Goal: Task Accomplishment & Management: Complete application form

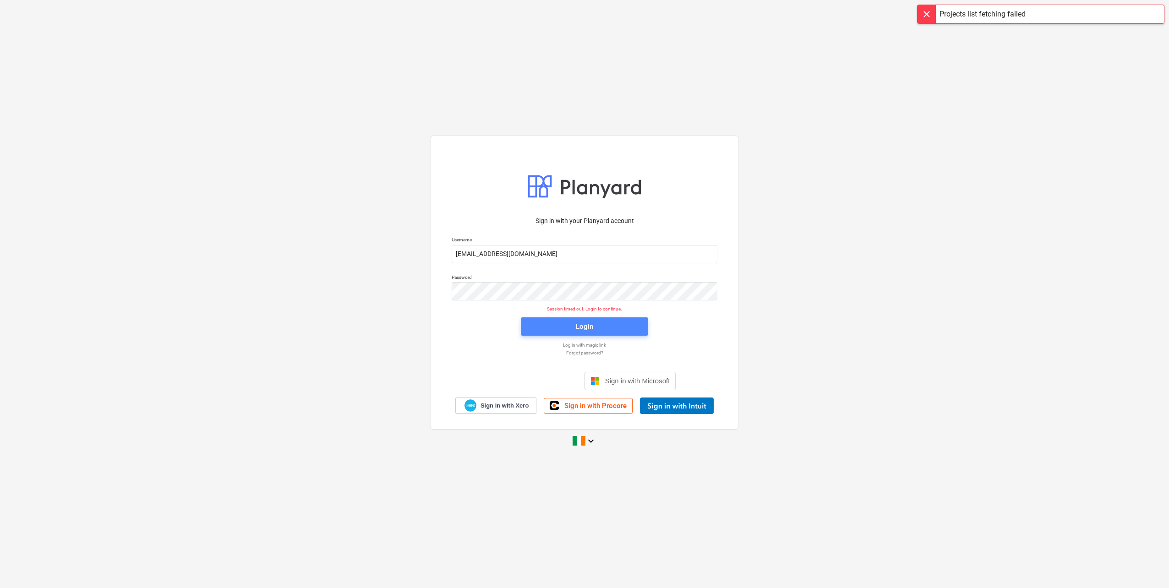
click at [566, 325] on span "Login" at bounding box center [584, 327] width 105 height 12
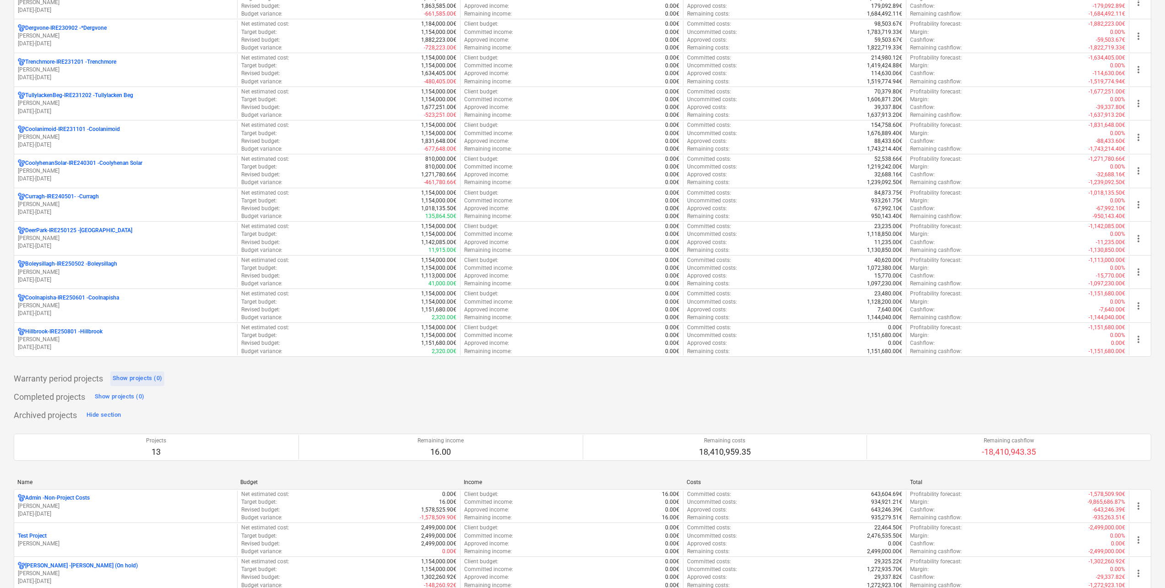
scroll to position [366, 0]
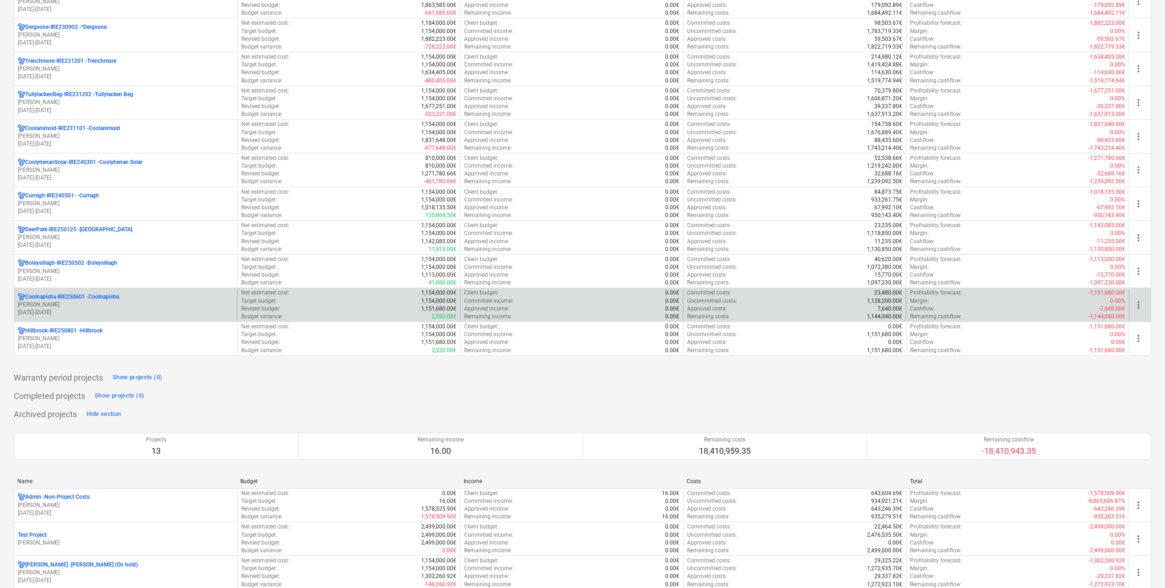
click at [116, 300] on p "Coolnapisha-IRE250601 - Coolnapisha" at bounding box center [72, 297] width 94 height 8
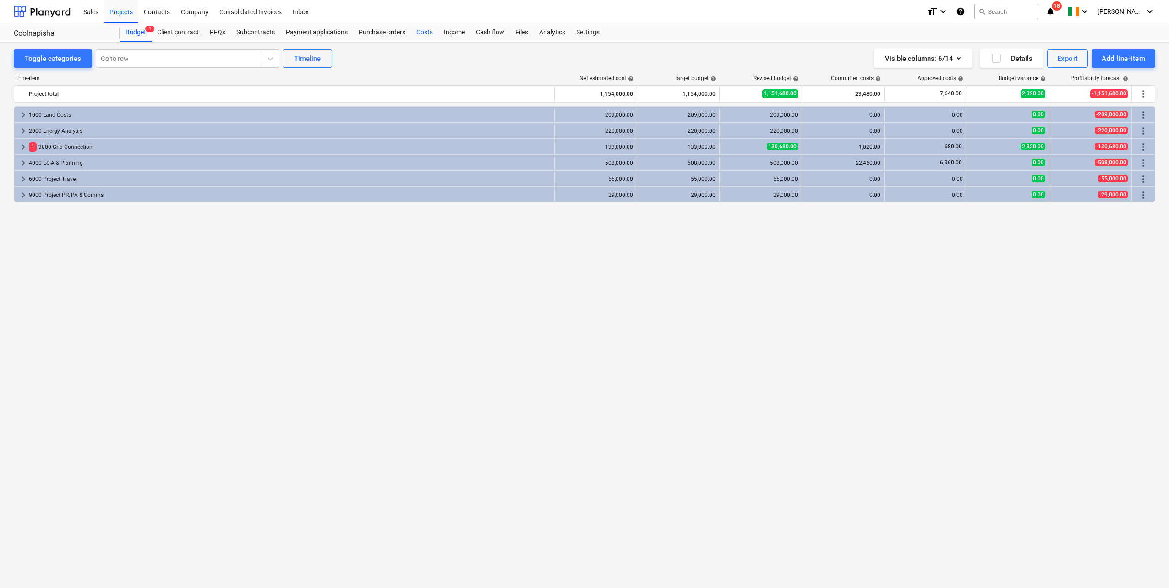
click at [418, 27] on div "Costs" at bounding box center [424, 32] width 27 height 18
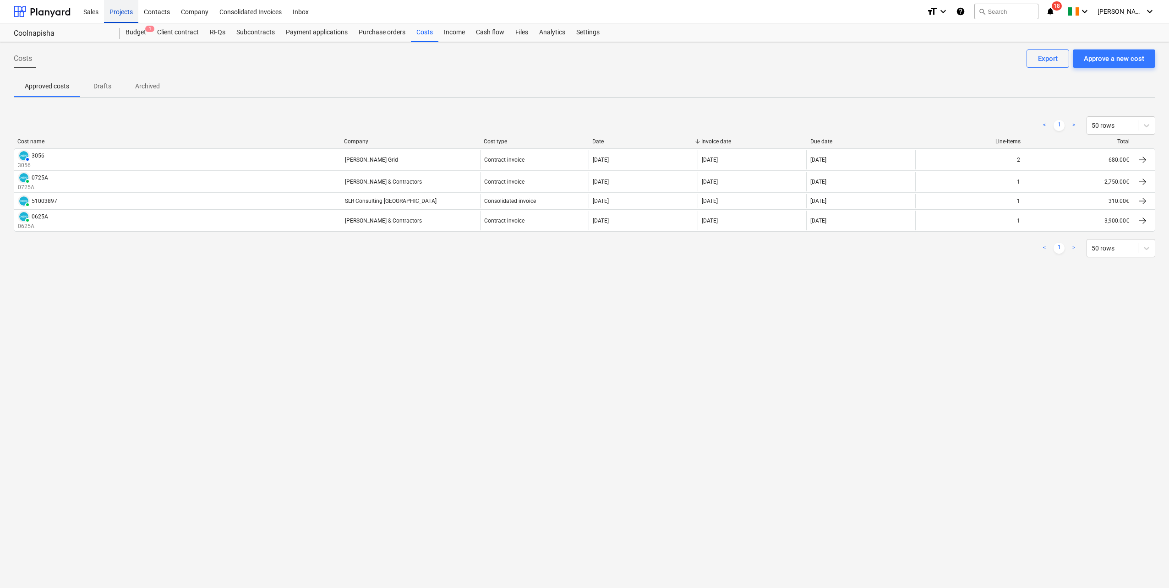
click at [117, 15] on div "Projects" at bounding box center [121, 11] width 34 height 23
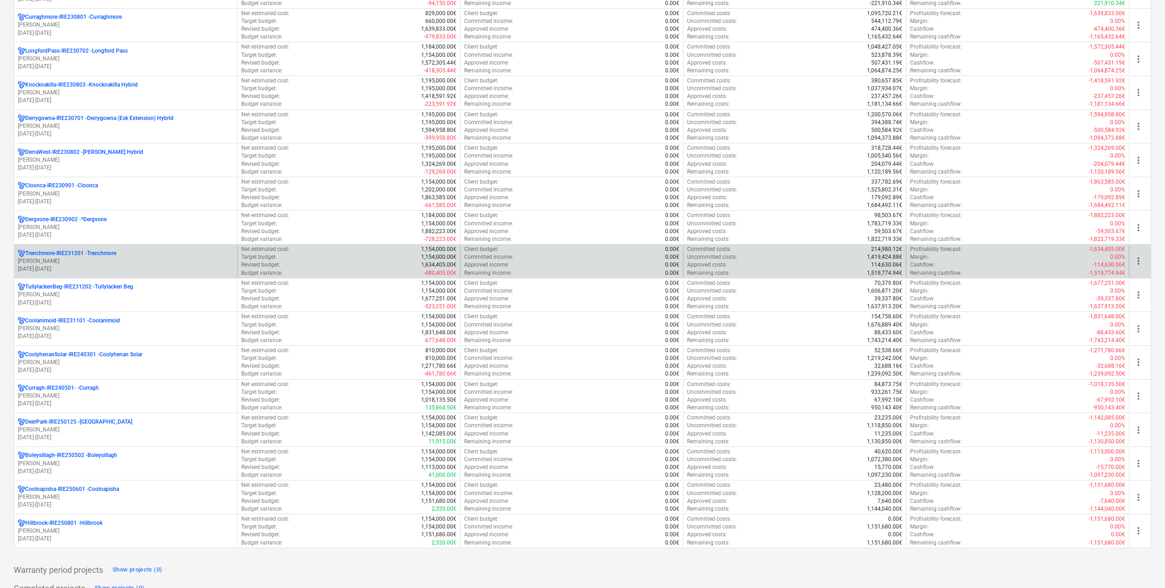
scroll to position [183, 0]
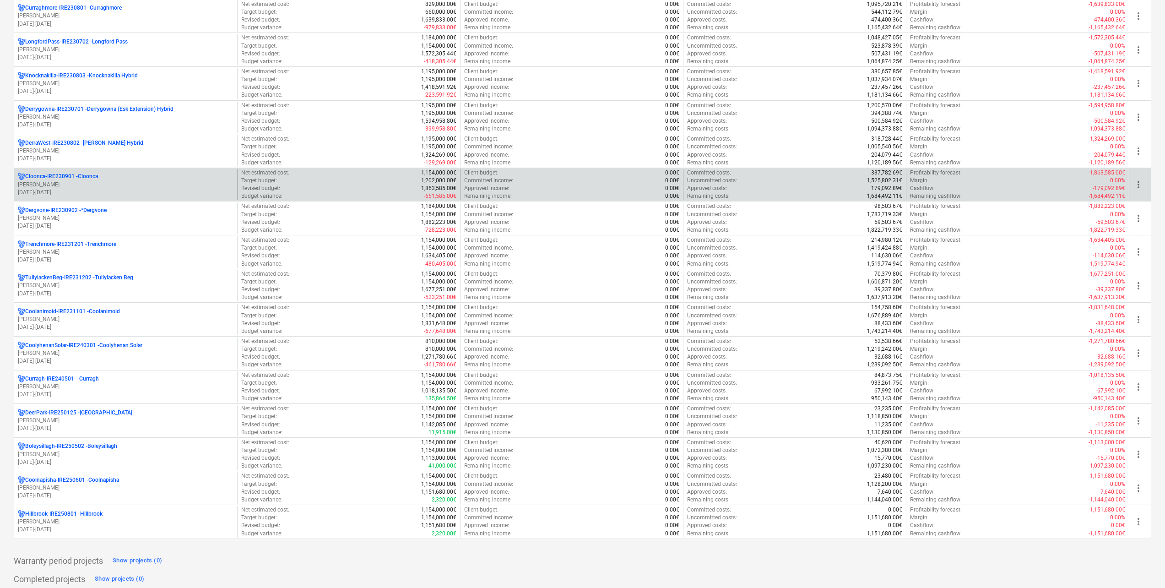
click at [104, 176] on div "Cloonca-IRE230901 - Cloonca" at bounding box center [126, 177] width 216 height 8
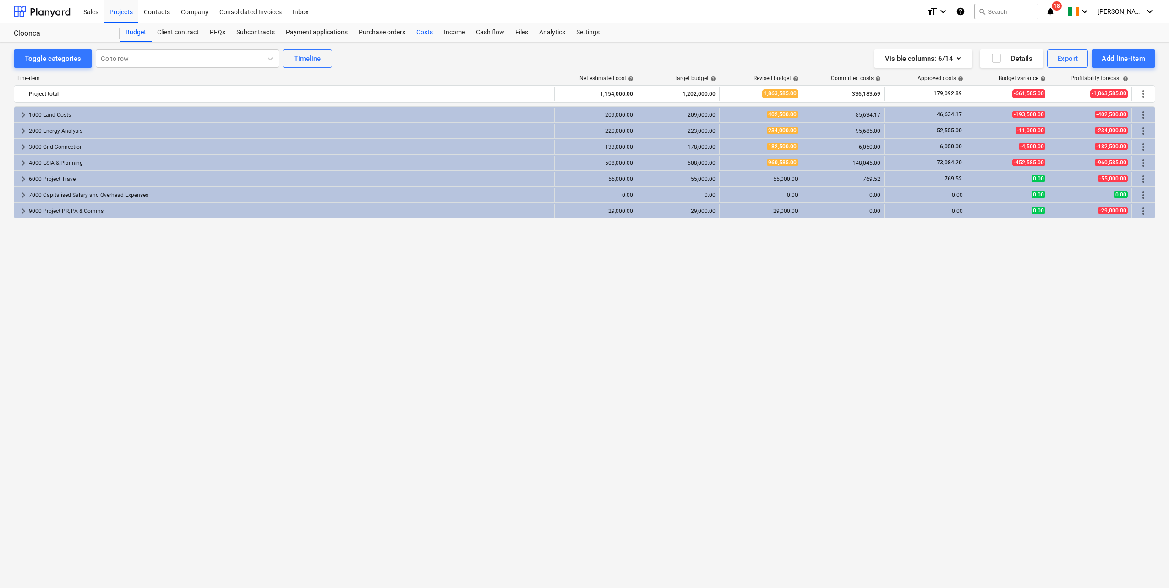
click at [426, 34] on div "Costs" at bounding box center [424, 32] width 27 height 18
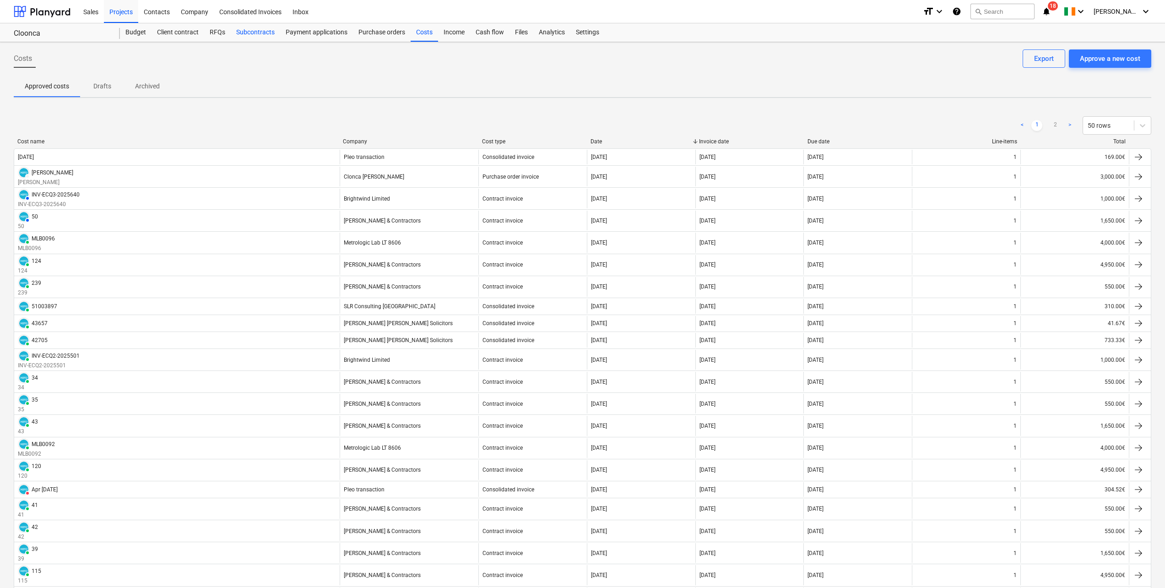
click at [253, 36] on div "Subcontracts" at bounding box center [255, 32] width 49 height 18
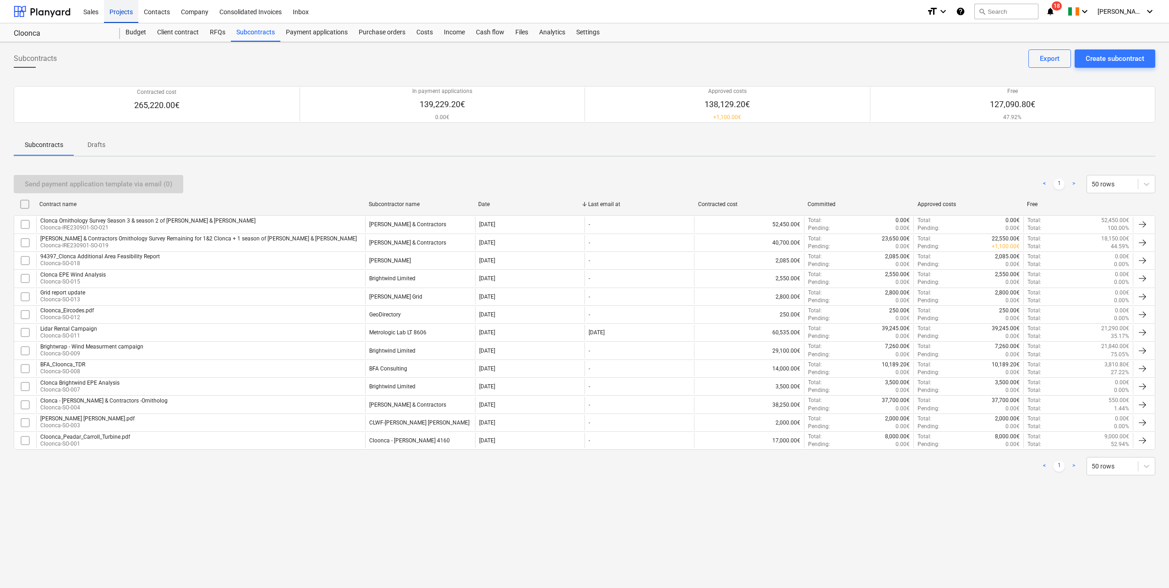
click at [130, 10] on div "Projects" at bounding box center [121, 11] width 34 height 23
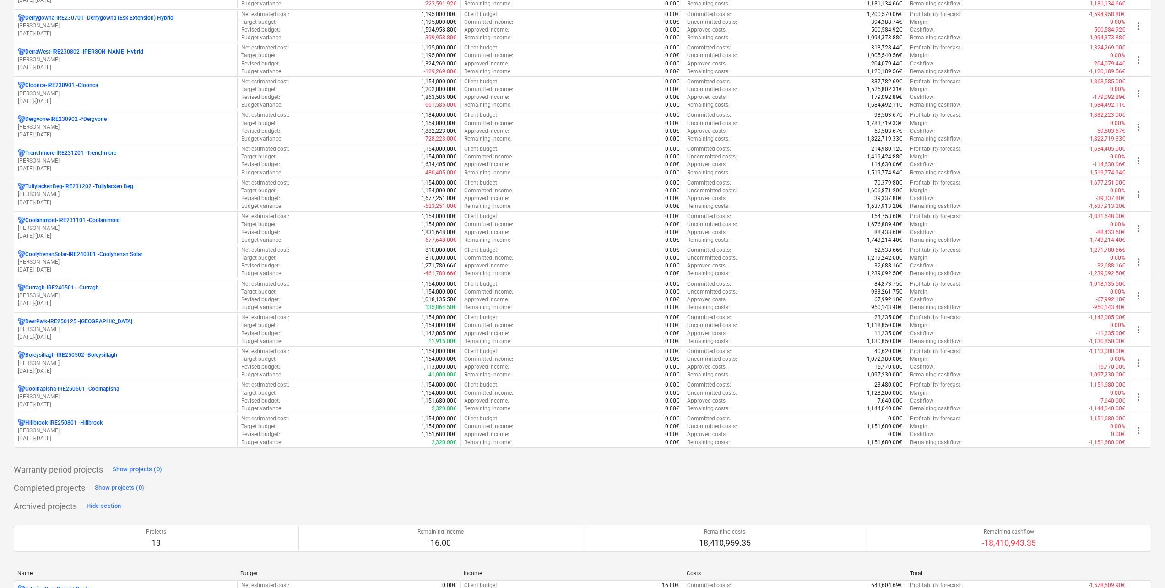
scroll to position [366, 0]
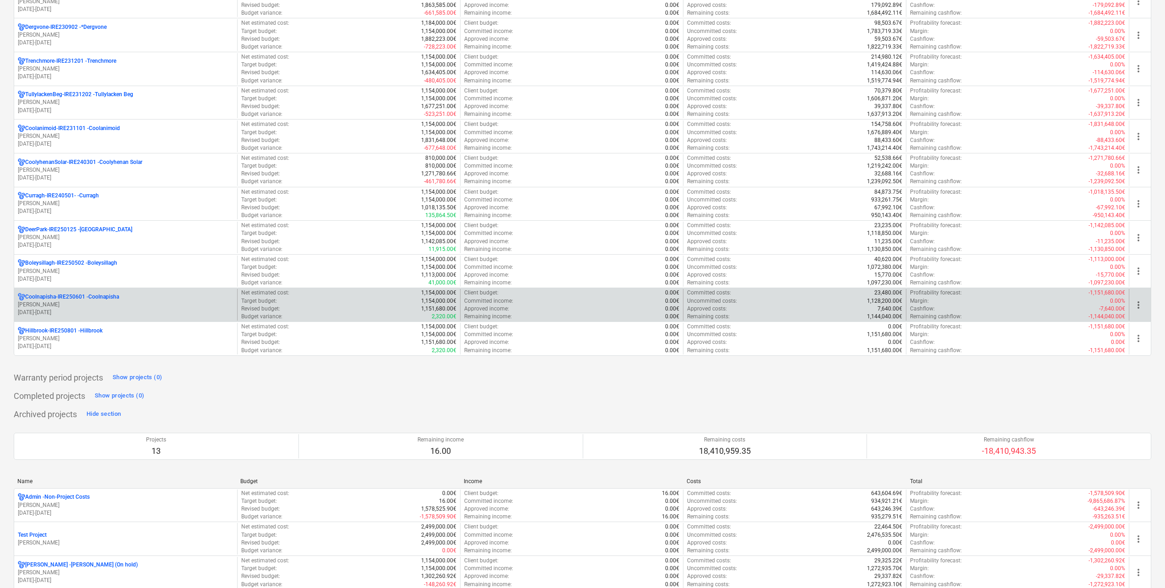
click at [107, 297] on p "Coolnapisha-IRE250601 - Coolnapisha" at bounding box center [72, 297] width 94 height 8
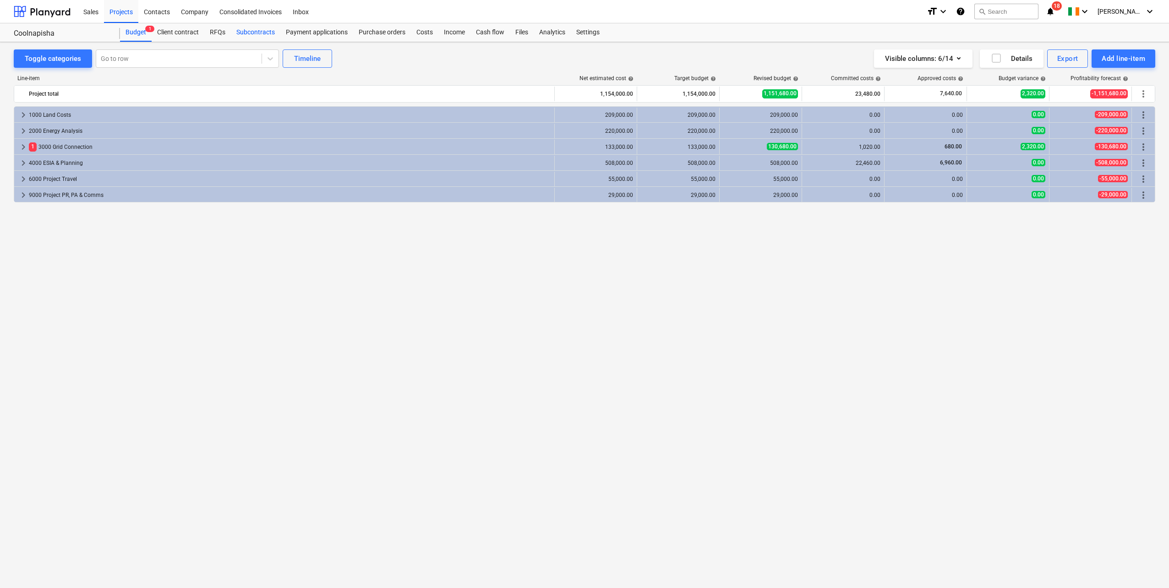
click at [268, 32] on div "Subcontracts" at bounding box center [255, 32] width 49 height 18
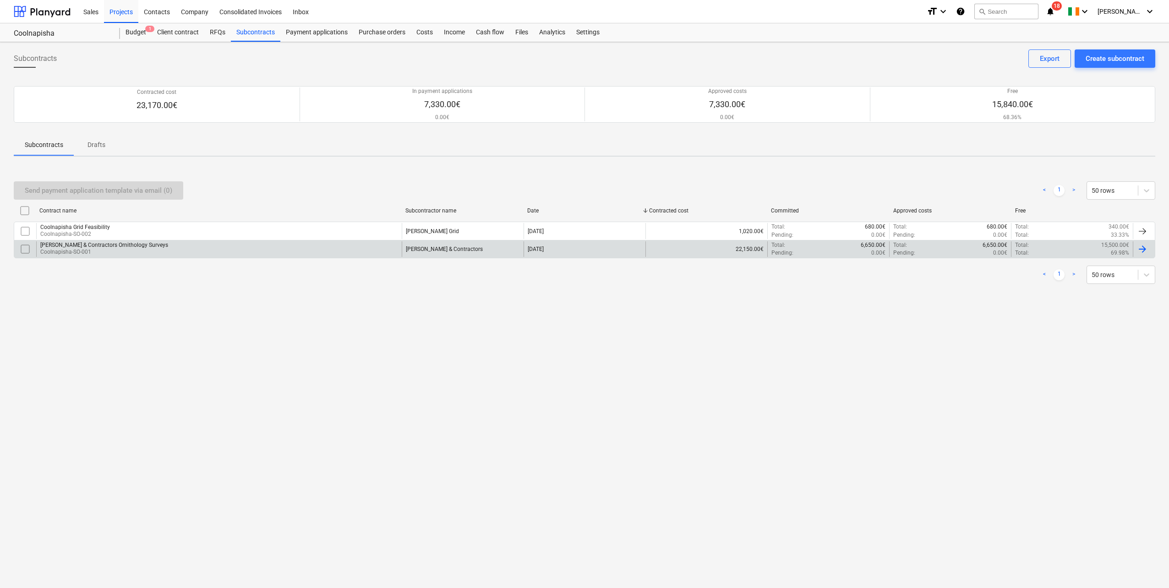
click at [303, 243] on div "[PERSON_NAME] & Contractors Ornithology Surveys [GEOGRAPHIC_DATA]-SO-001" at bounding box center [218, 249] width 365 height 16
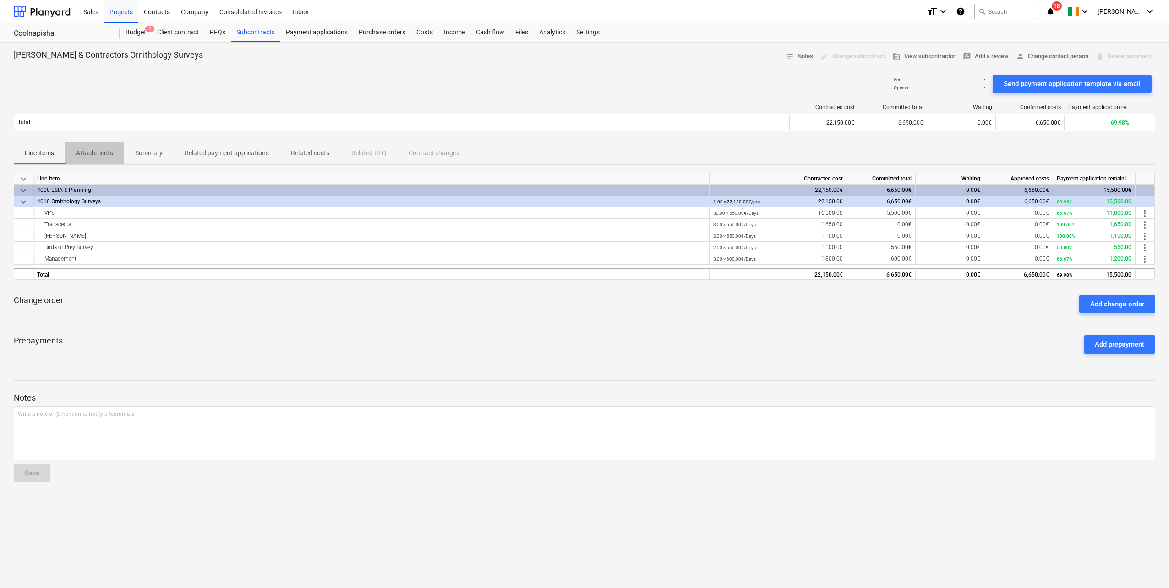
click at [105, 152] on p "Attachments" at bounding box center [94, 153] width 37 height 10
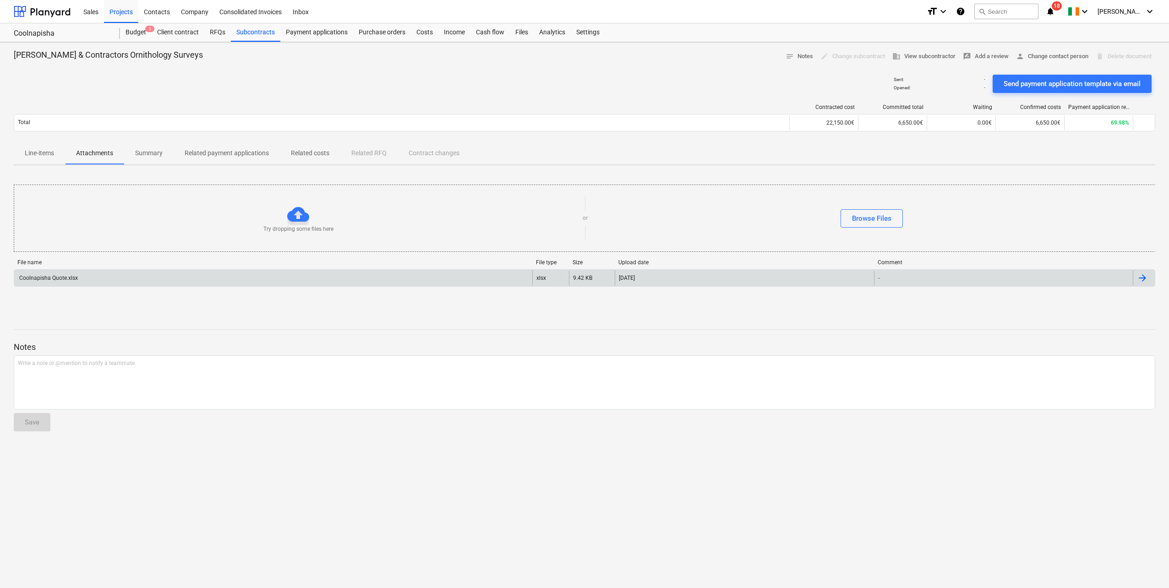
click at [99, 277] on div "Coolnapisha Quote.xlsx" at bounding box center [273, 278] width 518 height 15
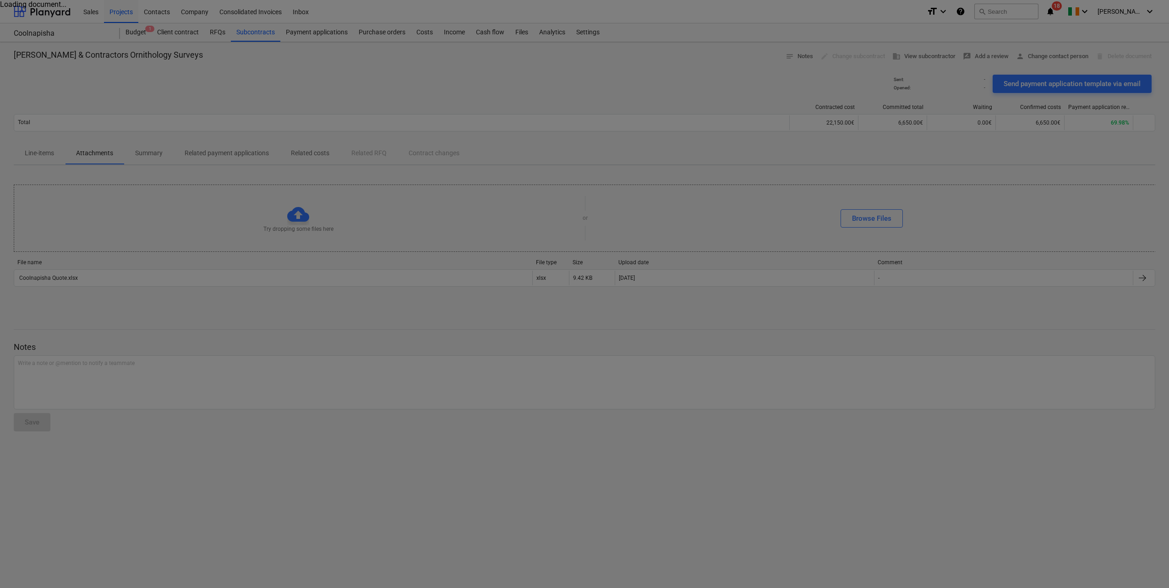
click at [329, 190] on div at bounding box center [584, 294] width 1169 height 588
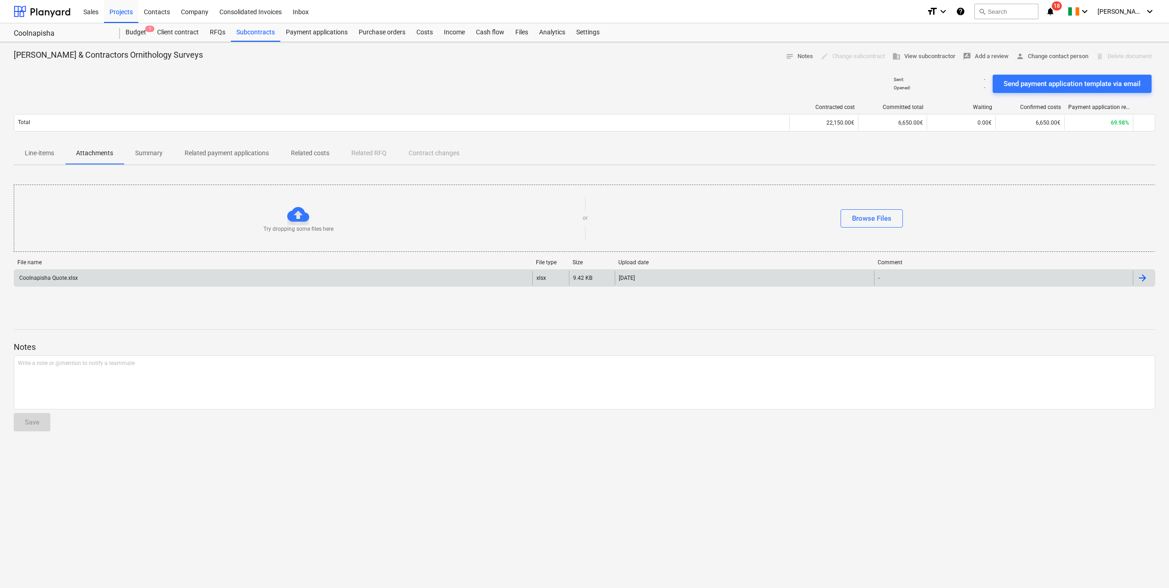
click at [138, 279] on div "Coolnapisha Quote.xlsx" at bounding box center [273, 278] width 518 height 15
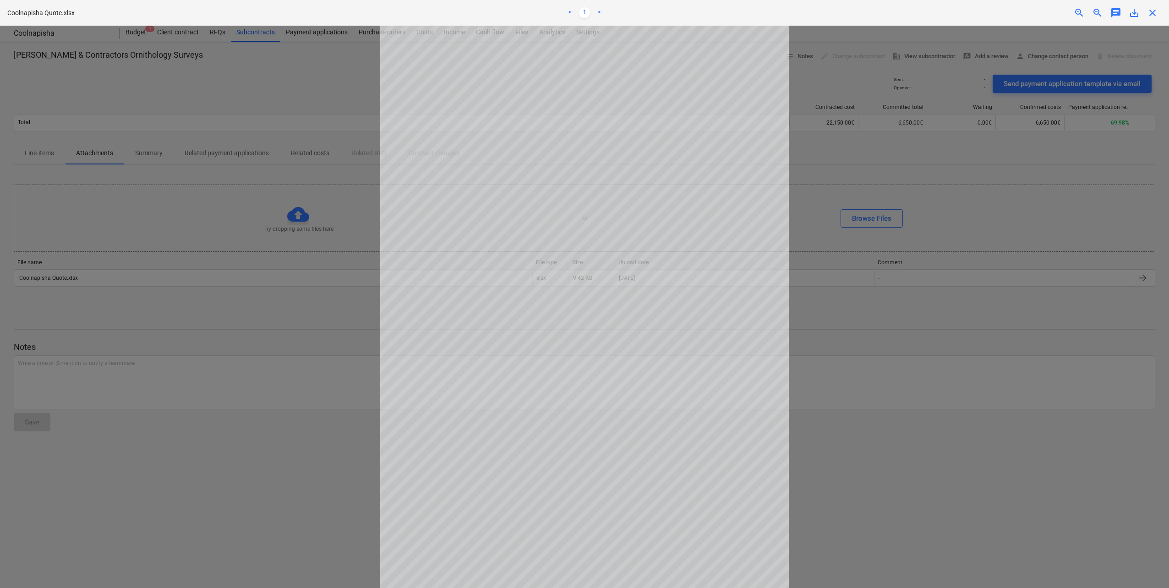
click at [1152, 13] on span "close" at bounding box center [1152, 12] width 11 height 11
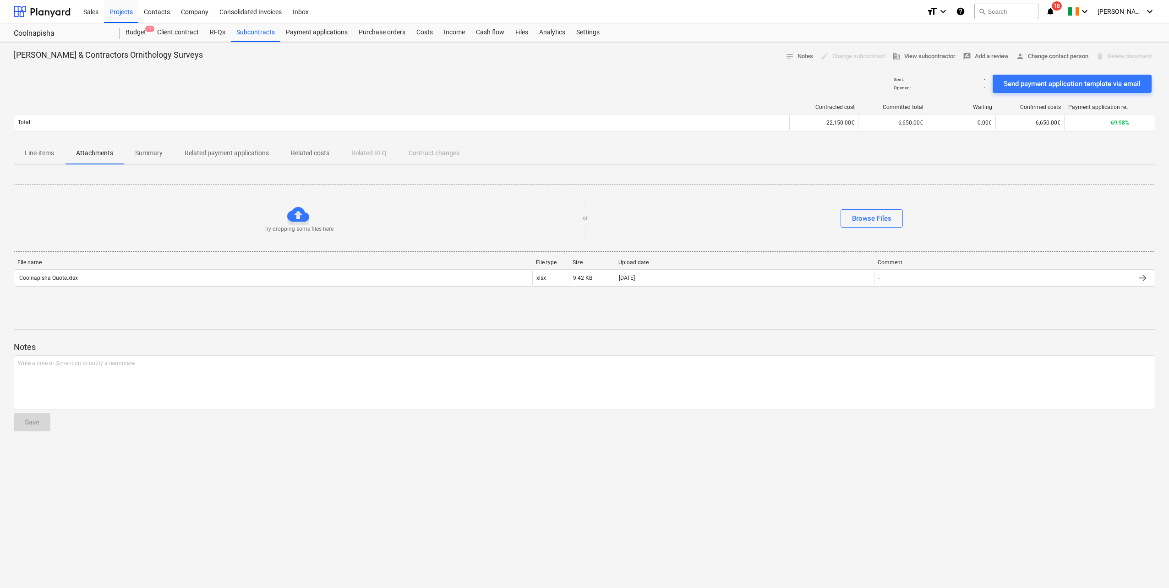
click at [44, 149] on p "Line-items" at bounding box center [39, 153] width 29 height 10
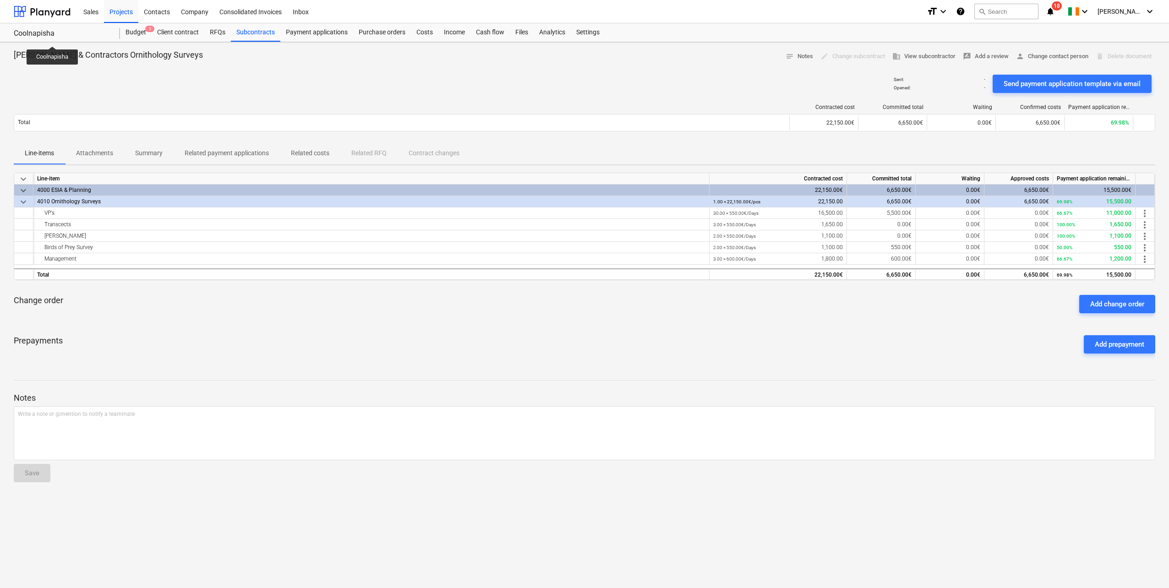
click at [322, 154] on p "Related costs" at bounding box center [310, 153] width 38 height 10
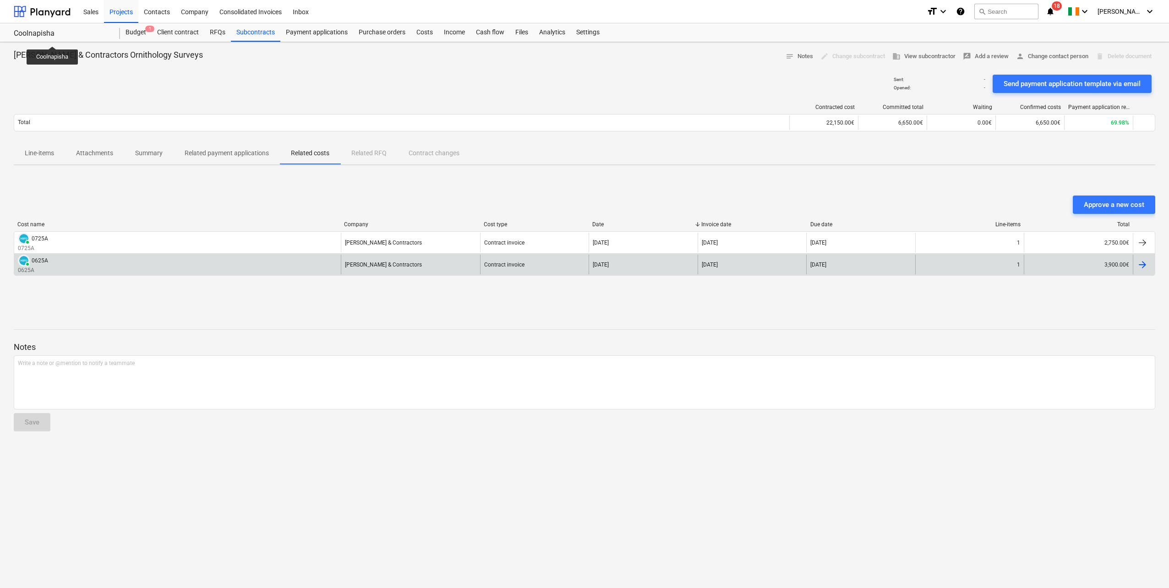
click at [209, 268] on div "PAID 0625A 0625A" at bounding box center [177, 265] width 326 height 20
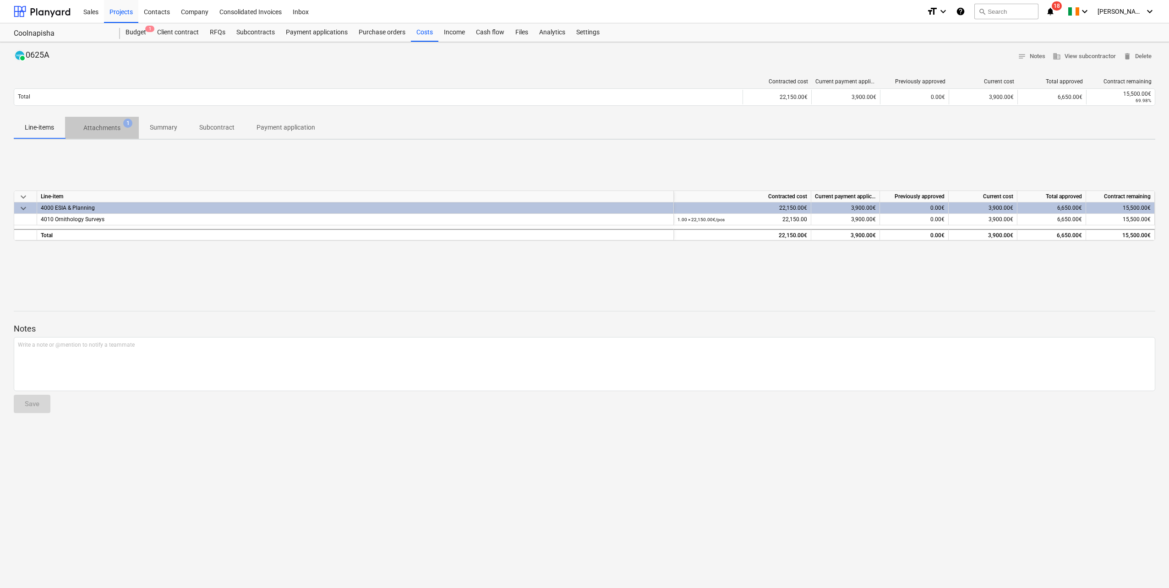
click at [114, 125] on p "Attachments" at bounding box center [101, 128] width 37 height 10
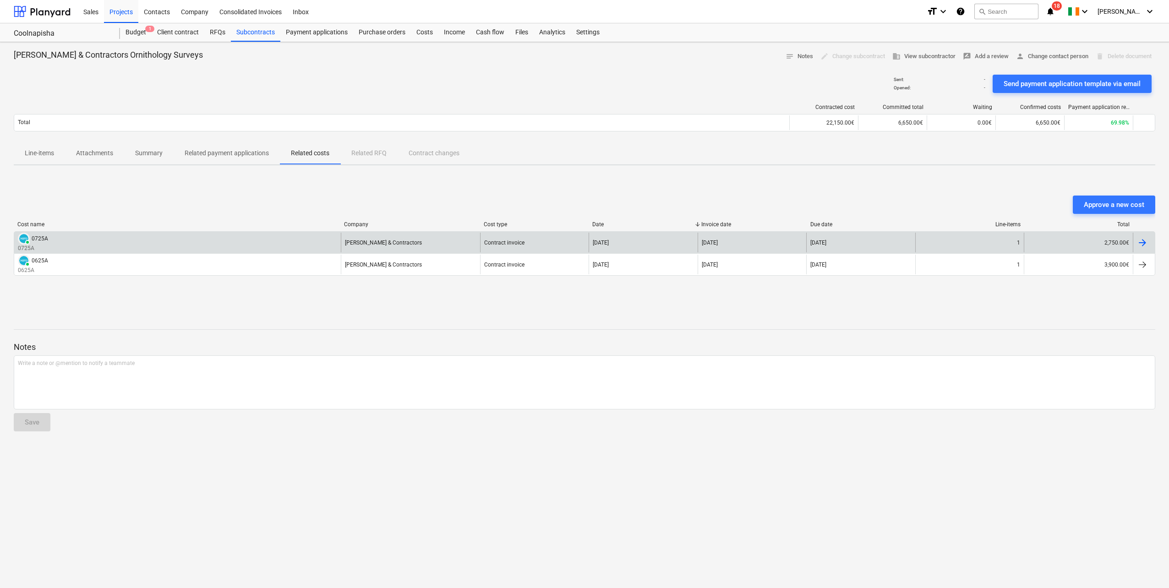
click at [70, 235] on div "PAID 0725A 0725A" at bounding box center [177, 243] width 326 height 20
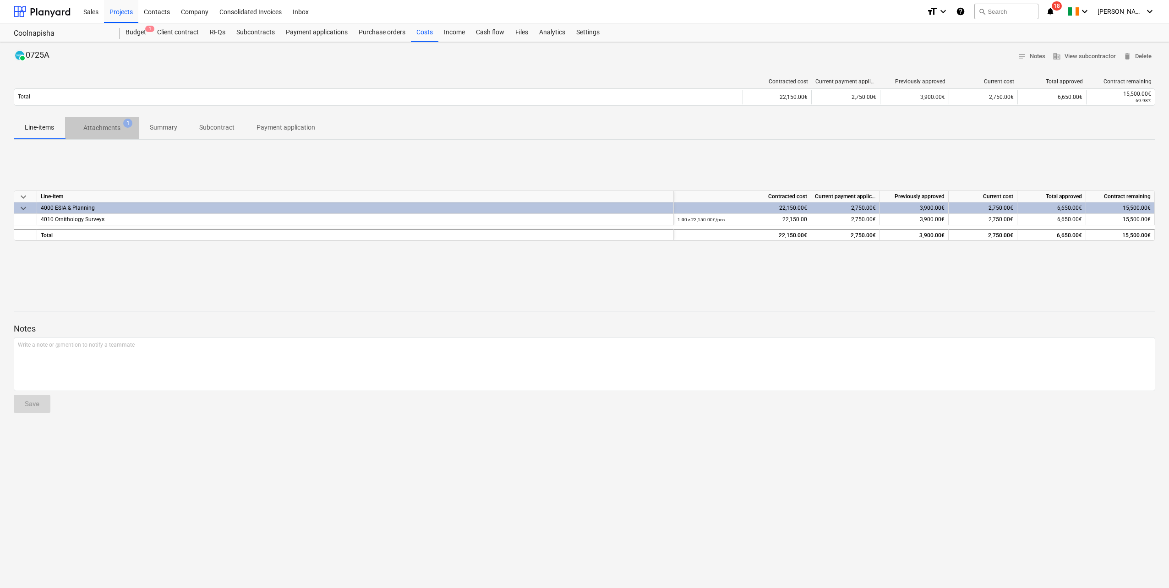
click at [98, 127] on p "Attachments" at bounding box center [101, 128] width 37 height 10
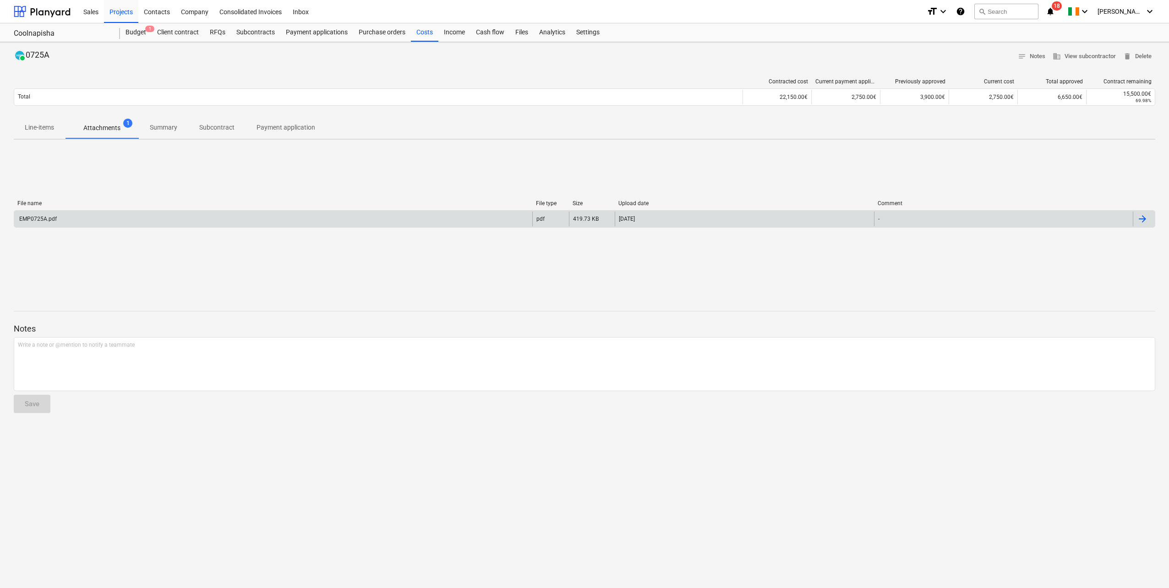
click at [94, 222] on div "EMP0725A.pdf" at bounding box center [273, 219] width 518 height 15
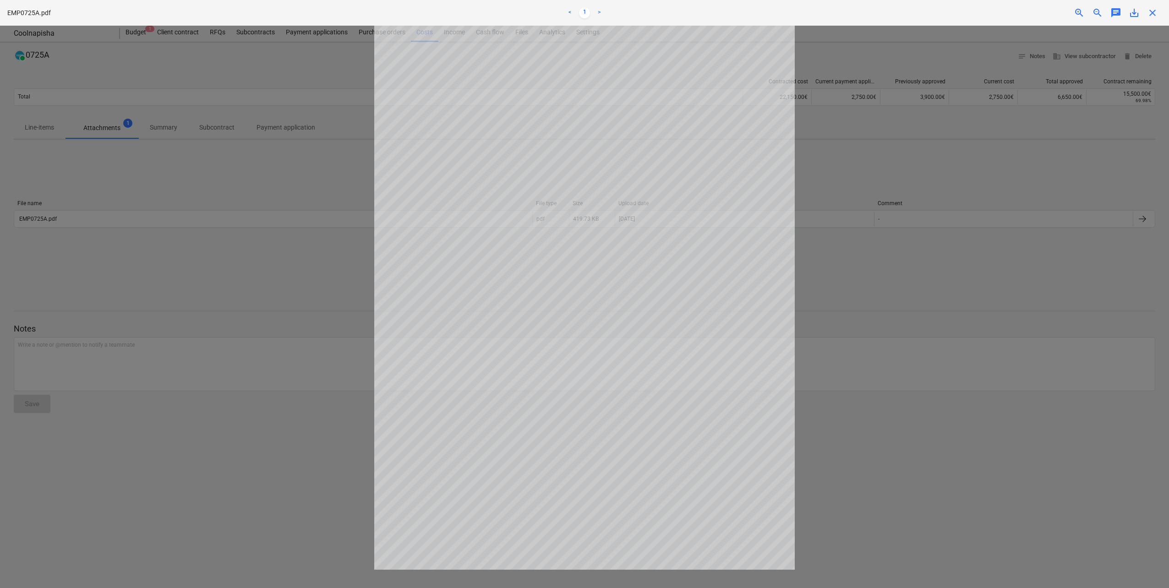
click at [1148, 12] on span "close" at bounding box center [1152, 12] width 11 height 11
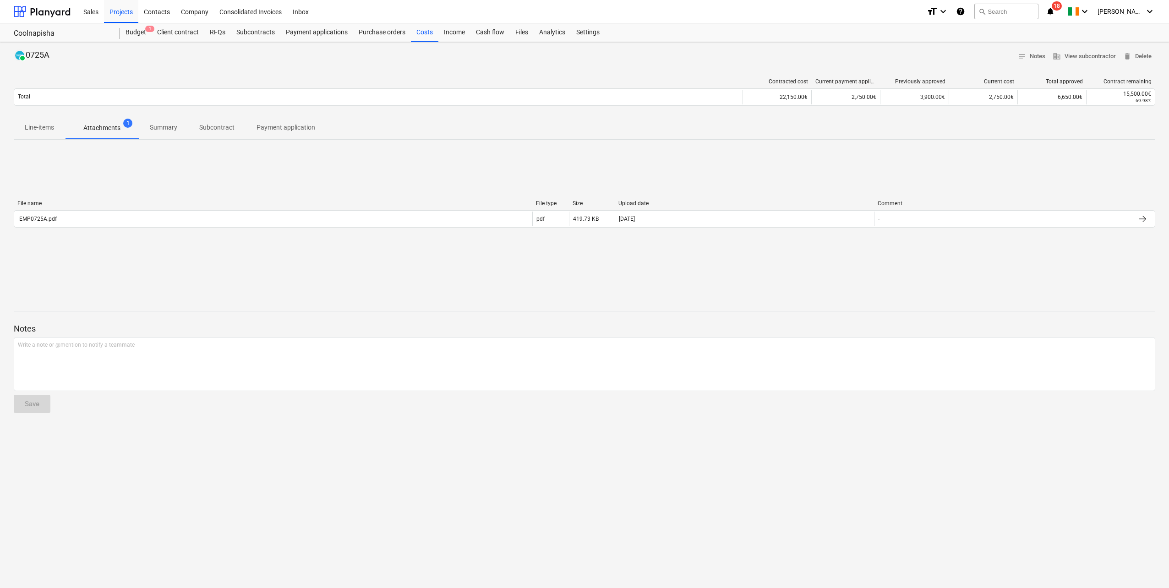
click at [54, 128] on p "Line-items" at bounding box center [39, 128] width 29 height 10
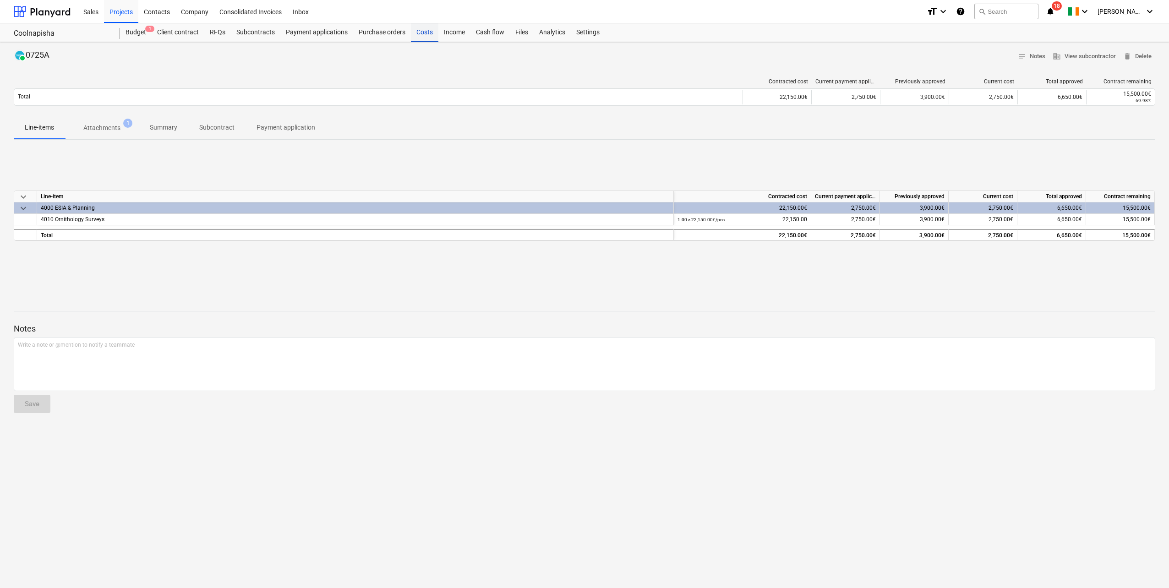
click at [414, 35] on div "Costs" at bounding box center [424, 32] width 27 height 18
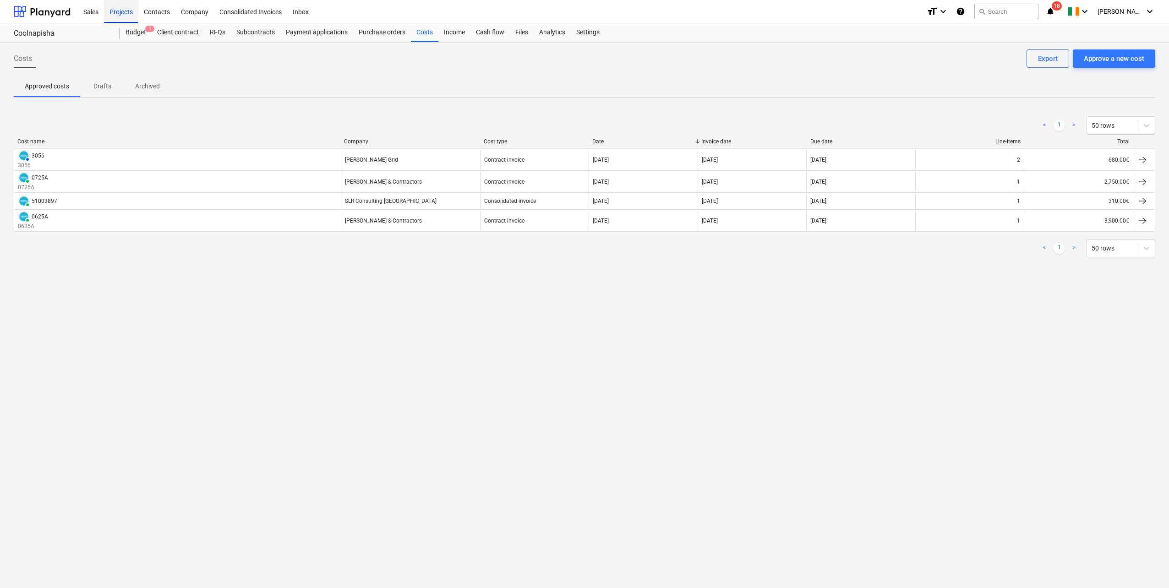
click at [111, 12] on div "Projects" at bounding box center [121, 11] width 34 height 23
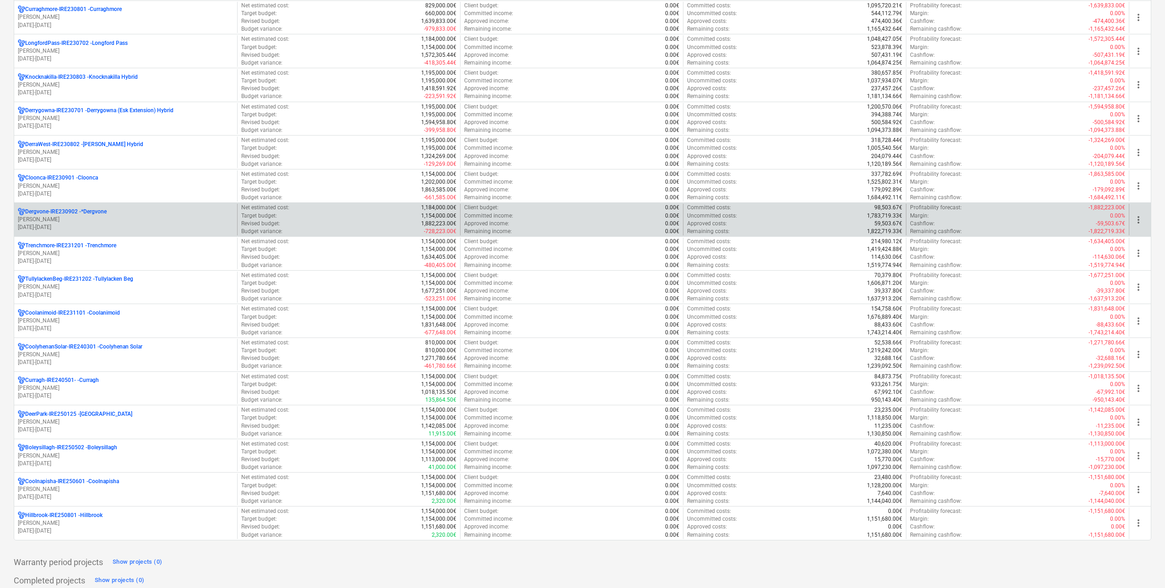
scroll to position [183, 0]
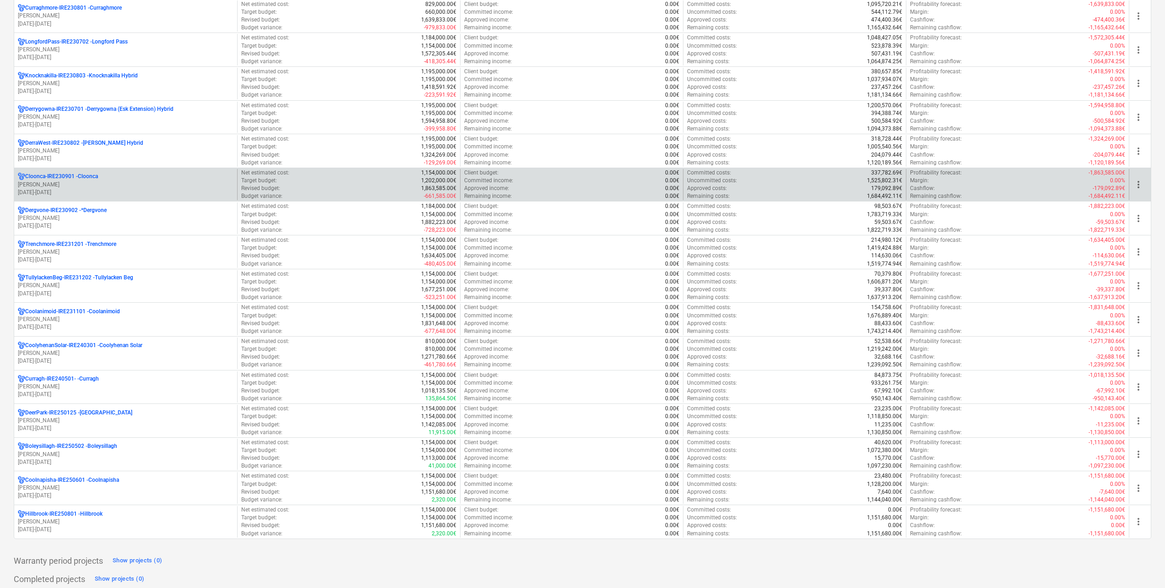
click at [92, 182] on p "[PERSON_NAME]" at bounding box center [126, 185] width 216 height 8
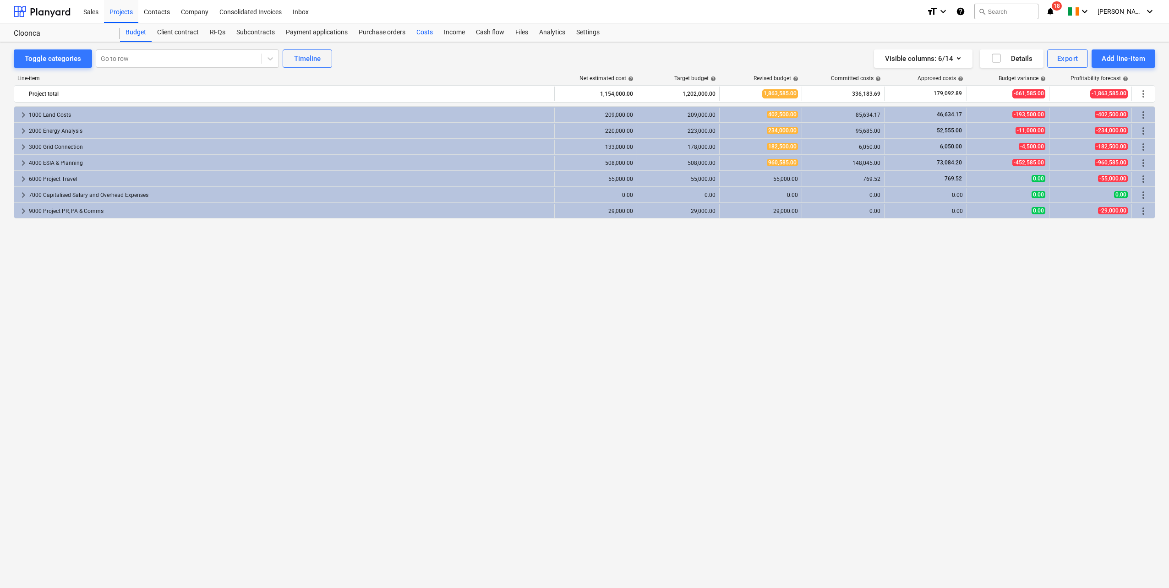
click at [426, 32] on div "Costs" at bounding box center [424, 32] width 27 height 18
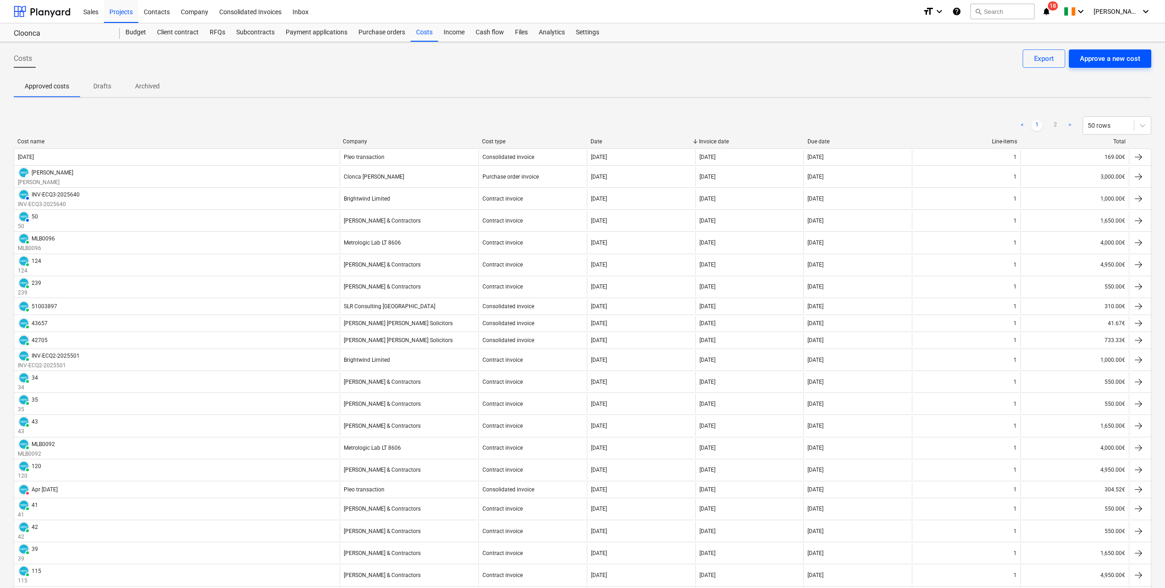
click at [1120, 59] on div "Approve a new cost" at bounding box center [1110, 59] width 60 height 12
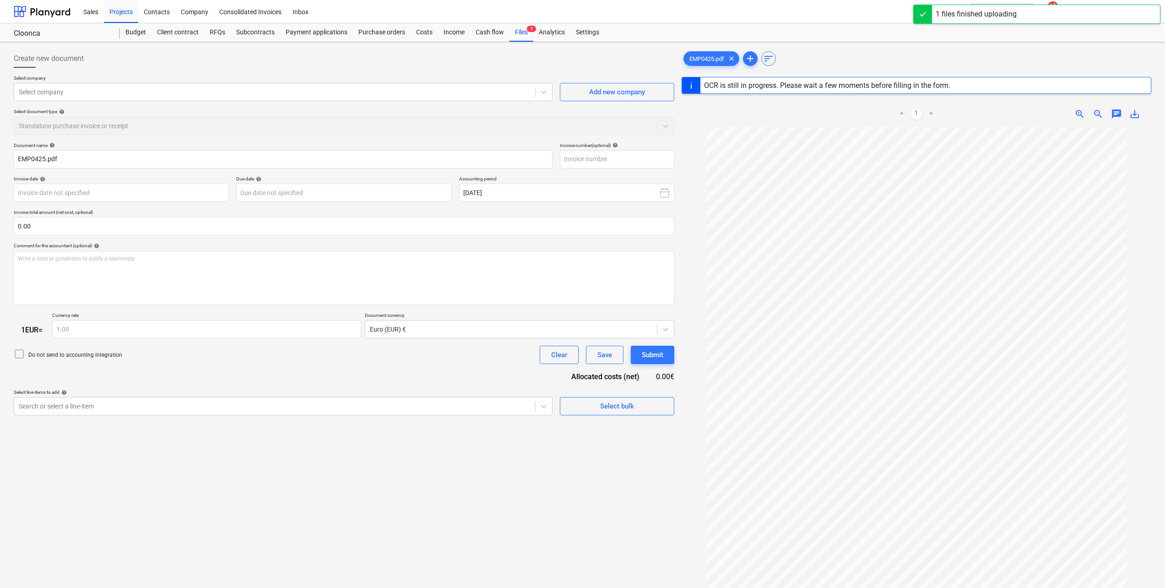
type input "0425"
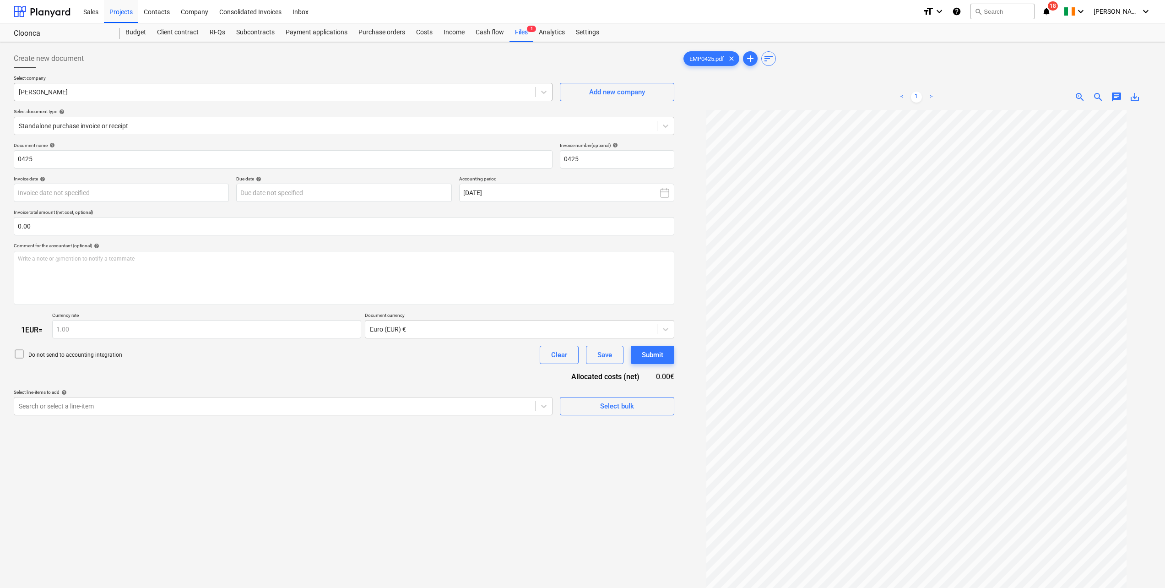
click at [158, 93] on div at bounding box center [275, 91] width 512 height 9
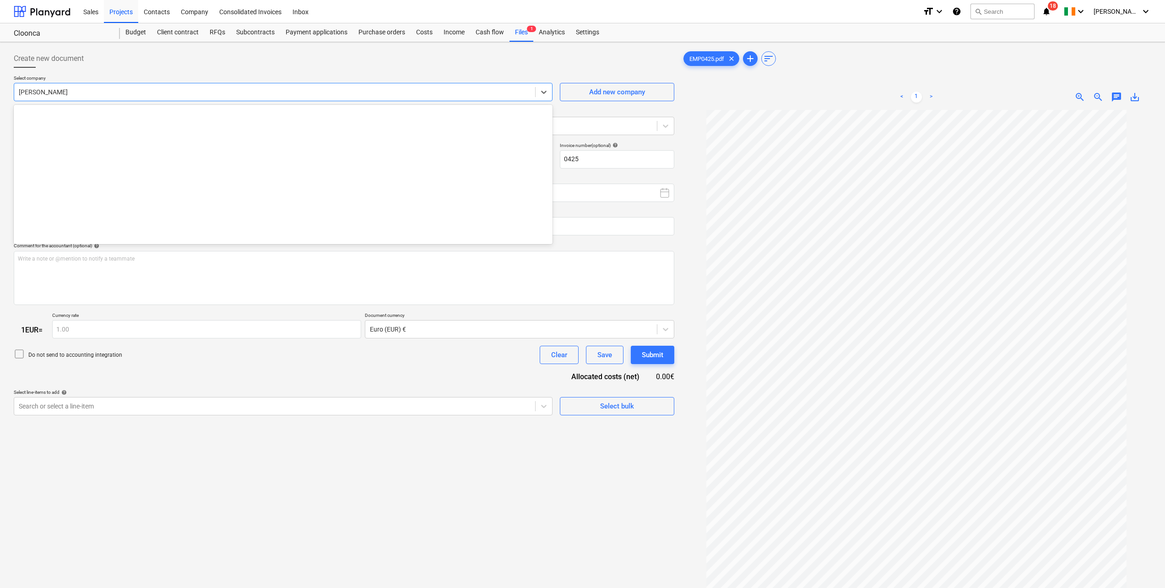
scroll to position [2532, 0]
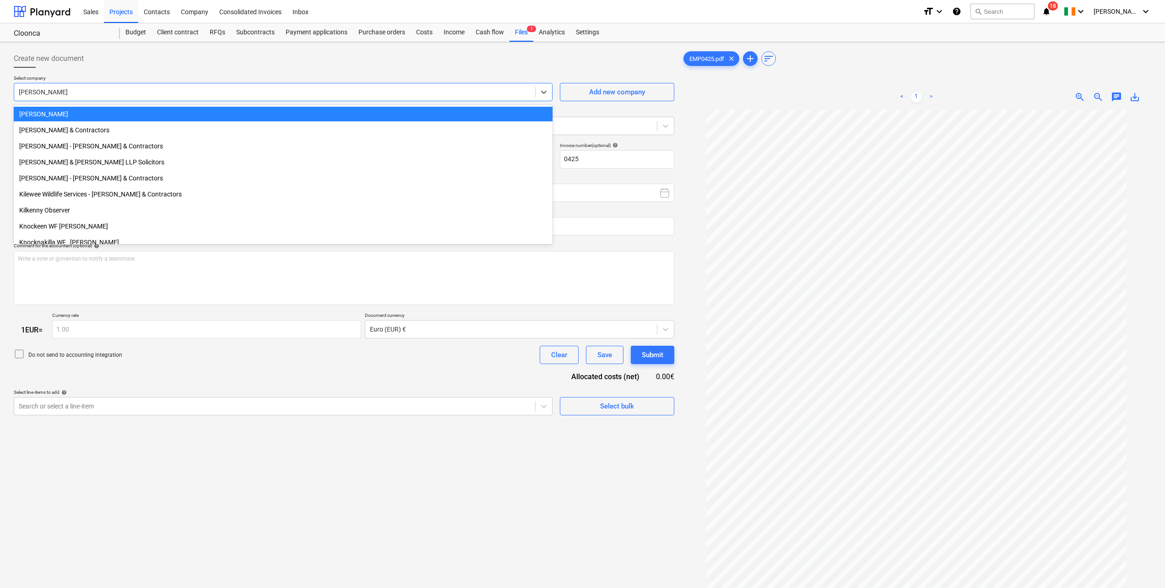
click at [165, 73] on div at bounding box center [344, 71] width 661 height 7
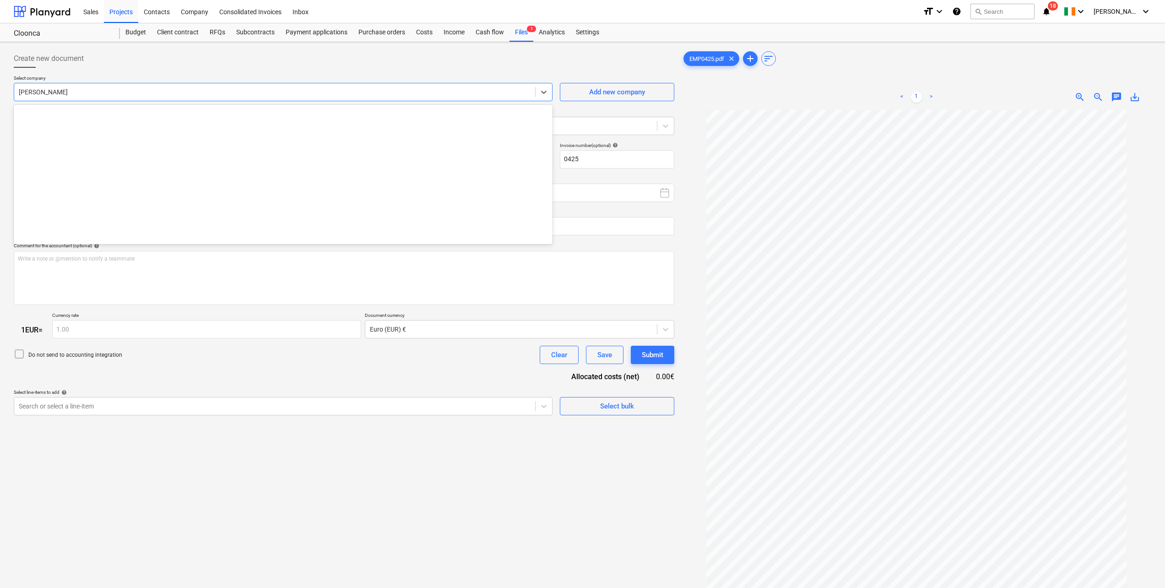
click at [120, 92] on div at bounding box center [275, 91] width 512 height 9
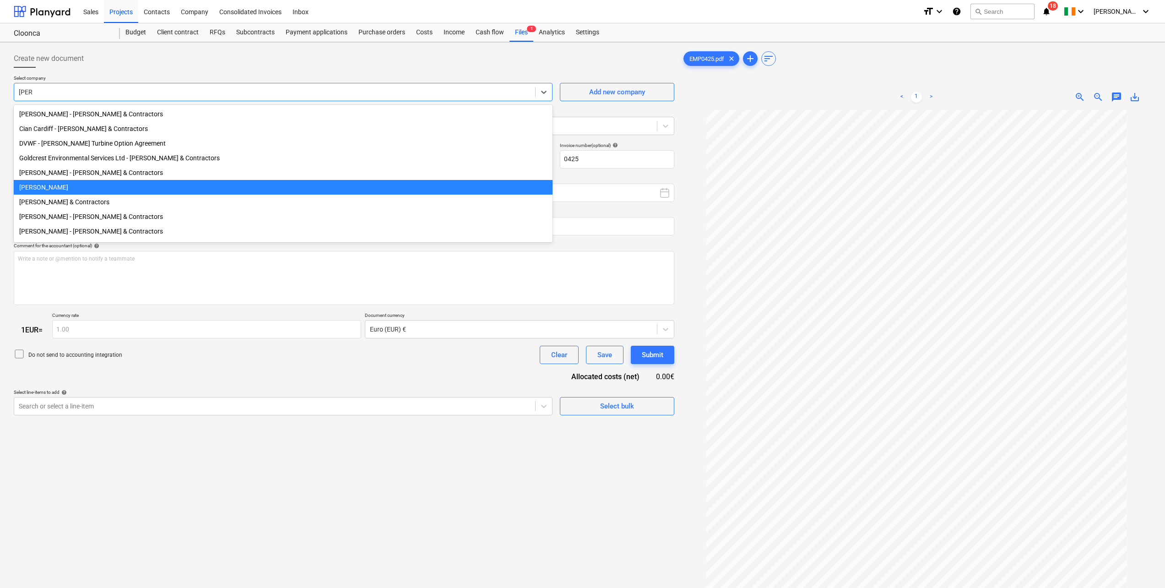
type input "[PERSON_NAME]"
click at [73, 206] on div "[PERSON_NAME] & Contractors" at bounding box center [283, 202] width 539 height 15
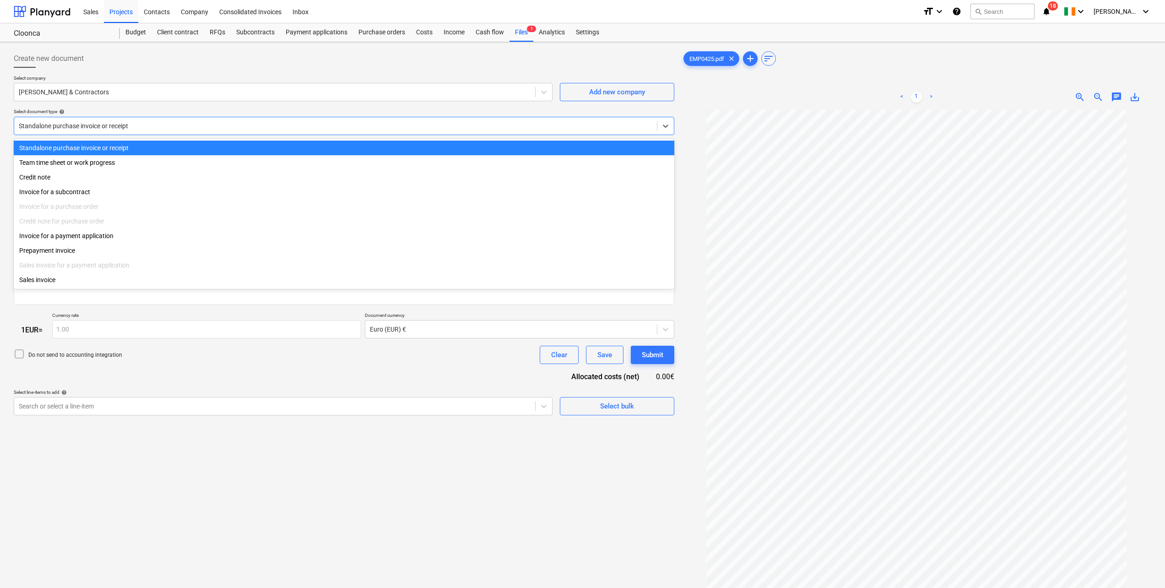
click at [77, 120] on div "Standalone purchase invoice or receipt" at bounding box center [335, 126] width 643 height 13
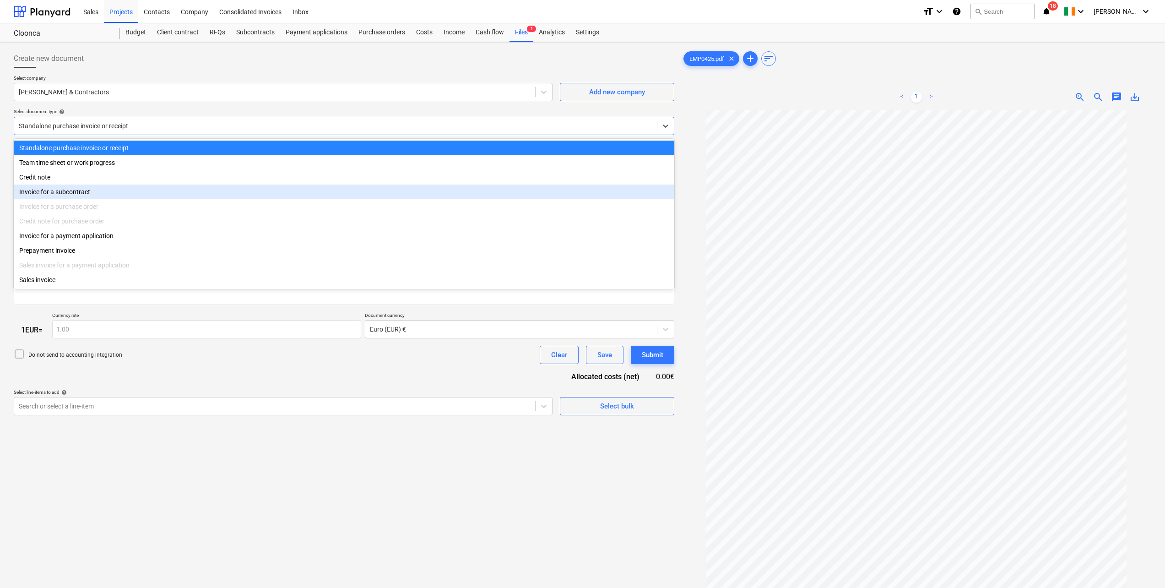
click at [86, 190] on div "Invoice for a subcontract" at bounding box center [344, 192] width 661 height 15
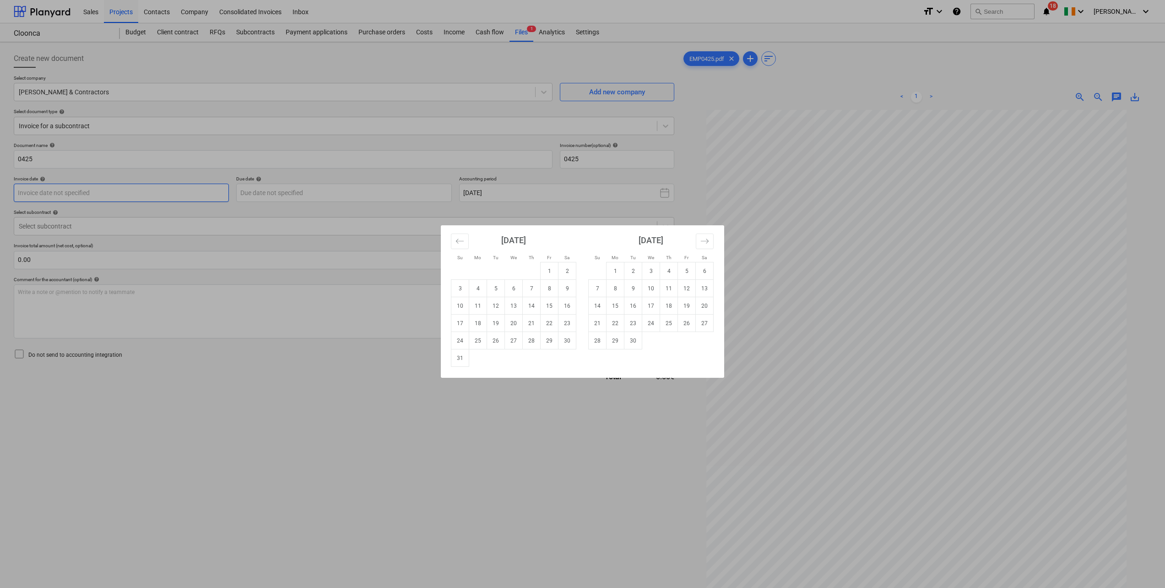
click at [120, 190] on body "Sales Projects Contacts Company Consolidated Invoices Inbox format_size keyboar…" at bounding box center [582, 294] width 1165 height 588
click at [547, 273] on td "1" at bounding box center [550, 270] width 18 height 17
type input "[DATE]"
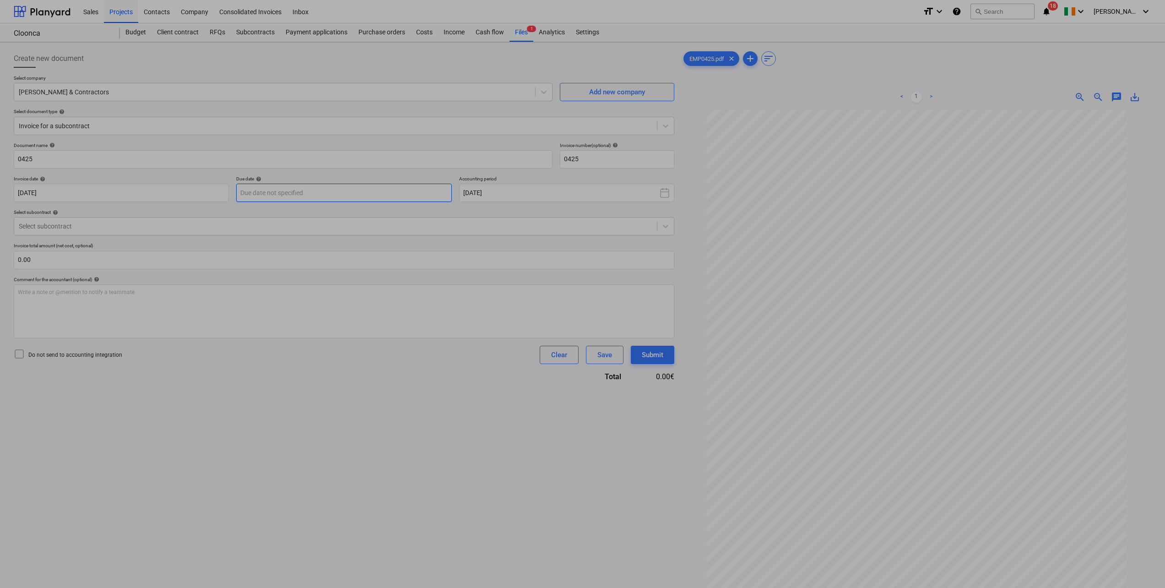
click at [334, 191] on body "Sales Projects Contacts Company Consolidated Invoices Inbox format_size keyboar…" at bounding box center [582, 294] width 1165 height 588
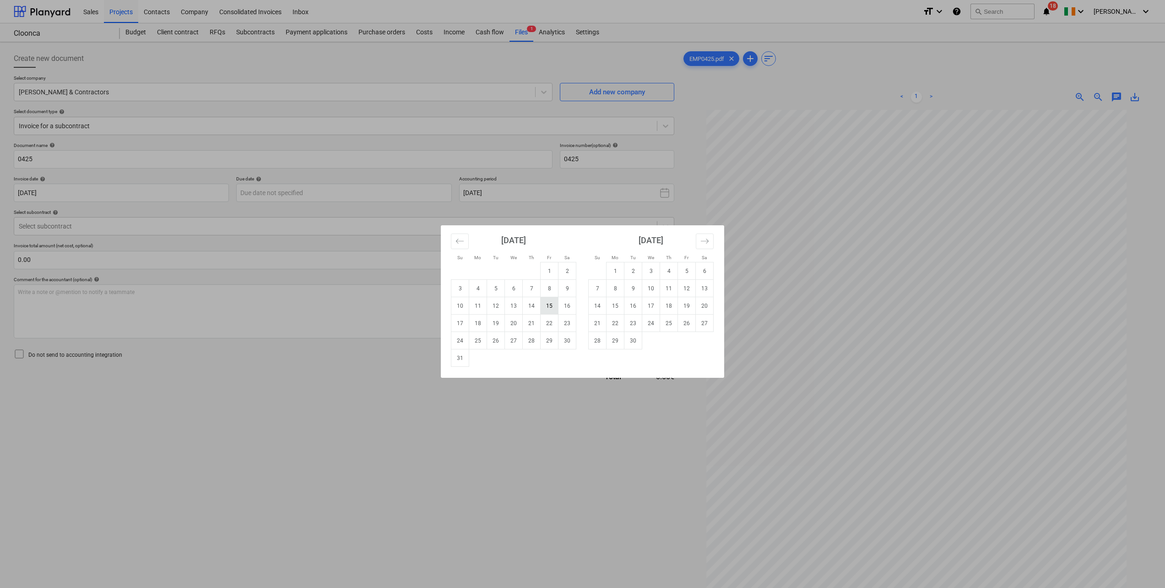
click at [552, 304] on td "15" at bounding box center [550, 305] width 18 height 17
type input "[DATE]"
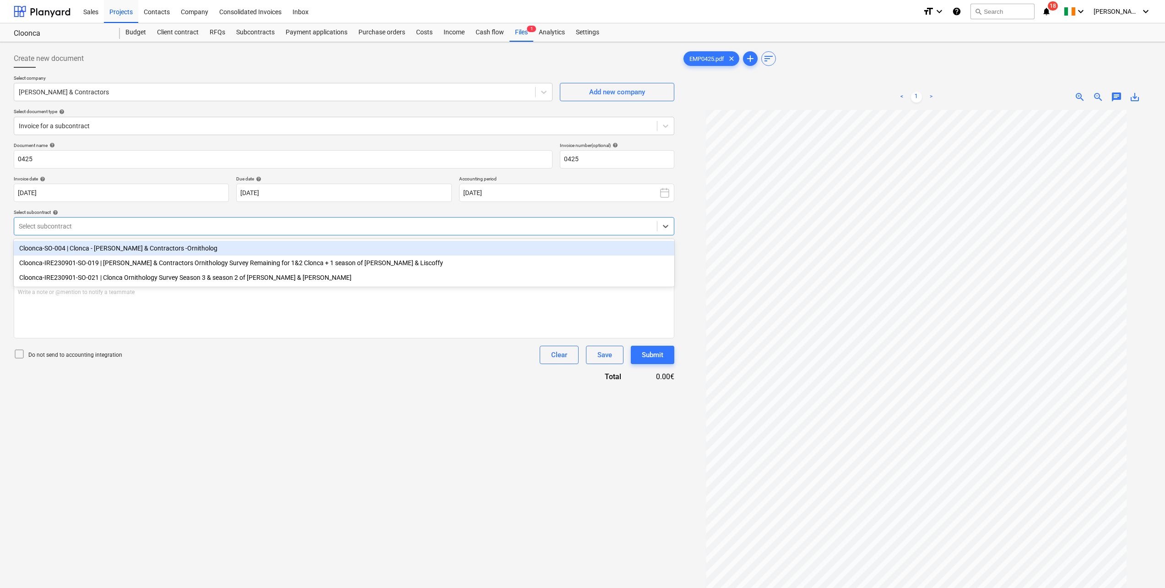
click at [171, 227] on div at bounding box center [336, 226] width 634 height 9
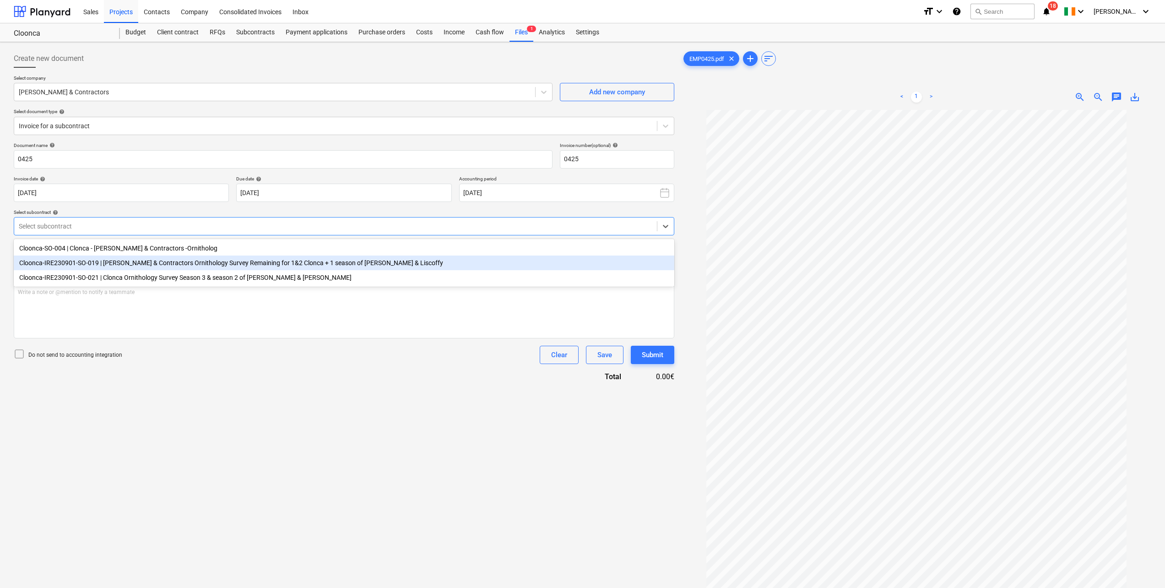
click at [103, 266] on div "Cloonca-IRE230901-SO-019 | [PERSON_NAME] & Contractors Ornithology Survey Remai…" at bounding box center [344, 263] width 661 height 15
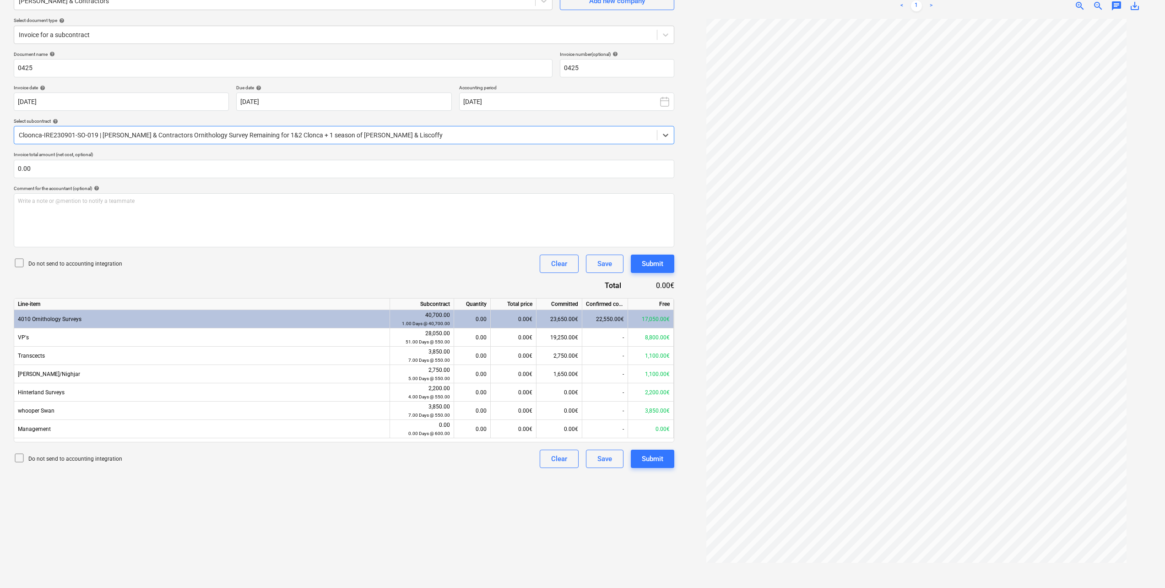
scroll to position [92, 0]
click at [522, 338] on div "0.00€" at bounding box center [514, 337] width 46 height 18
type input "500"
click at [482, 266] on div "Do not send to accounting integration Clear Save Submit" at bounding box center [344, 263] width 661 height 18
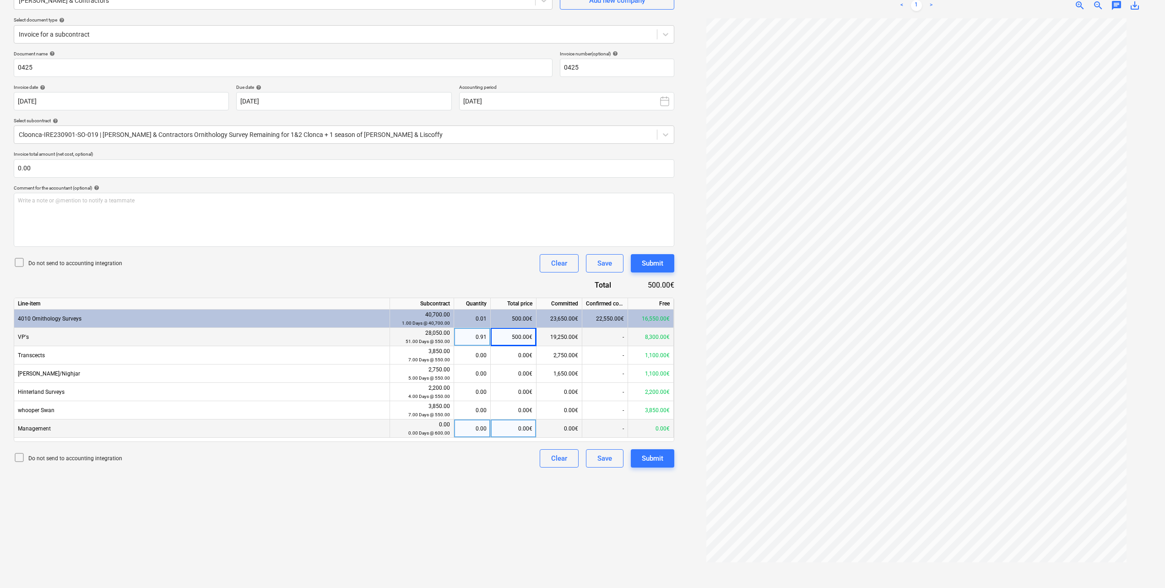
click at [476, 430] on div "0.00" at bounding box center [472, 428] width 29 height 18
type input "1"
click at [367, 477] on div "Create new document Select company [PERSON_NAME] & Contractors Add new company …" at bounding box center [344, 269] width 668 height 630
click at [648, 459] on div "Submit" at bounding box center [653, 458] width 22 height 12
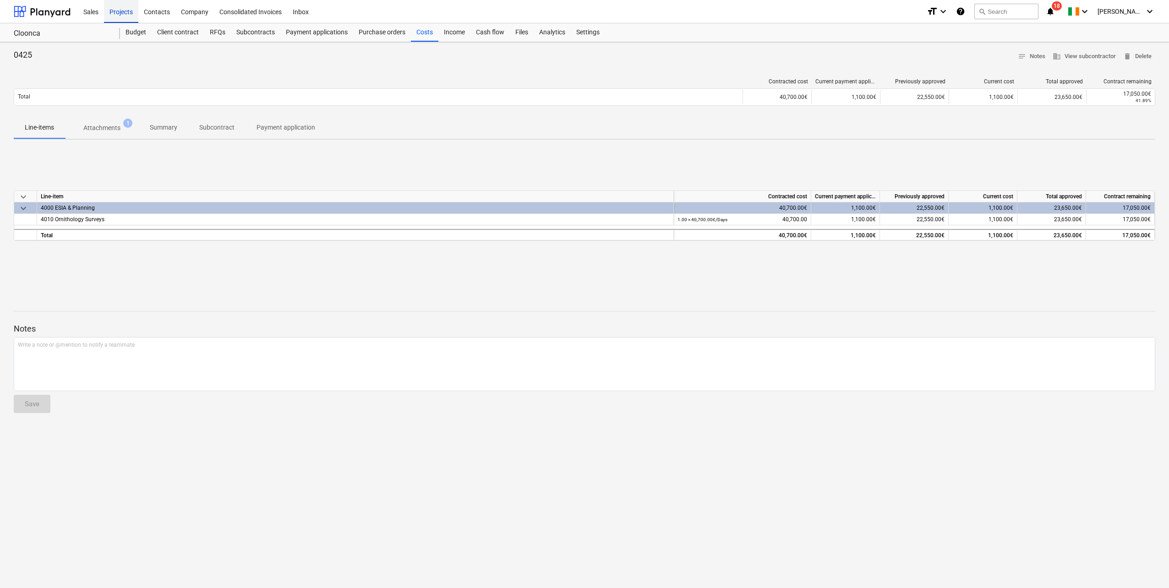
click at [130, 17] on div "Projects" at bounding box center [121, 11] width 34 height 23
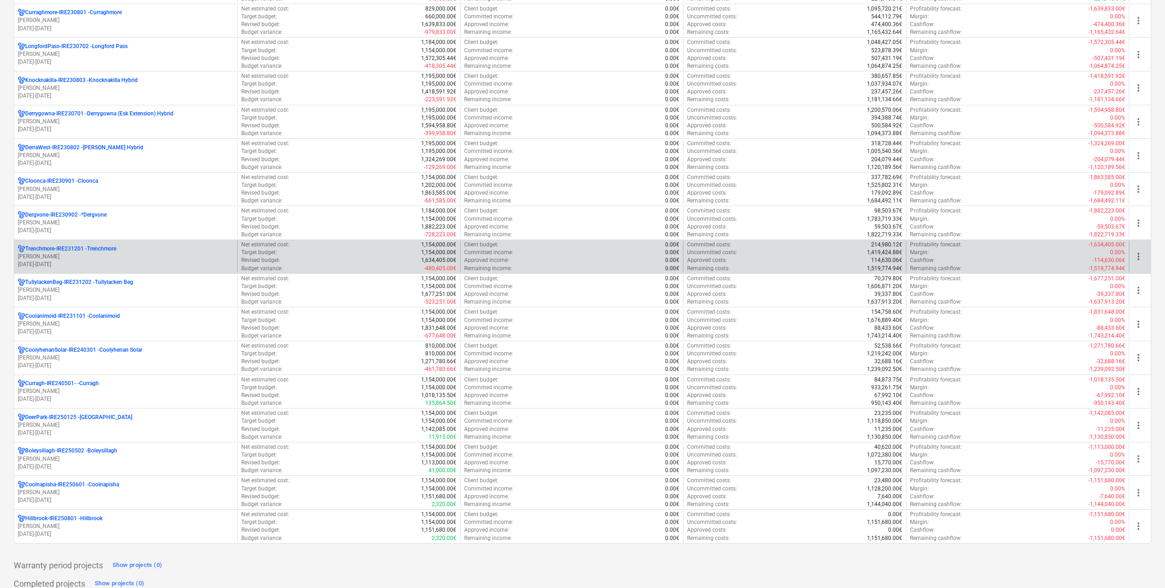
scroll to position [183, 0]
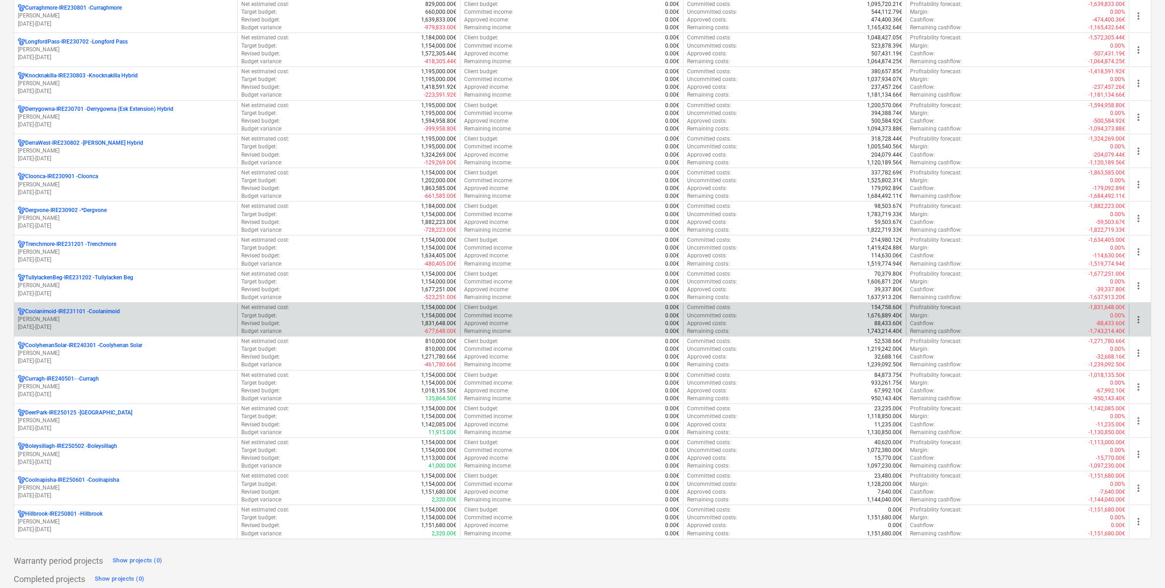
click at [135, 310] on div "Coolanimoid-IRE231101 - Coolanimoid" at bounding box center [126, 312] width 216 height 8
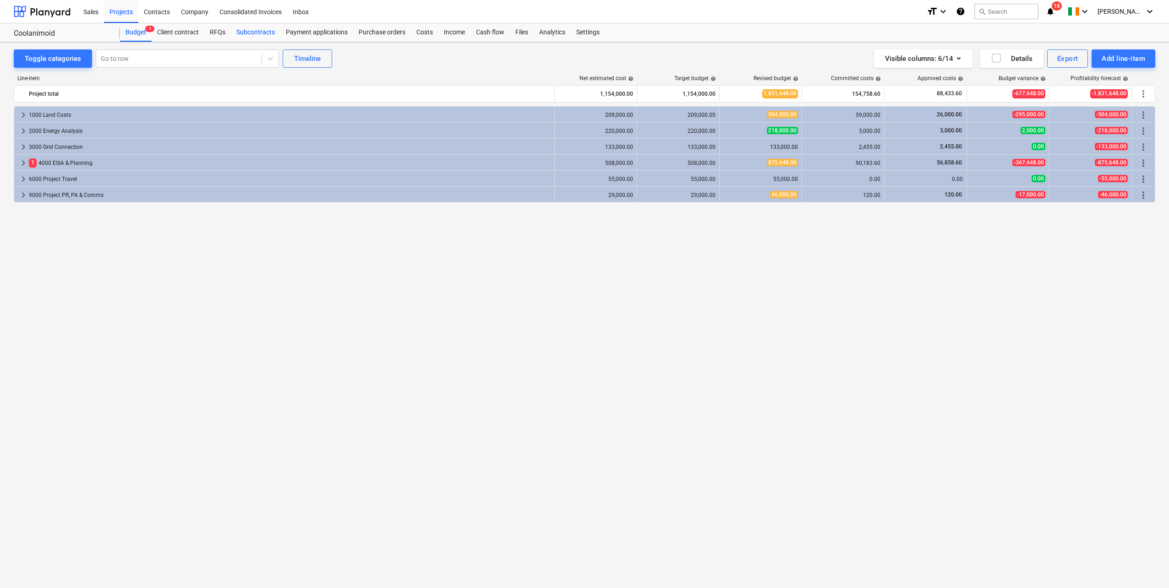
click at [265, 31] on div "Subcontracts" at bounding box center [255, 32] width 49 height 18
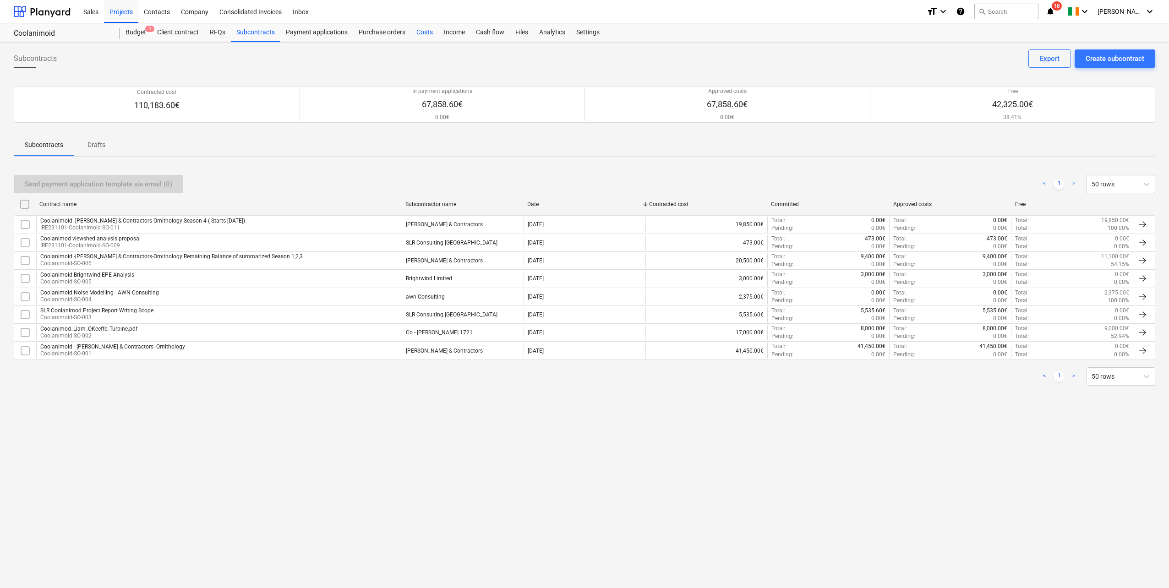
click at [433, 32] on div "Costs" at bounding box center [424, 32] width 27 height 18
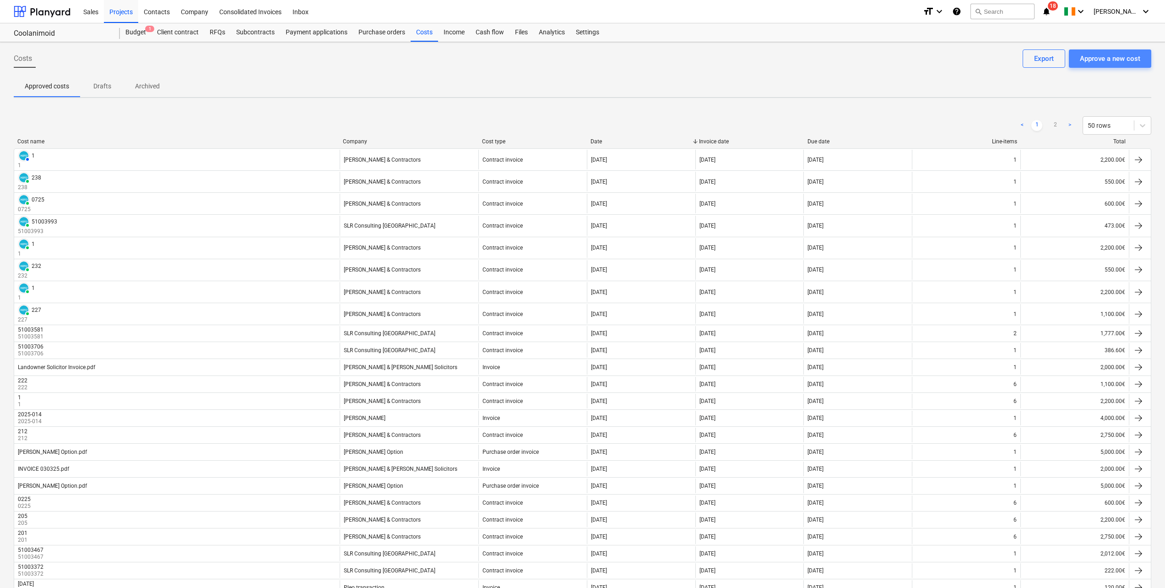
click at [1105, 59] on div "Approve a new cost" at bounding box center [1110, 59] width 60 height 12
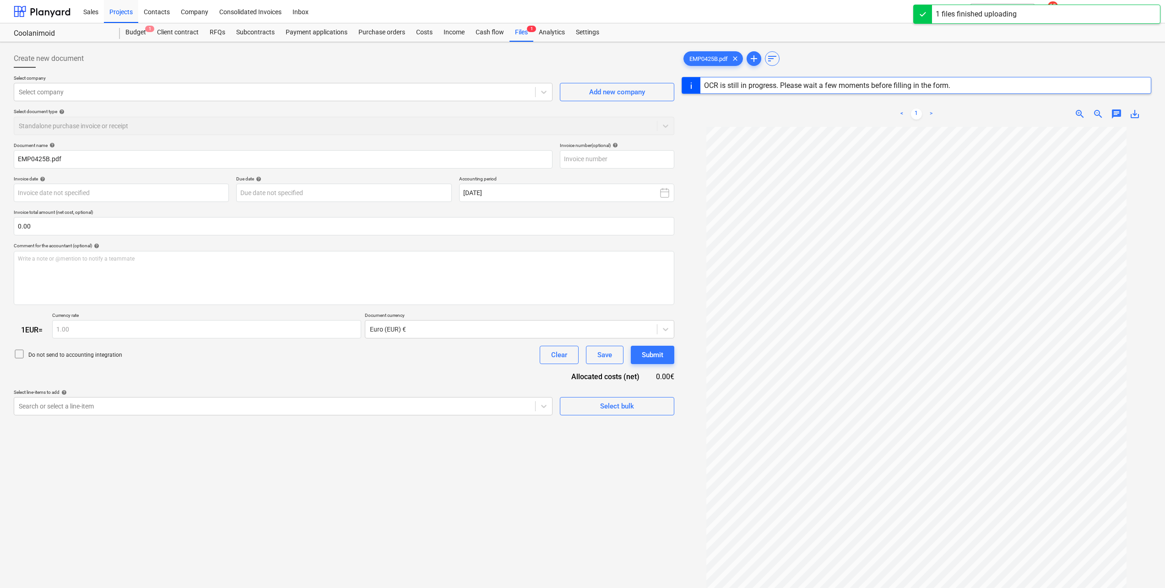
type input "0425B"
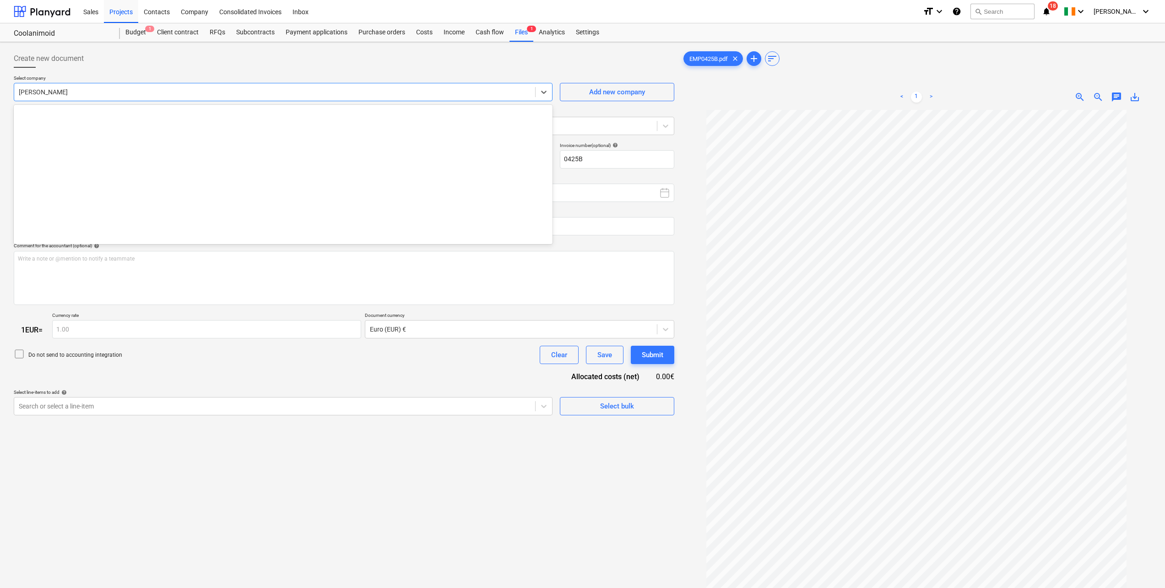
click at [82, 91] on div at bounding box center [275, 91] width 512 height 9
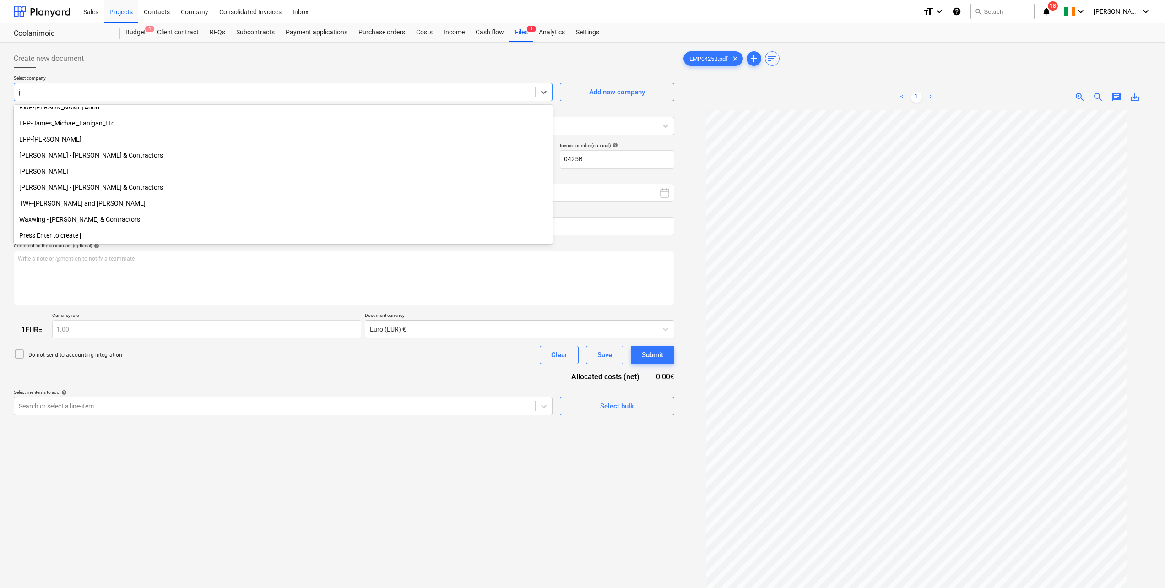
scroll to position [375, 0]
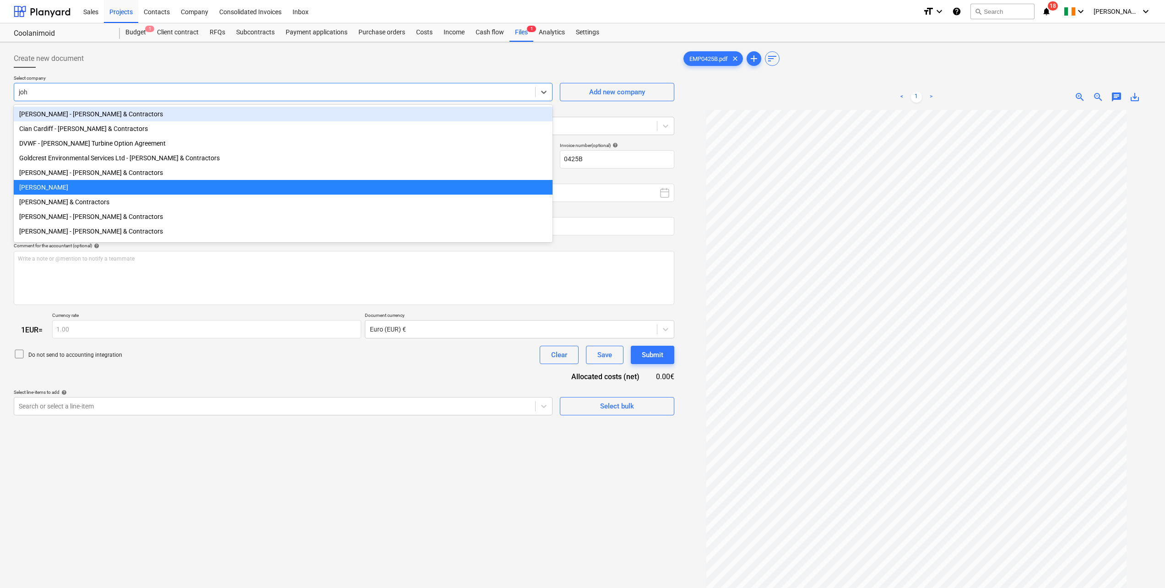
type input "[PERSON_NAME]"
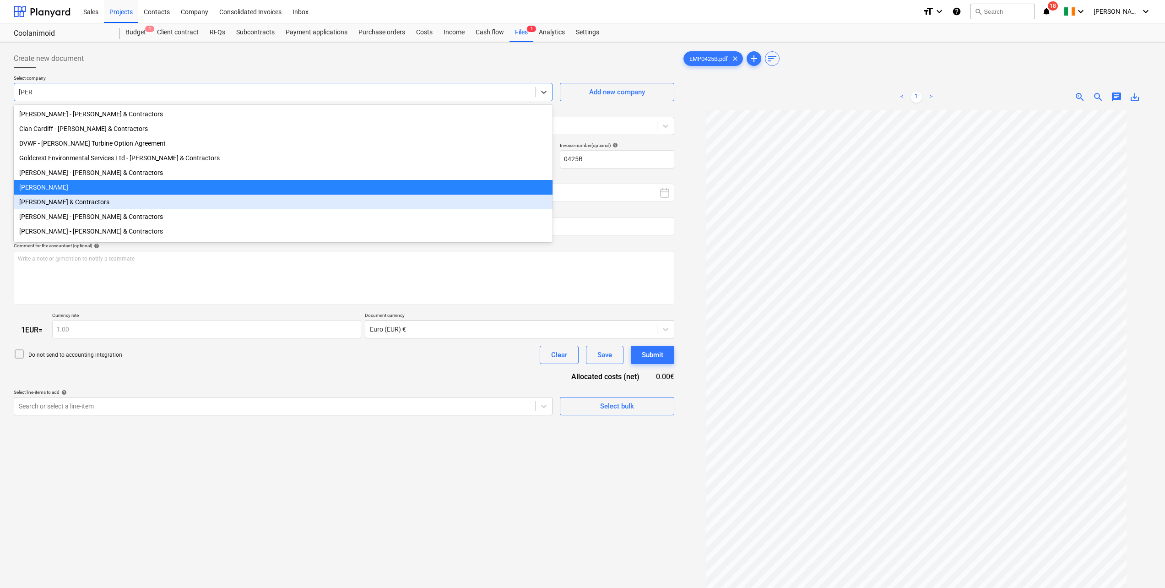
click at [79, 206] on div "[PERSON_NAME] & Contractors" at bounding box center [283, 202] width 539 height 15
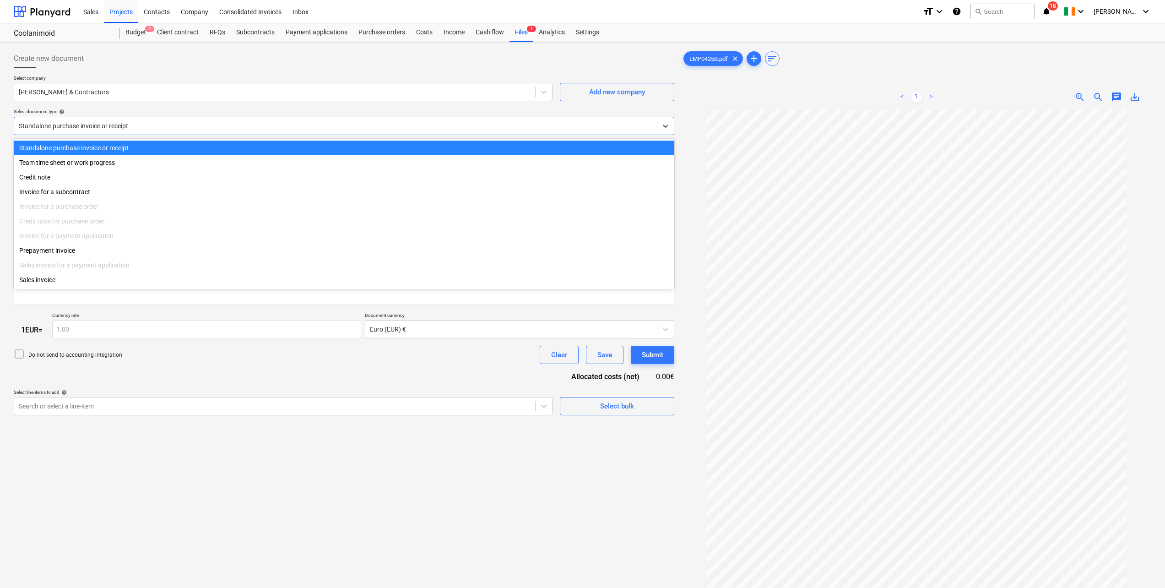
click at [98, 125] on div at bounding box center [336, 125] width 634 height 9
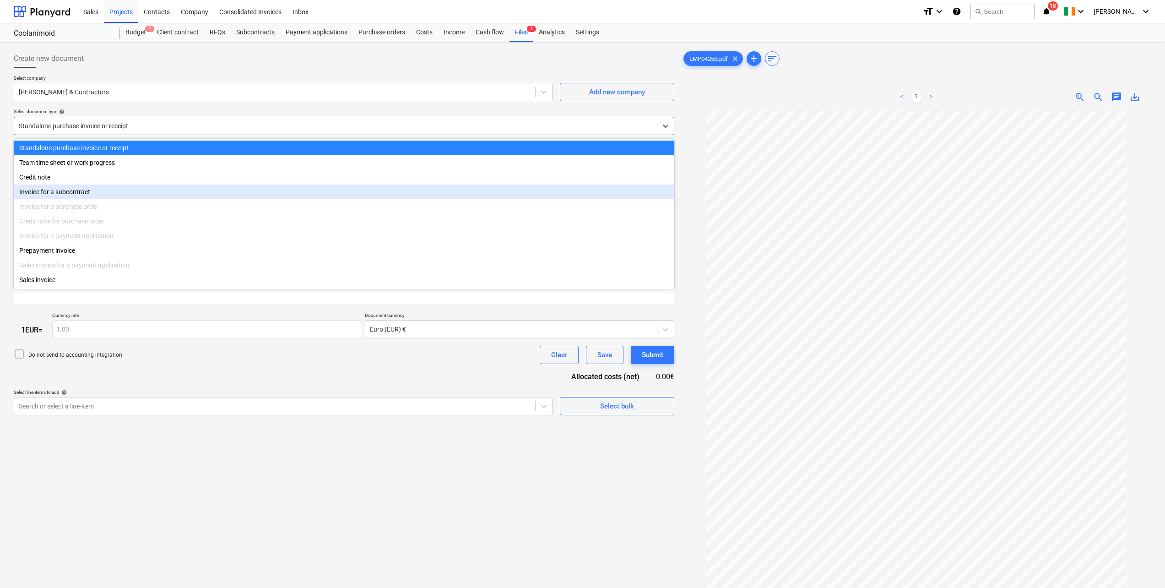
click at [77, 196] on div "Invoice for a subcontract" at bounding box center [344, 192] width 661 height 15
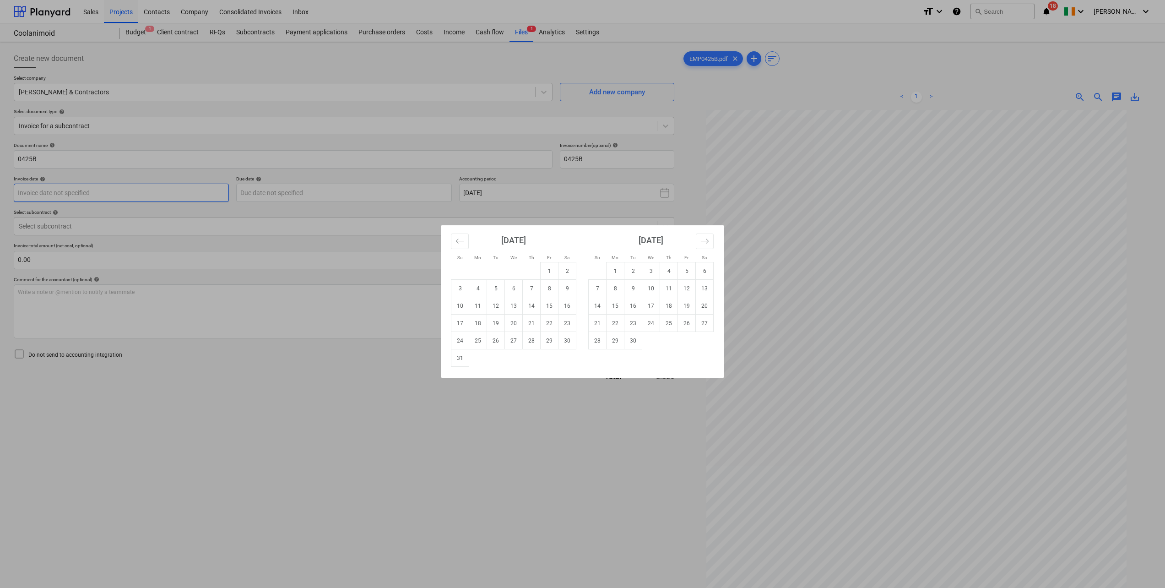
click at [135, 195] on body "Sales Projects Contacts Company Consolidated Invoices Inbox format_size keyboar…" at bounding box center [582, 294] width 1165 height 588
drag, startPoint x: 554, startPoint y: 272, endPoint x: 503, endPoint y: 267, distance: 51.1
click at [553, 272] on td "1" at bounding box center [550, 270] width 18 height 17
type input "[DATE]"
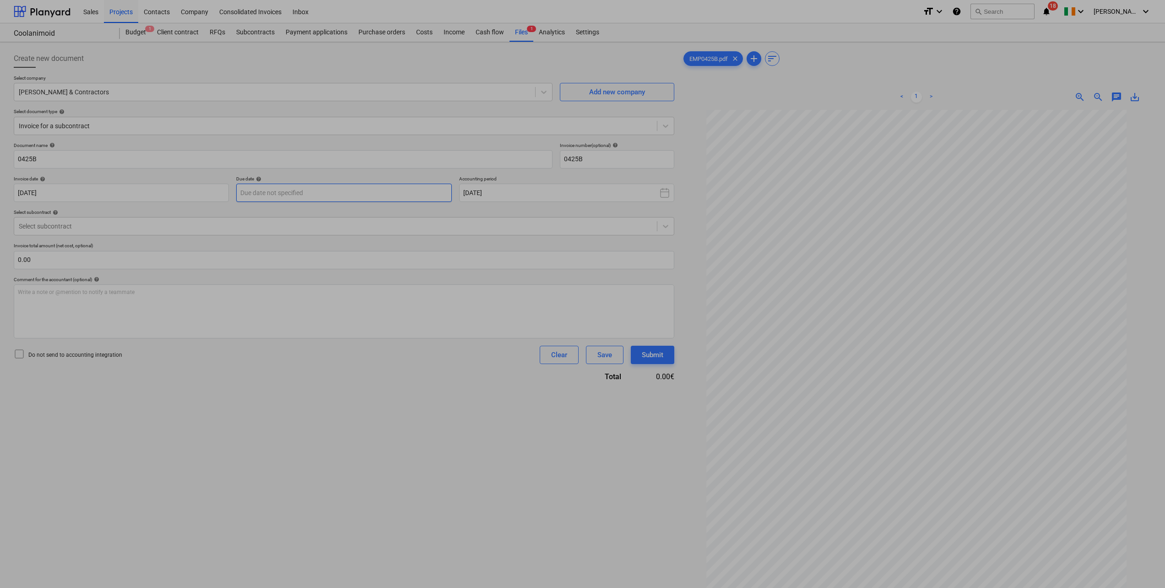
click at [355, 194] on body "Sales Projects Contacts Company Consolidated Invoices Inbox format_size keyboar…" at bounding box center [582, 294] width 1165 height 588
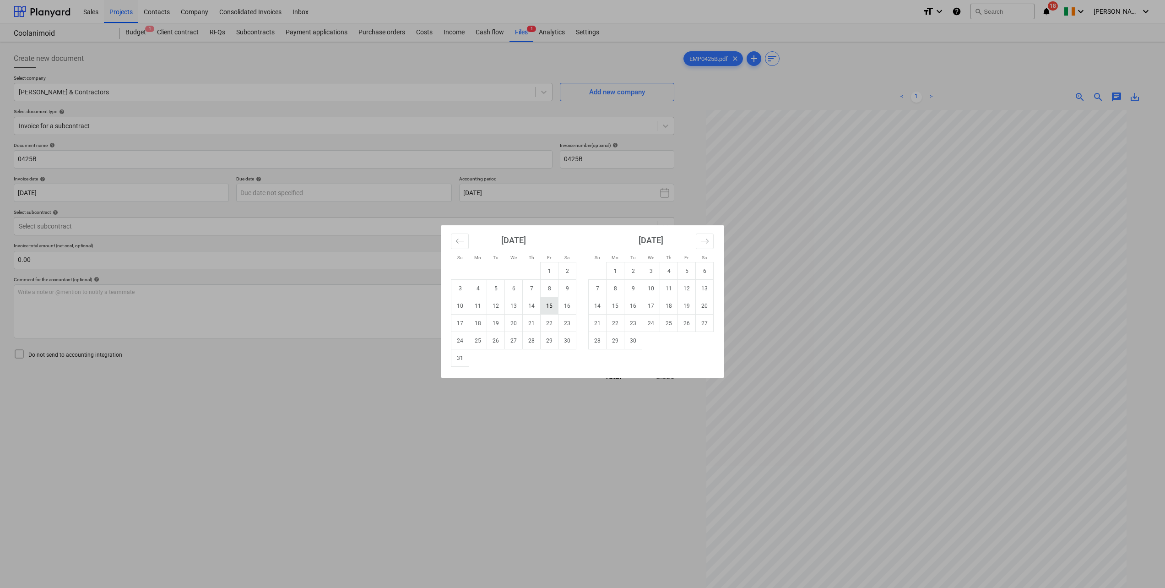
click at [546, 309] on td "15" at bounding box center [550, 305] width 18 height 17
type input "[DATE]"
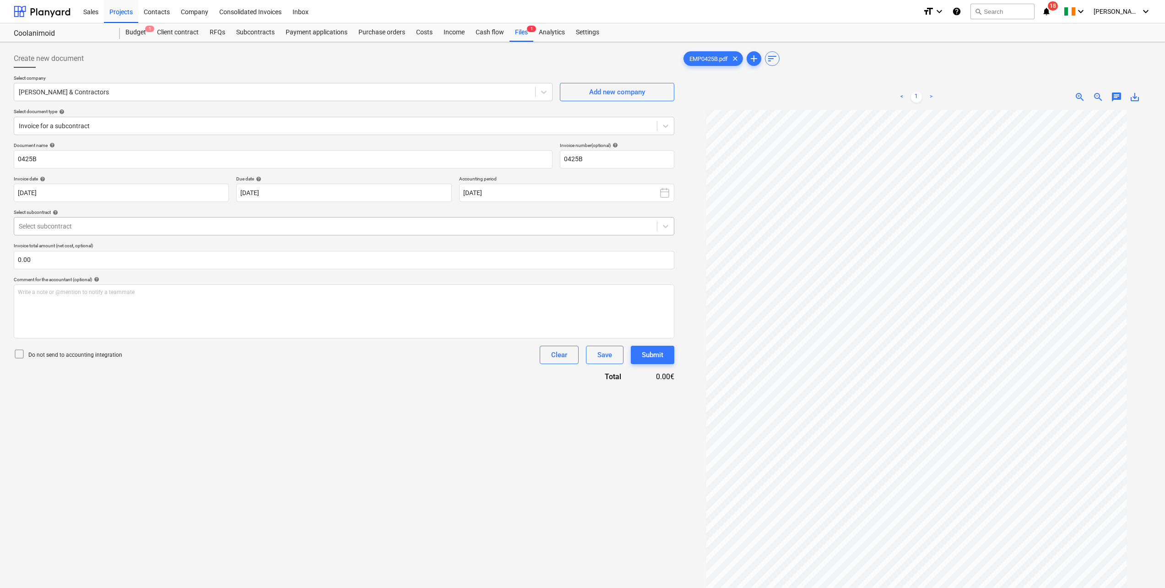
click at [135, 227] on div at bounding box center [336, 226] width 634 height 9
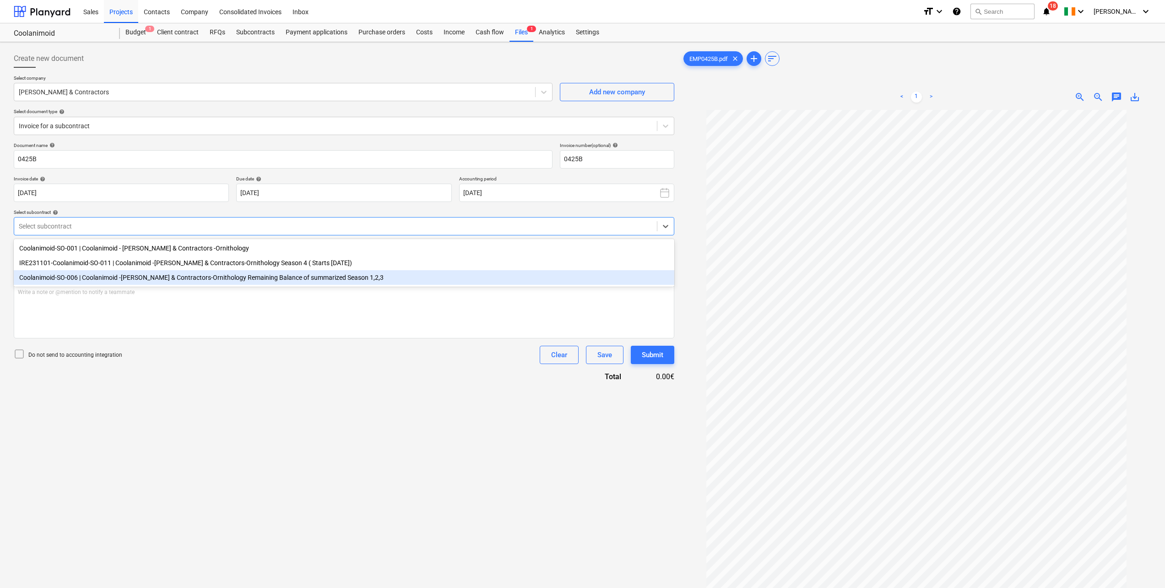
click at [118, 277] on div "Coolanimoid-SO-006 | Coolanimoid -[PERSON_NAME] & Contractors-Ornithology Remai…" at bounding box center [344, 277] width 661 height 15
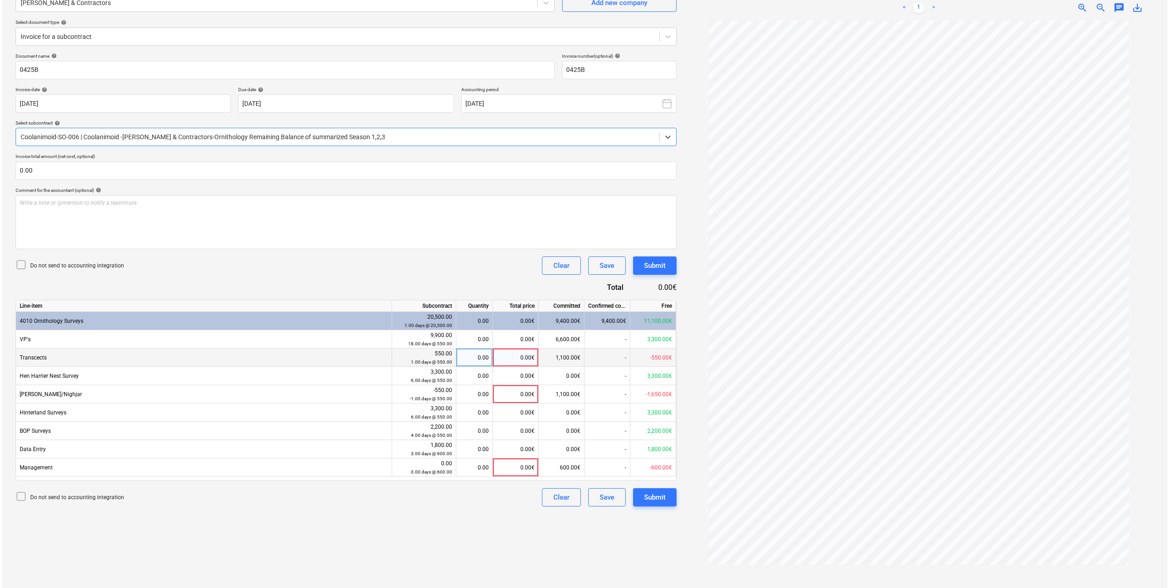
scroll to position [92, 0]
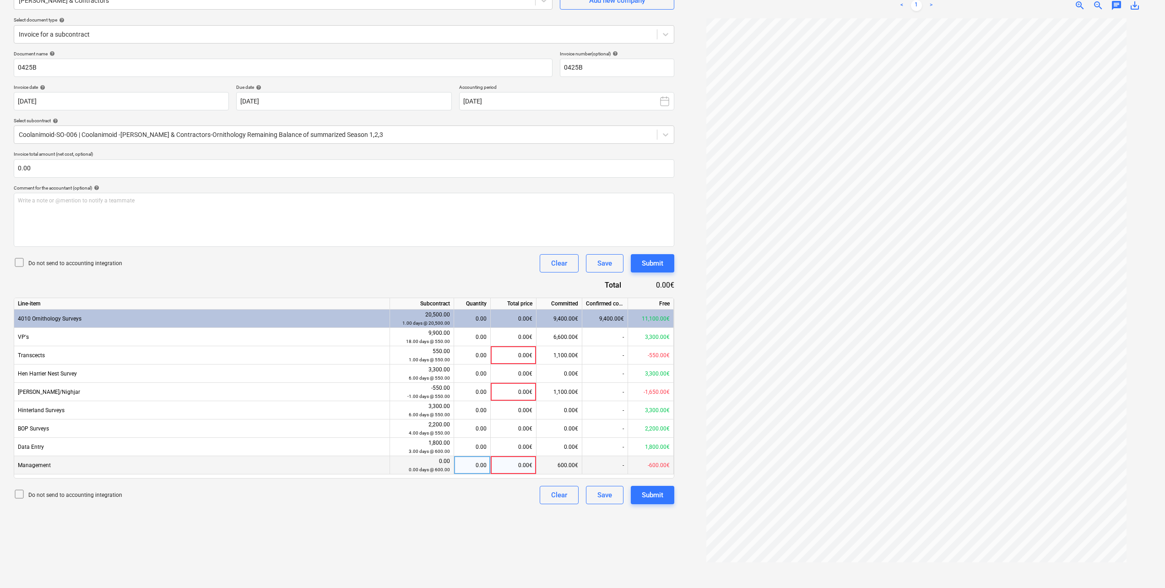
click at [482, 468] on div "0.00" at bounding box center [472, 465] width 29 height 18
type input "1"
click at [487, 448] on div "0.00" at bounding box center [472, 447] width 37 height 18
type input "1"
click at [428, 277] on div "Document name help 0425B Invoice number (optional) help 0425B Invoice date help…" at bounding box center [344, 277] width 661 height 453
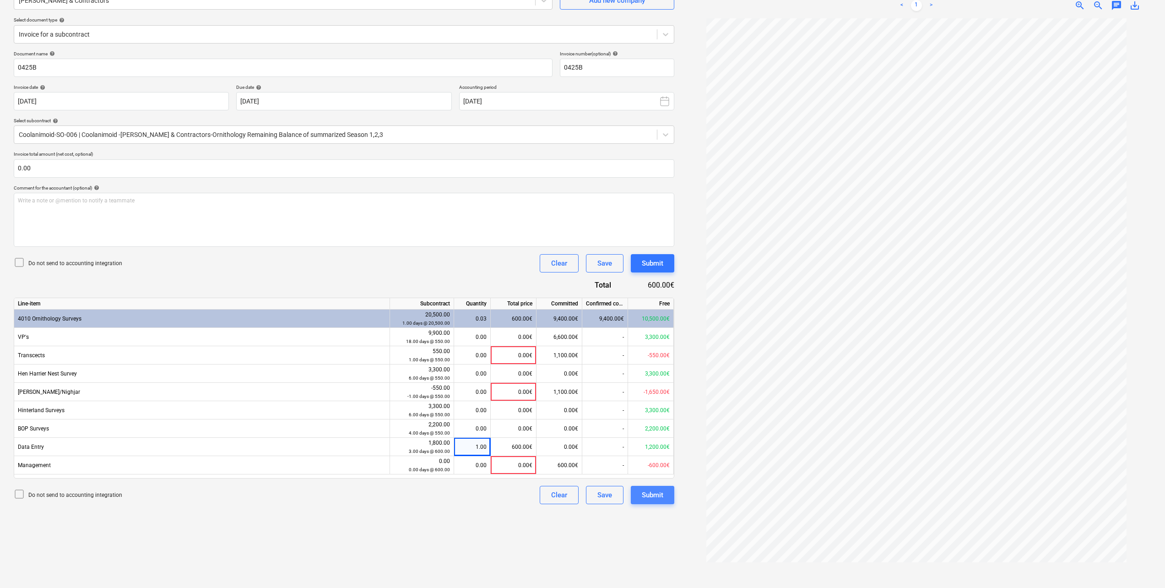
click at [654, 498] on div "Submit" at bounding box center [653, 495] width 22 height 12
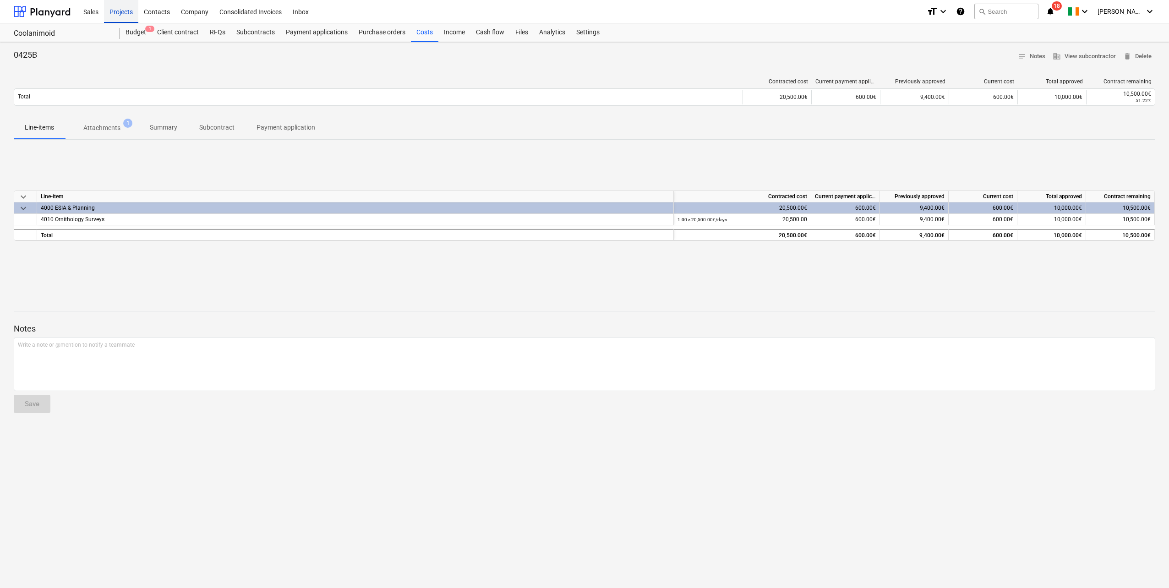
drag, startPoint x: 117, startPoint y: 12, endPoint x: 117, endPoint y: 18, distance: 6.4
click at [117, 12] on div "Projects" at bounding box center [121, 11] width 34 height 23
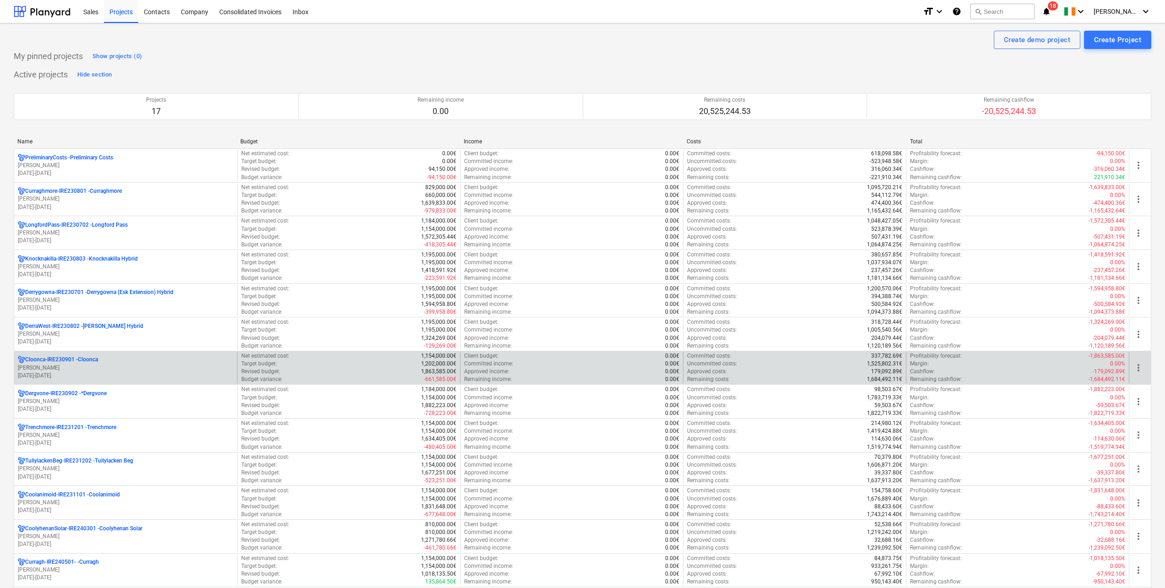
click at [104, 374] on p "[DATE] - [DATE]" at bounding box center [126, 376] width 216 height 8
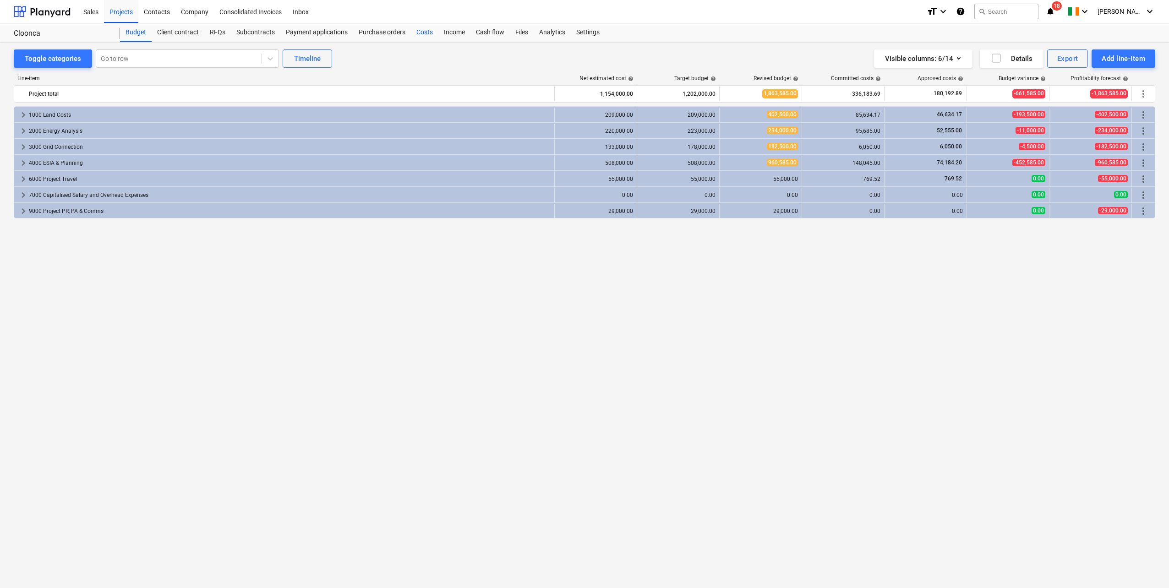
click at [426, 34] on div "Costs" at bounding box center [424, 32] width 27 height 18
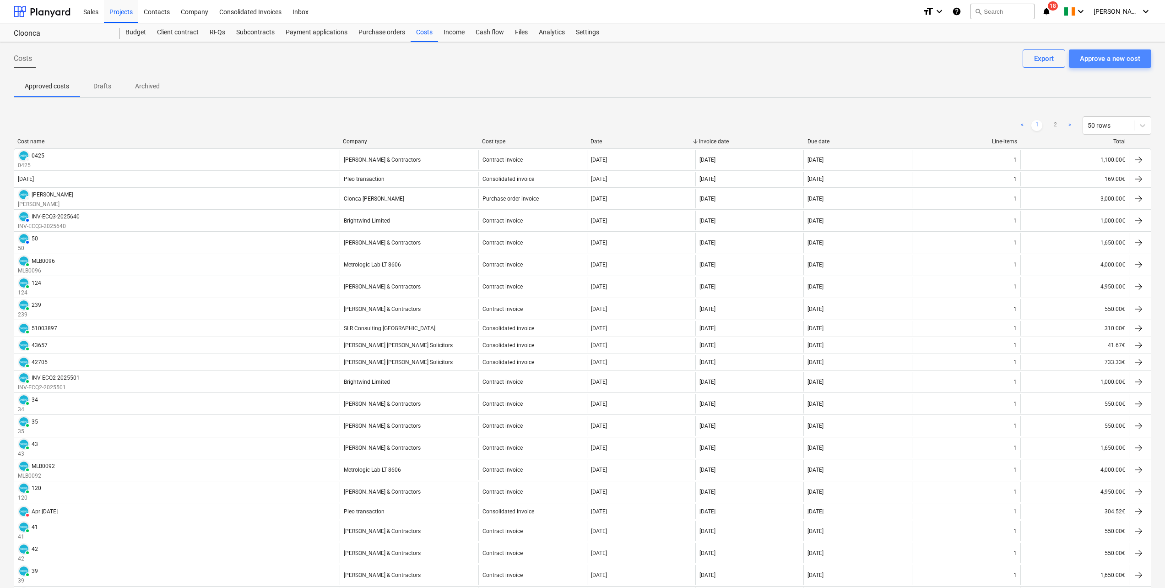
click at [1120, 63] on div "Approve a new cost" at bounding box center [1110, 59] width 60 height 12
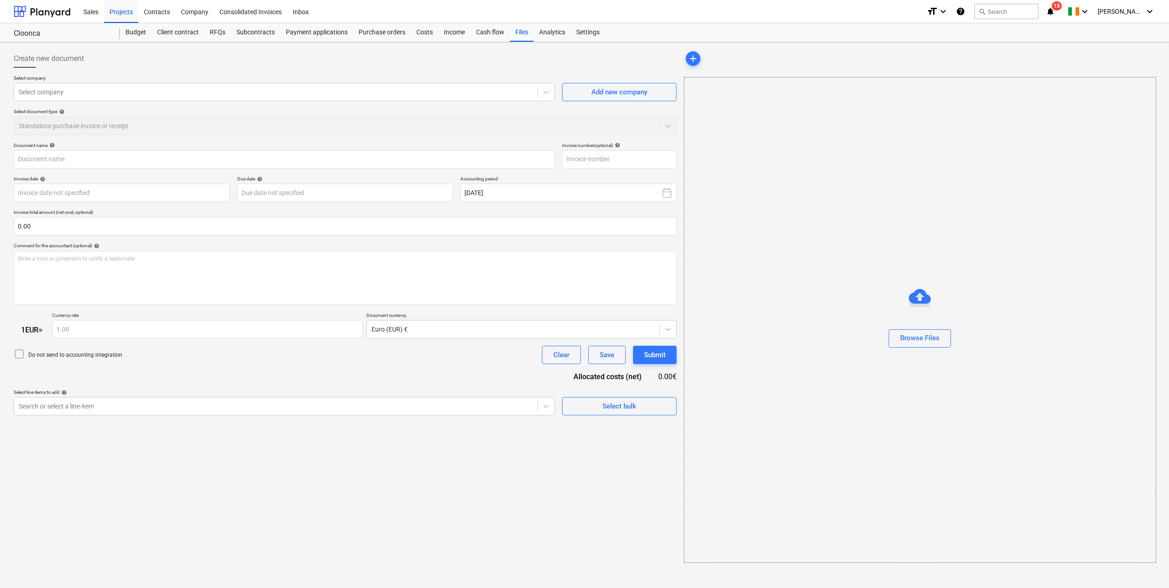
type input "EMP0425A.pdf"
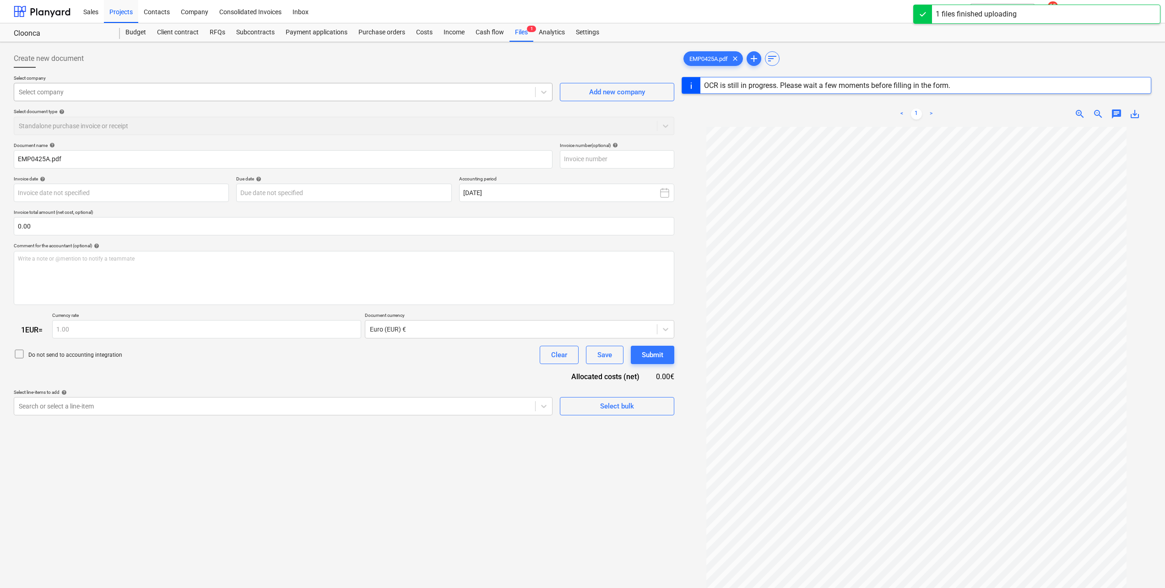
click at [155, 89] on div at bounding box center [275, 91] width 512 height 9
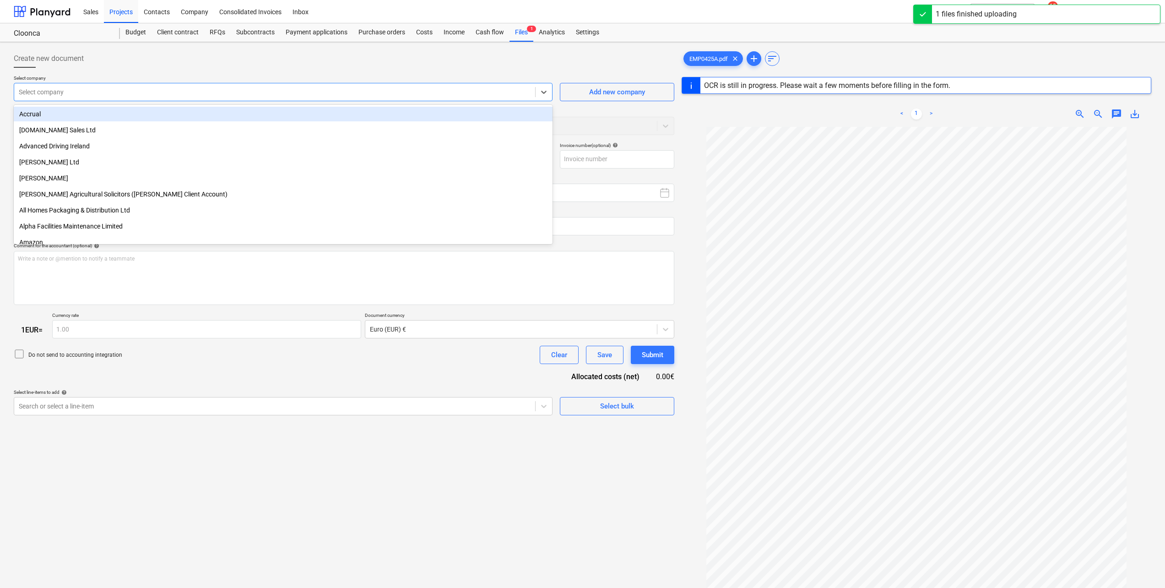
type input "j"
type input "0425A"
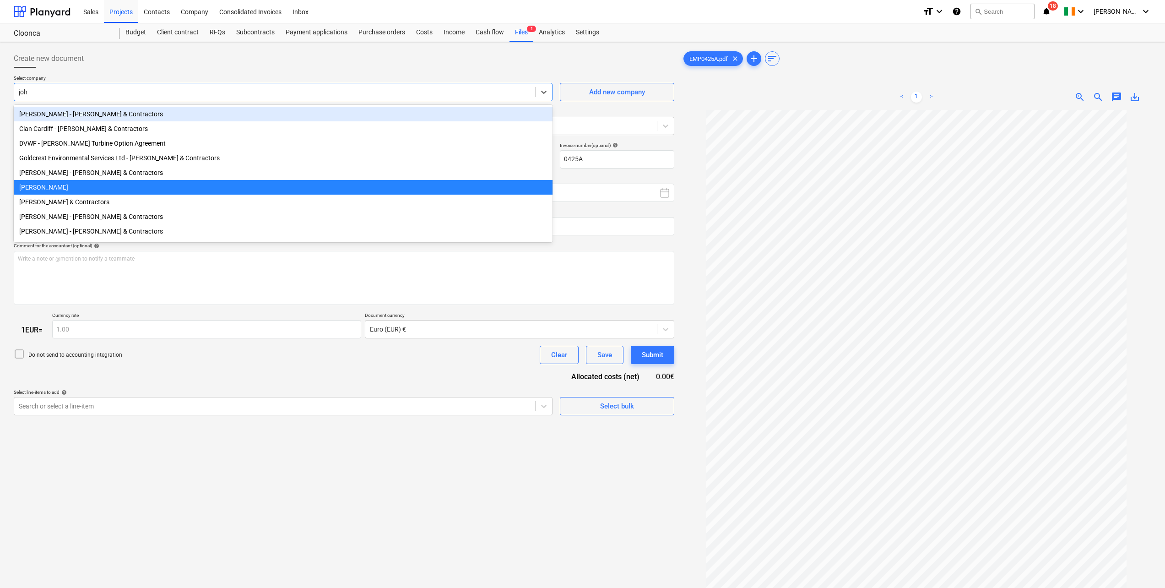
type input "[PERSON_NAME]"
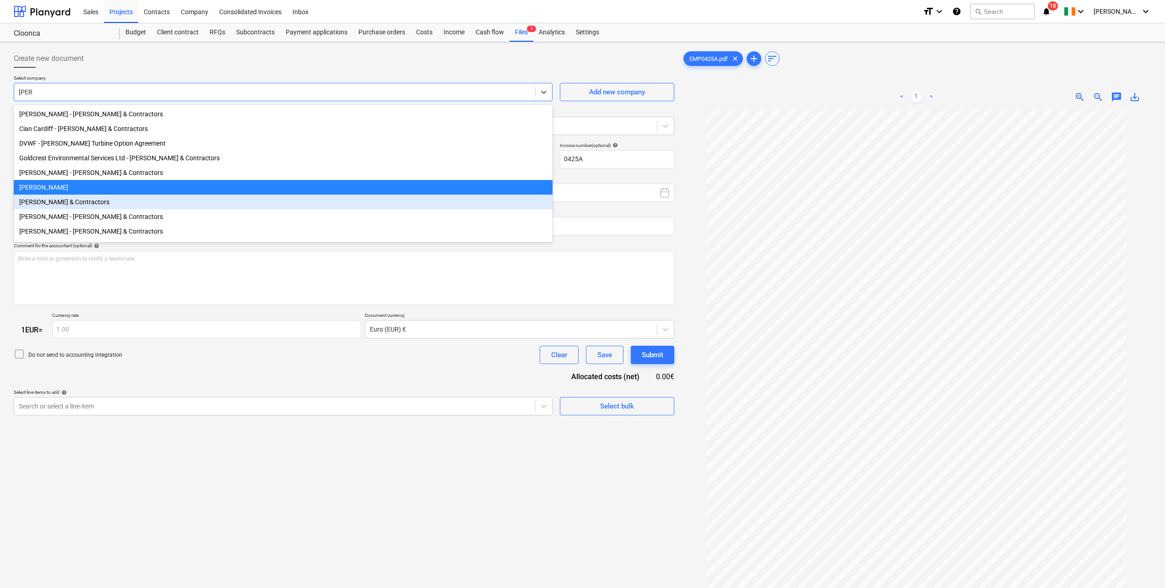
click at [65, 206] on div "[PERSON_NAME] & Contractors" at bounding box center [283, 202] width 539 height 15
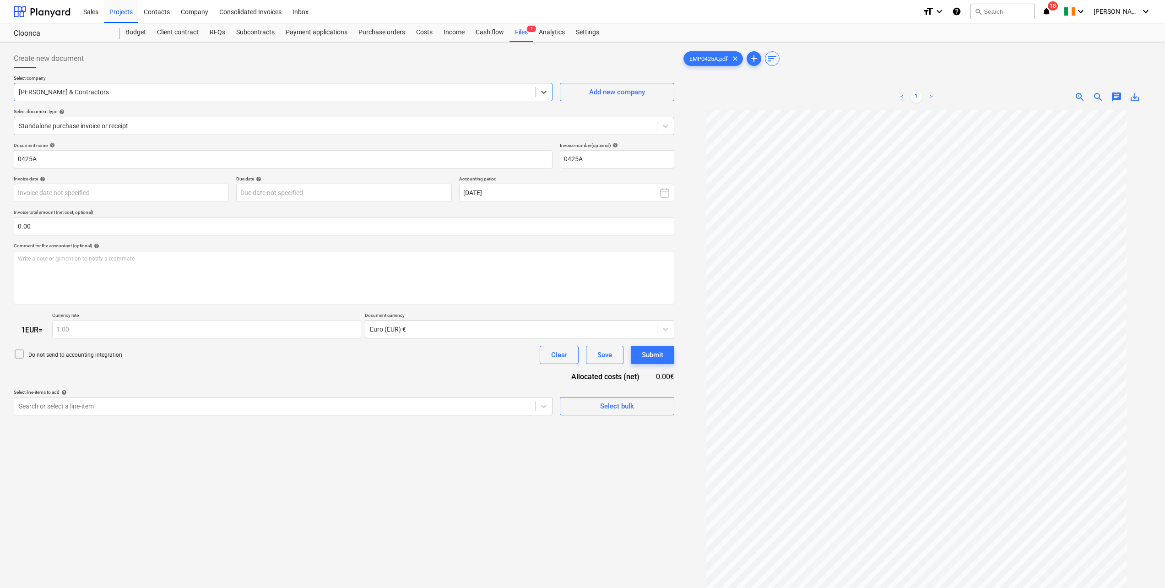
click at [74, 126] on div at bounding box center [336, 125] width 634 height 9
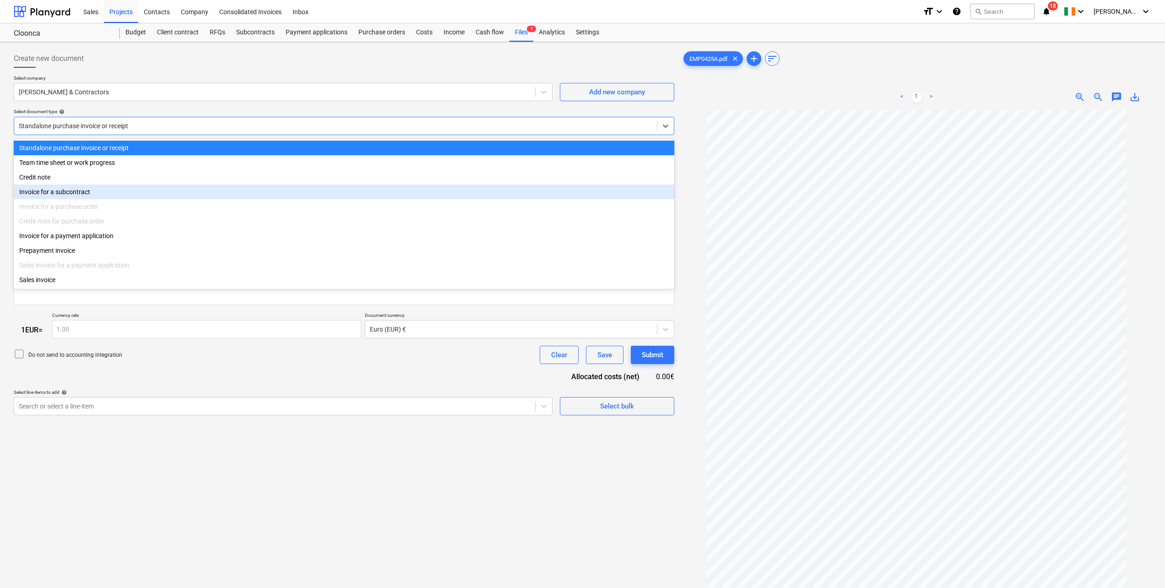
click at [82, 196] on div "Invoice for a subcontract" at bounding box center [344, 192] width 661 height 15
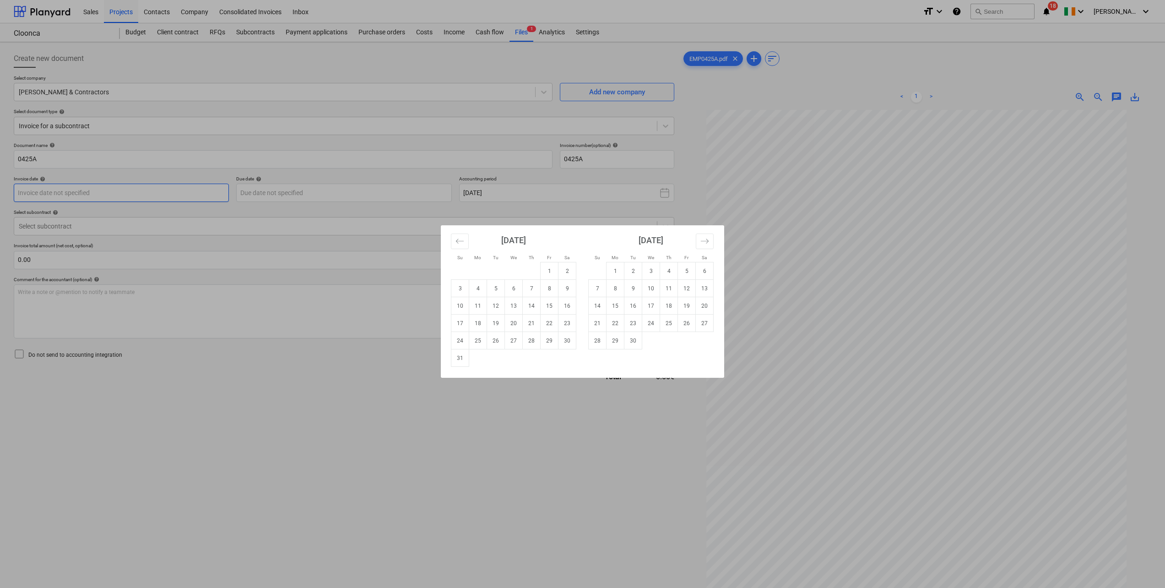
click at [83, 194] on body "Sales Projects Contacts Company Consolidated Invoices Inbox format_size keyboar…" at bounding box center [582, 294] width 1165 height 588
click at [547, 274] on td "1" at bounding box center [550, 270] width 18 height 17
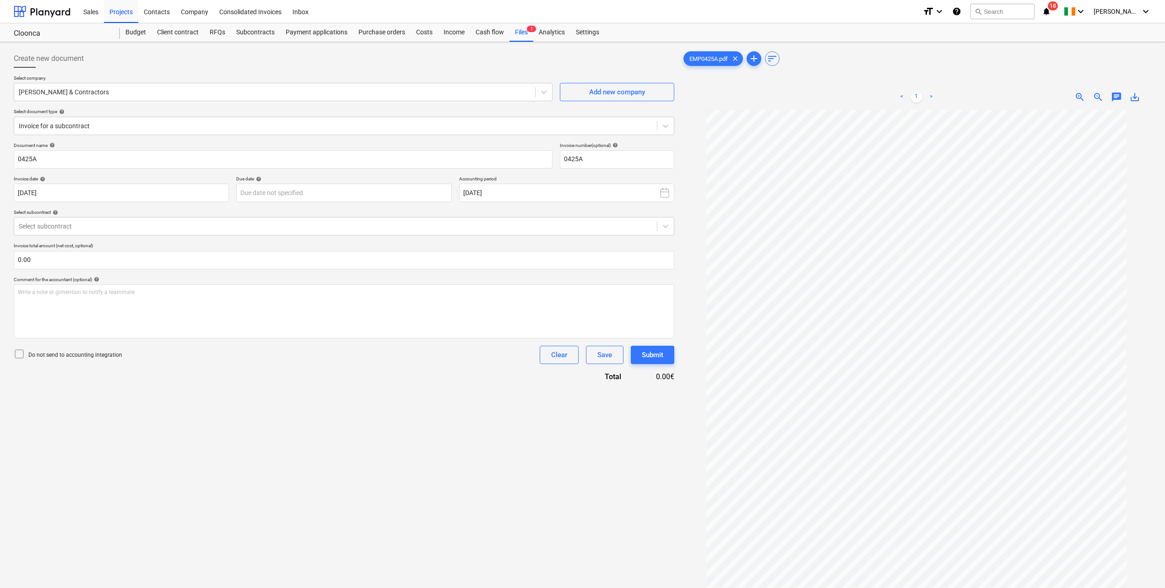
type input "[DATE]"
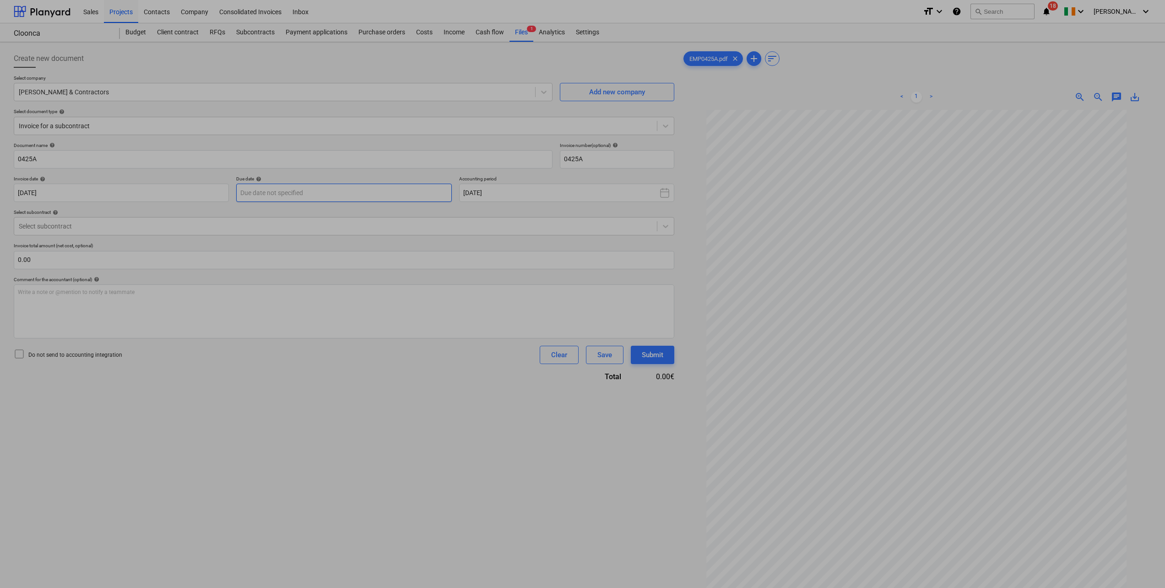
click at [360, 196] on body "Sales Projects Contacts Company Consolidated Invoices Inbox format_size keyboar…" at bounding box center [582, 294] width 1165 height 588
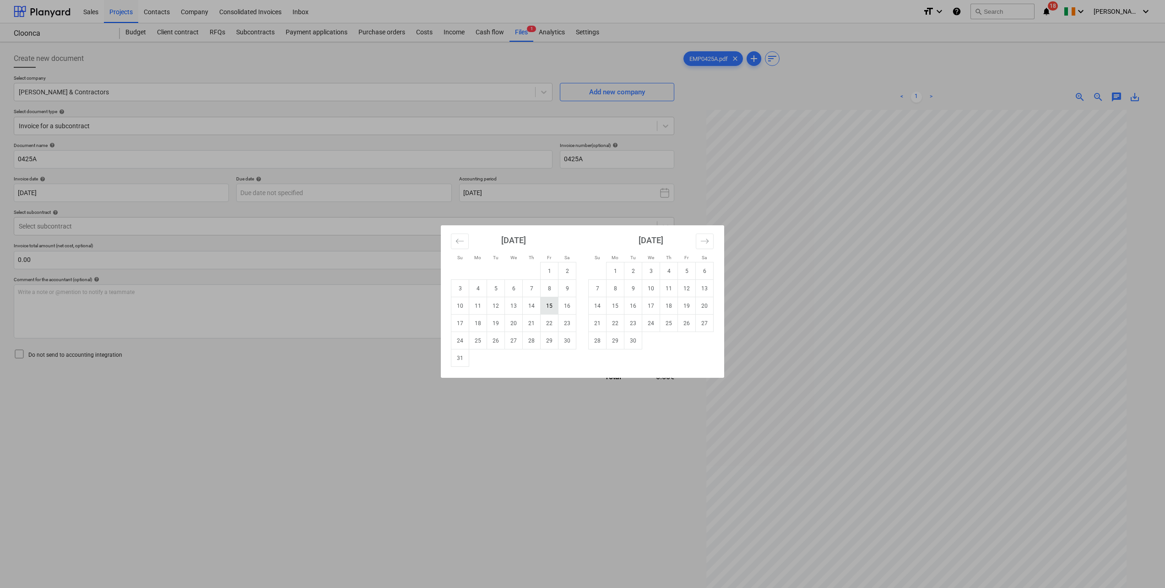
click at [549, 308] on td "15" at bounding box center [550, 305] width 18 height 17
type input "[DATE]"
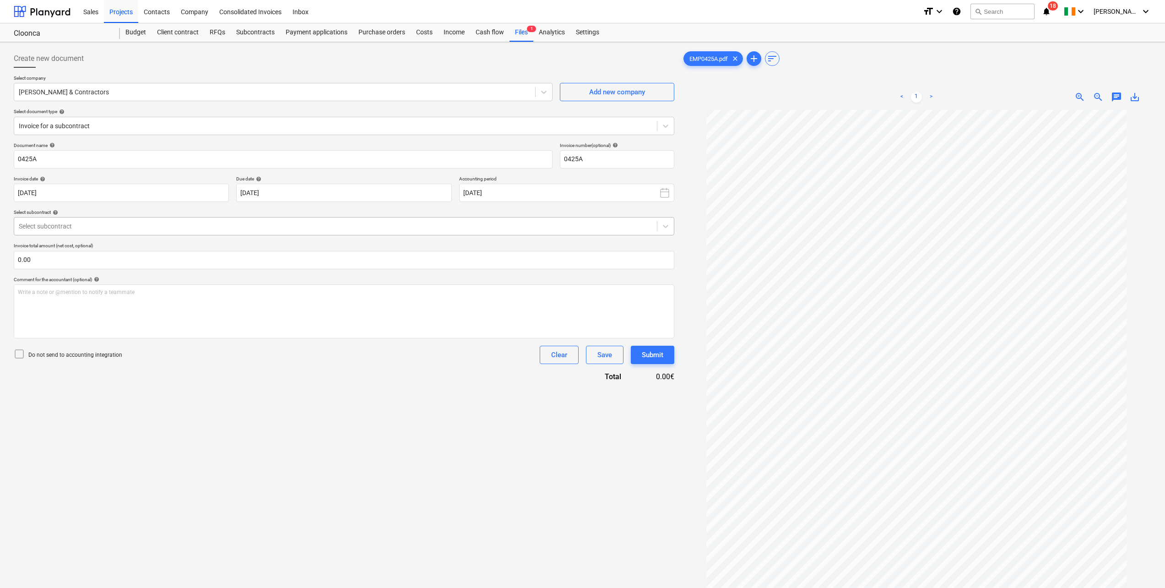
click at [252, 228] on div at bounding box center [336, 226] width 634 height 9
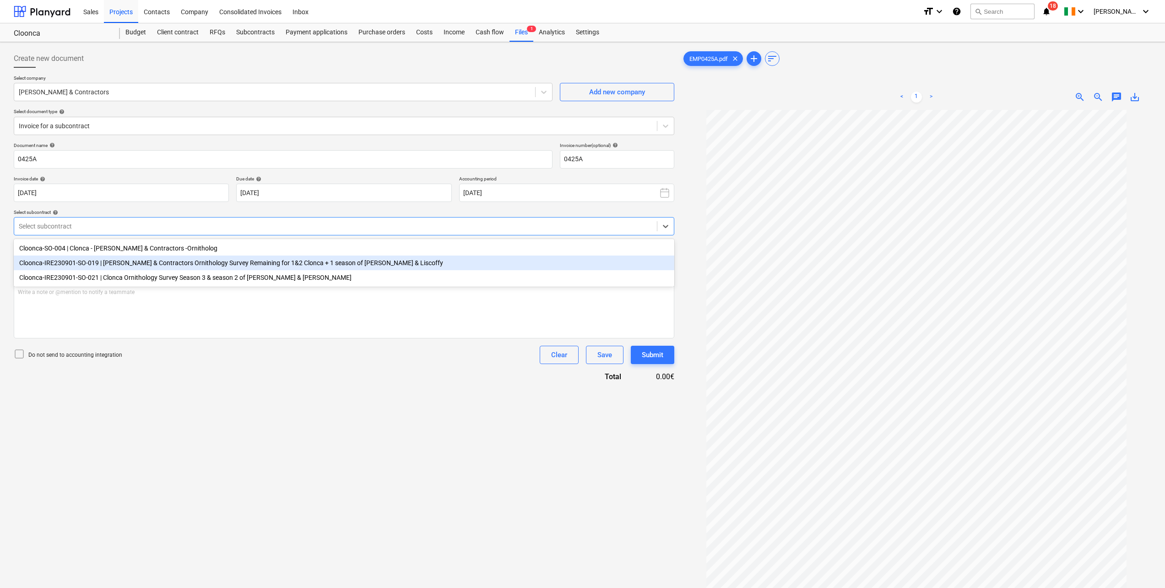
click at [190, 265] on div "Cloonca-IRE230901-SO-019 | [PERSON_NAME] & Contractors Ornithology Survey Remai…" at bounding box center [344, 263] width 661 height 15
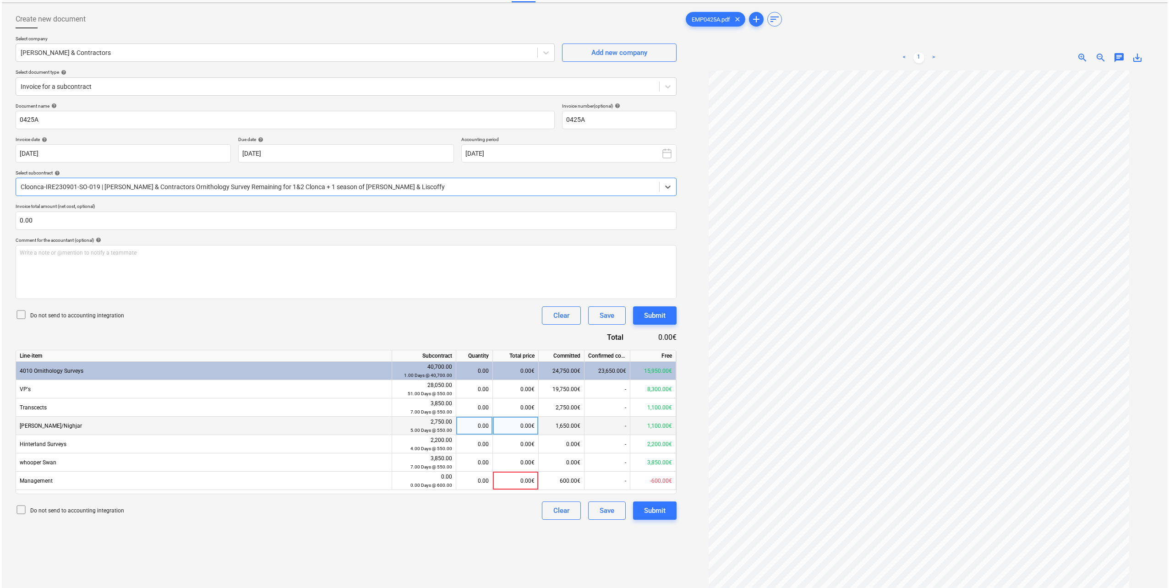
scroll to position [92, 0]
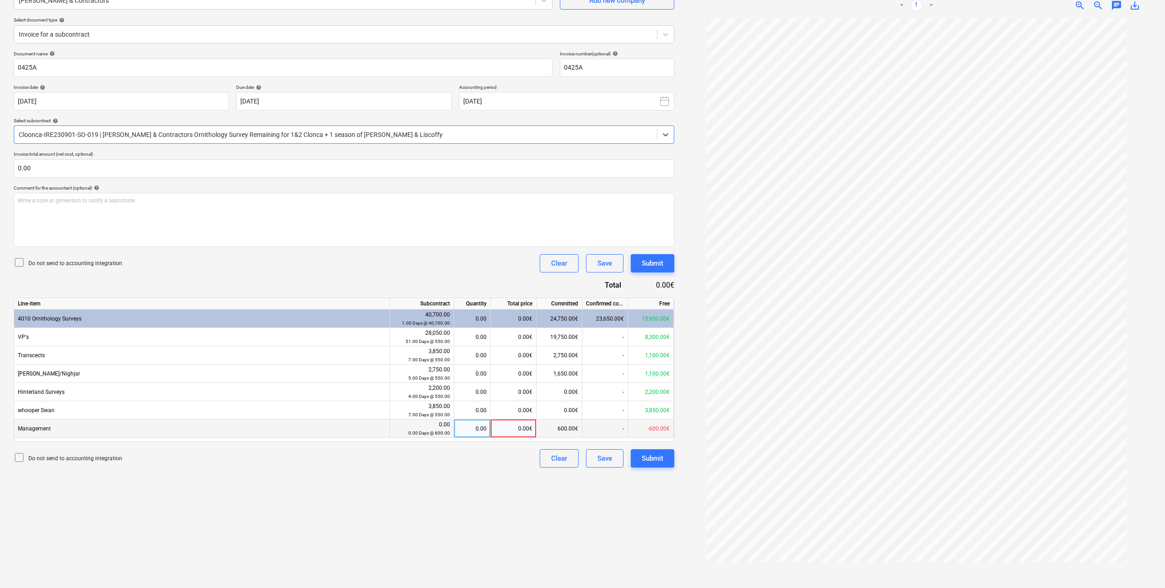
click at [480, 430] on div "0.00" at bounding box center [472, 428] width 29 height 18
type input "1"
click at [454, 474] on div "Create new document Select company [PERSON_NAME] & Contractors Add new company …" at bounding box center [344, 269] width 668 height 630
click at [464, 337] on div "0.00" at bounding box center [472, 337] width 29 height 18
type input "5"
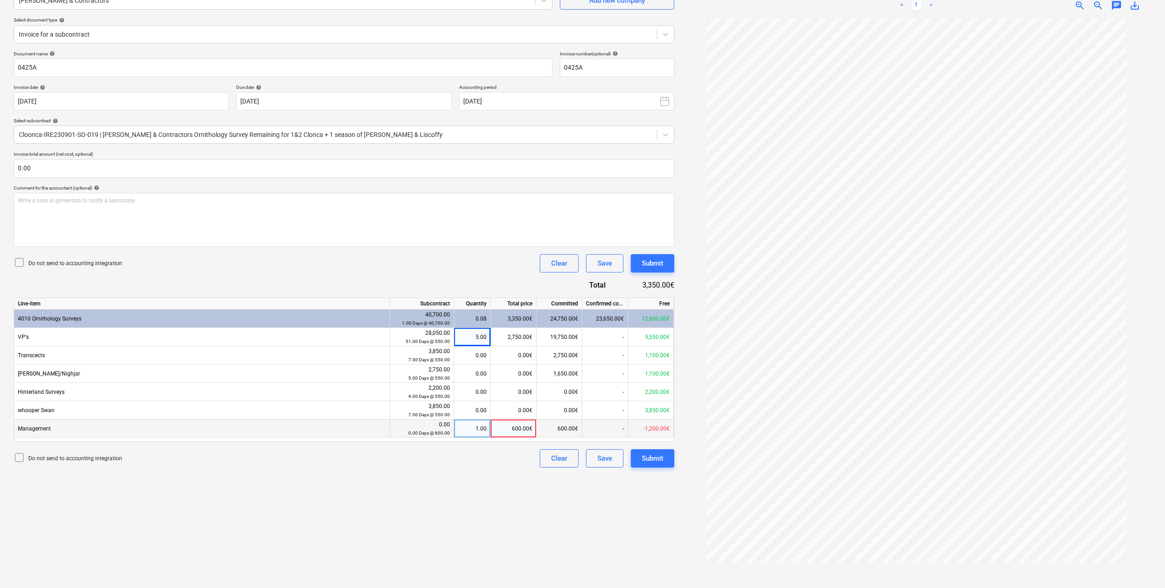
click at [430, 271] on div "Do not send to accounting integration Clear Save Submit" at bounding box center [344, 263] width 661 height 18
click at [477, 361] on div "0.00" at bounding box center [472, 355] width 29 height 18
type input "1"
click at [456, 271] on div "Do not send to accounting integration Clear Save Submit" at bounding box center [344, 263] width 661 height 18
click at [665, 463] on button "Submit" at bounding box center [652, 458] width 43 height 18
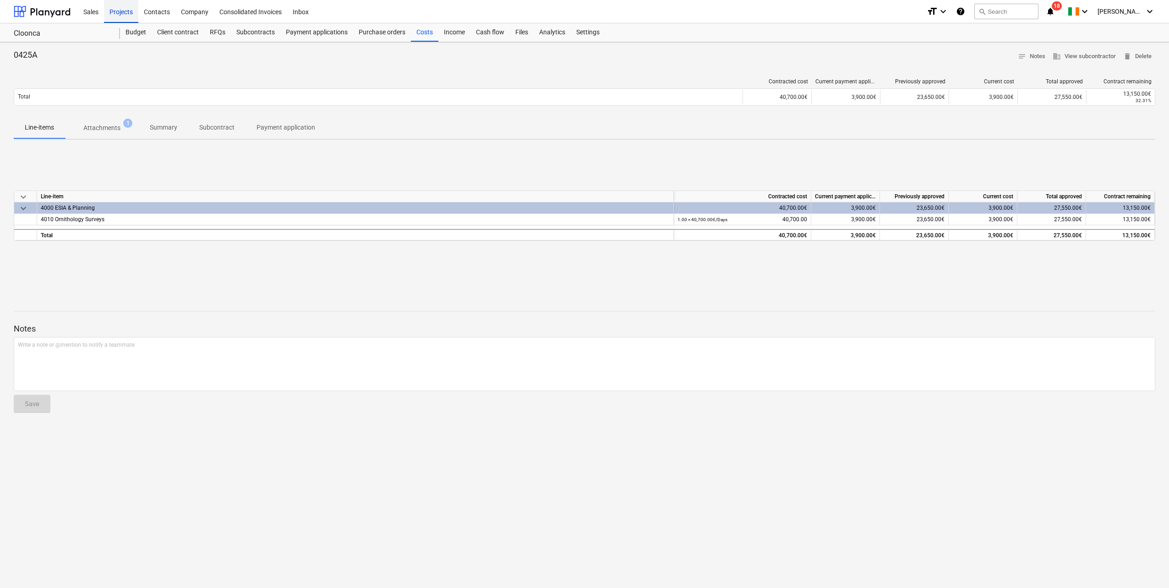
click at [124, 14] on div "Projects" at bounding box center [121, 11] width 34 height 23
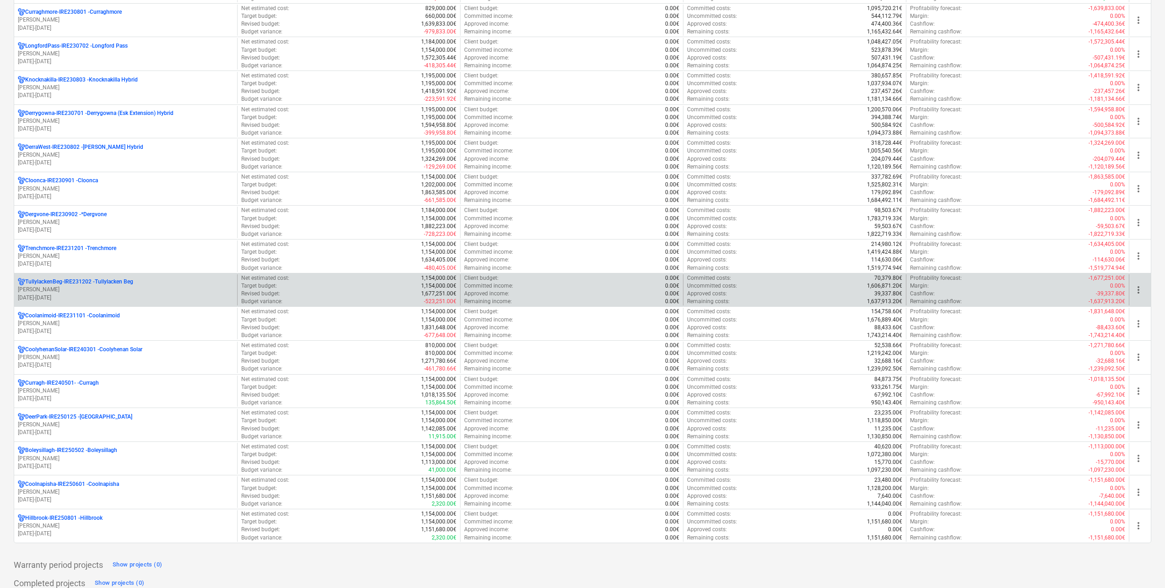
scroll to position [183, 0]
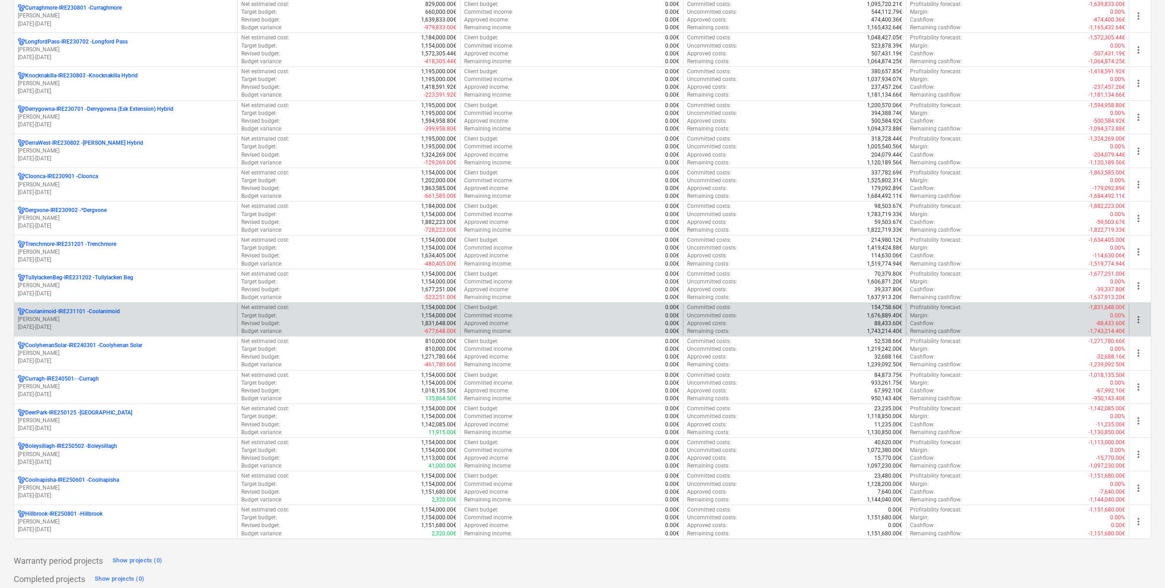
click at [105, 318] on p "[PERSON_NAME]" at bounding box center [126, 319] width 216 height 8
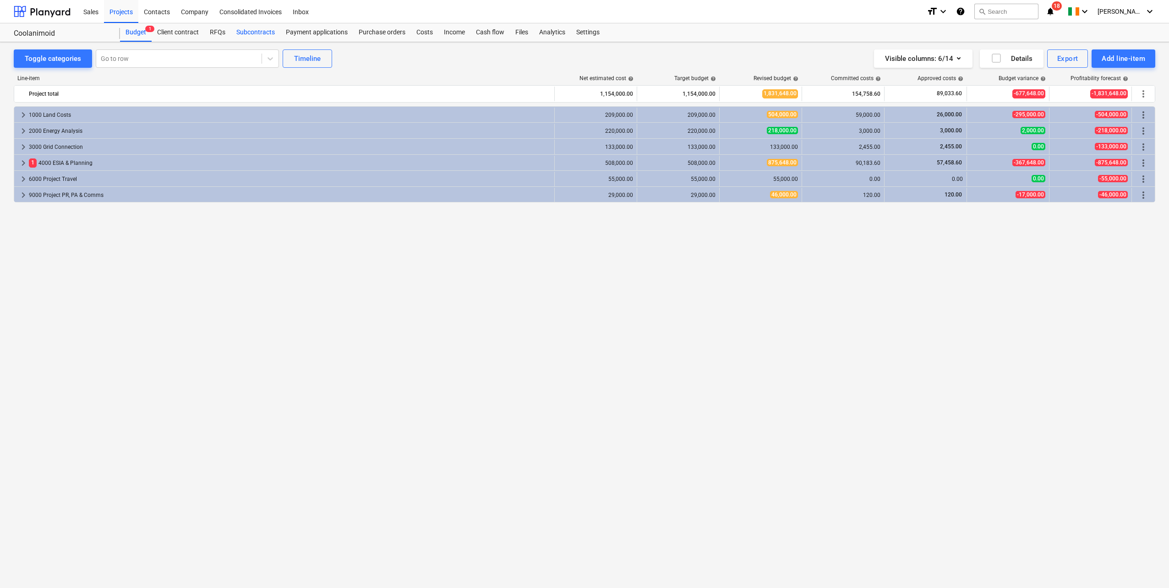
click at [259, 33] on div "Subcontracts" at bounding box center [255, 32] width 49 height 18
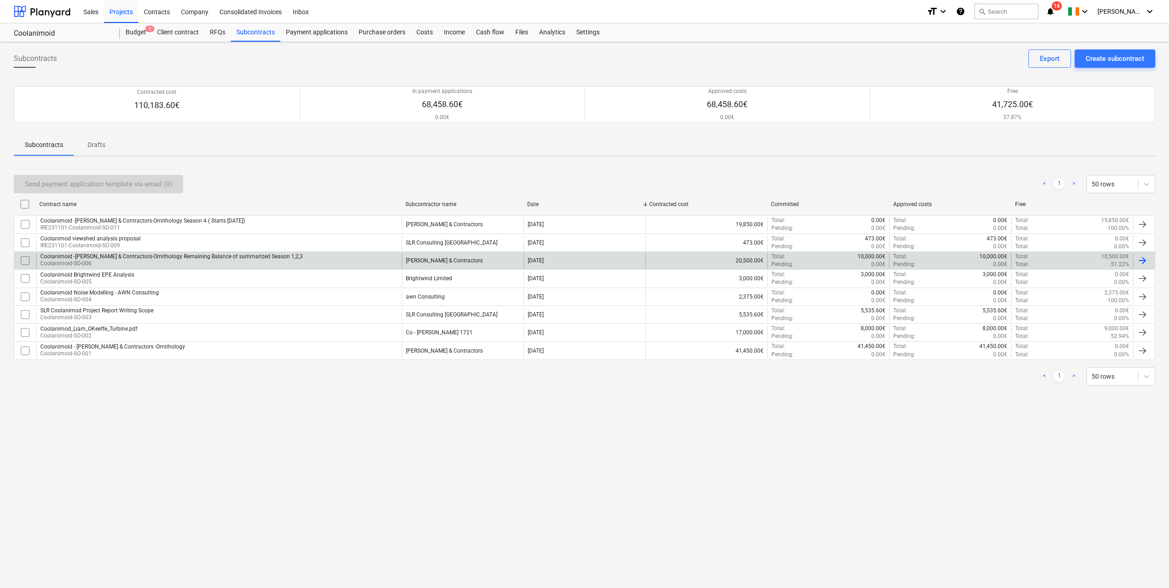
click at [192, 257] on div "Coolanimoid -[PERSON_NAME] & Contractors-Ornithology Remaining Balance of summa…" at bounding box center [171, 256] width 262 height 6
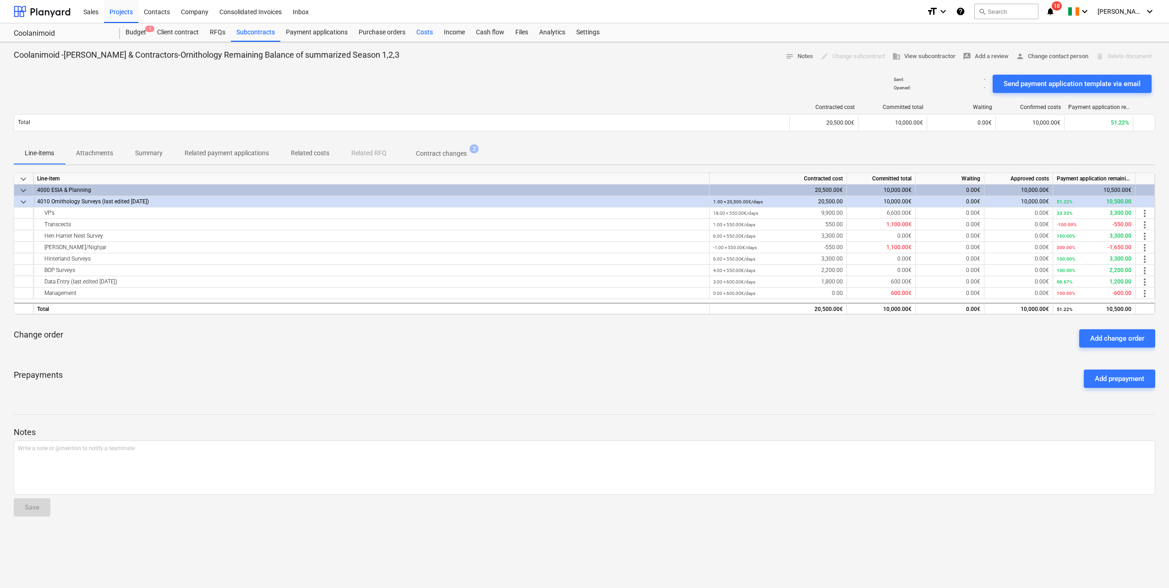
click at [424, 27] on div "Costs" at bounding box center [424, 32] width 27 height 18
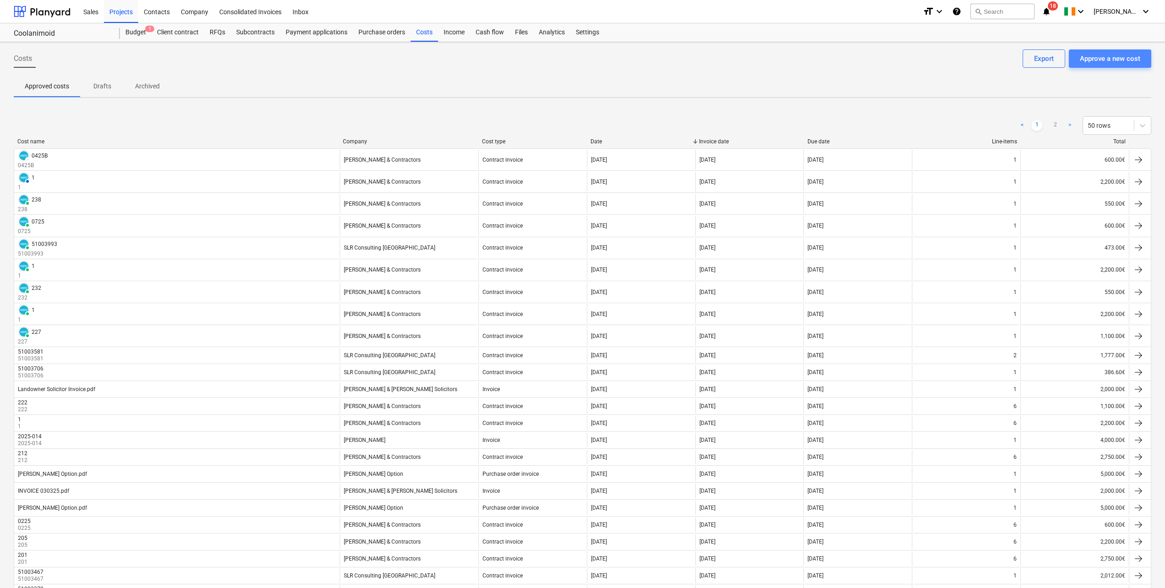
click at [1115, 60] on div "Approve a new cost" at bounding box center [1110, 59] width 60 height 12
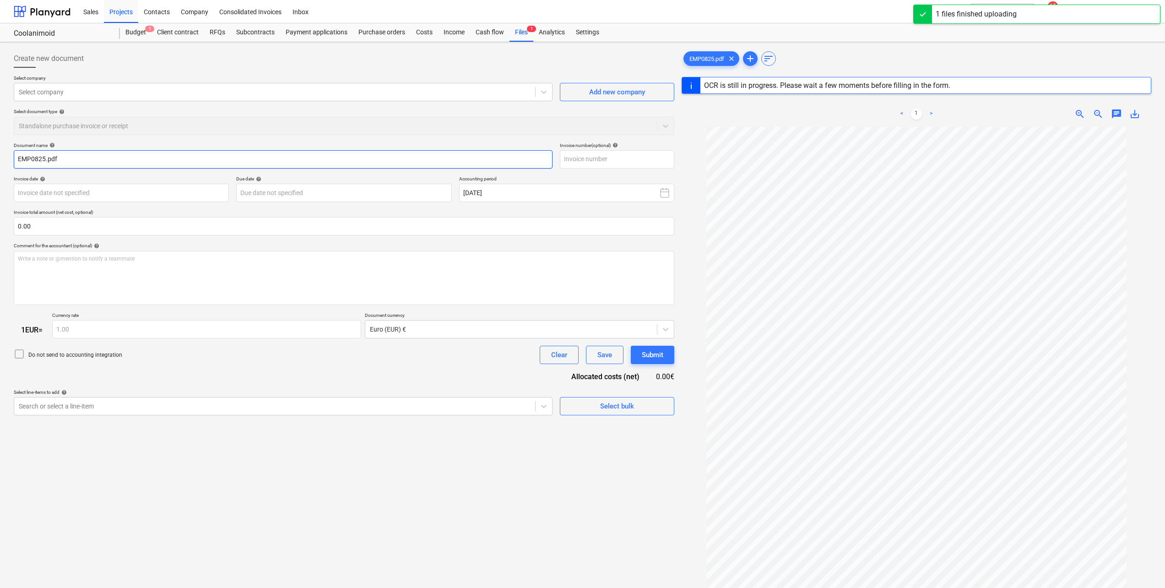
type input "0825"
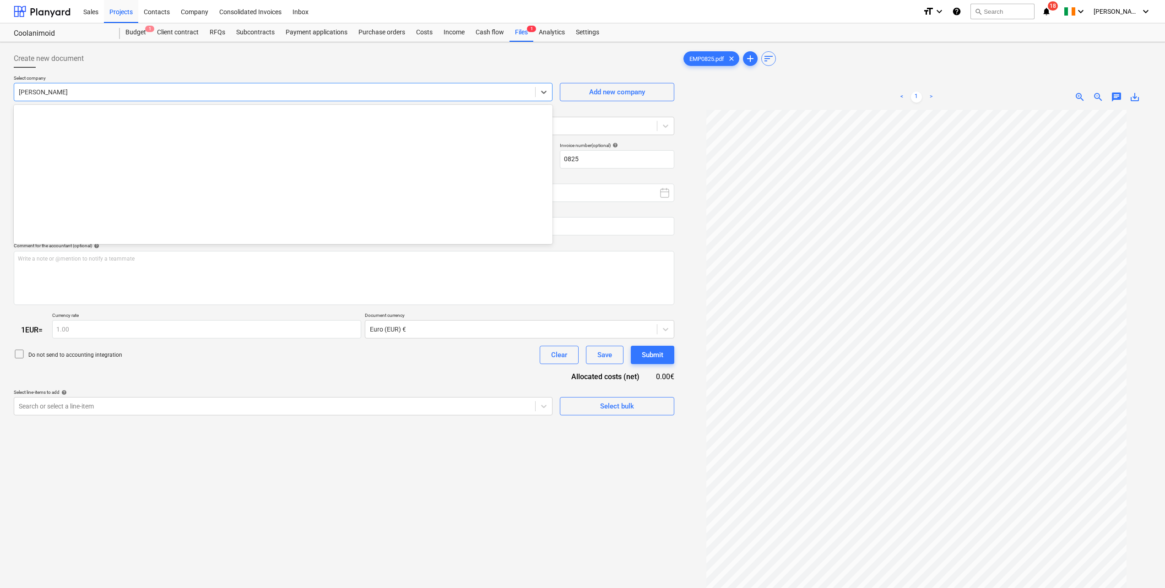
click at [100, 89] on div at bounding box center [275, 91] width 512 height 9
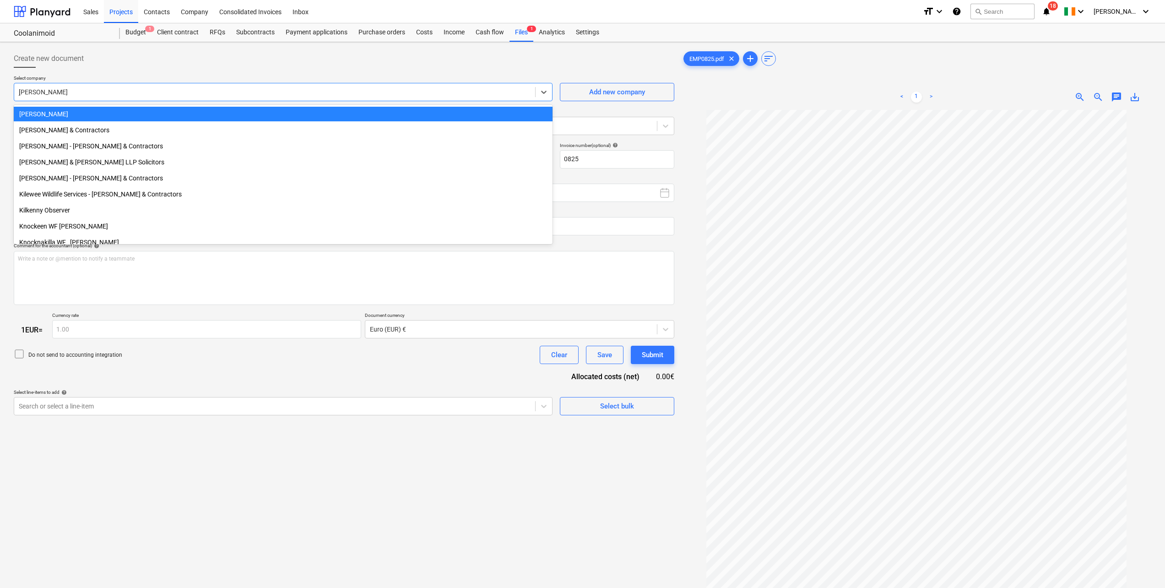
scroll to position [375, 0]
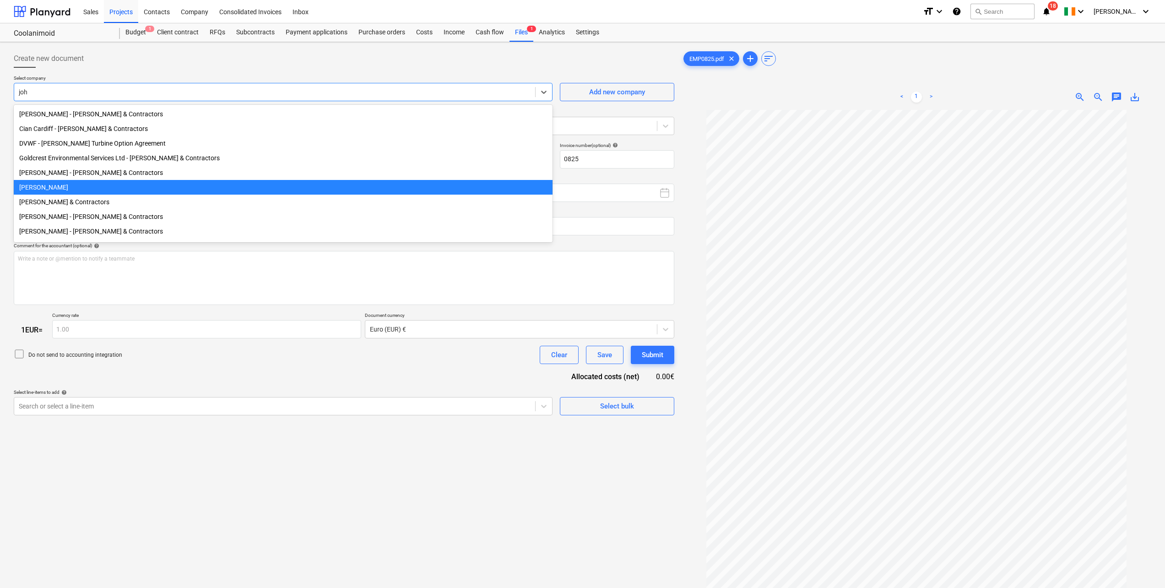
type input "[PERSON_NAME]"
click at [80, 202] on div "[PERSON_NAME] & Contractors" at bounding box center [283, 202] width 539 height 15
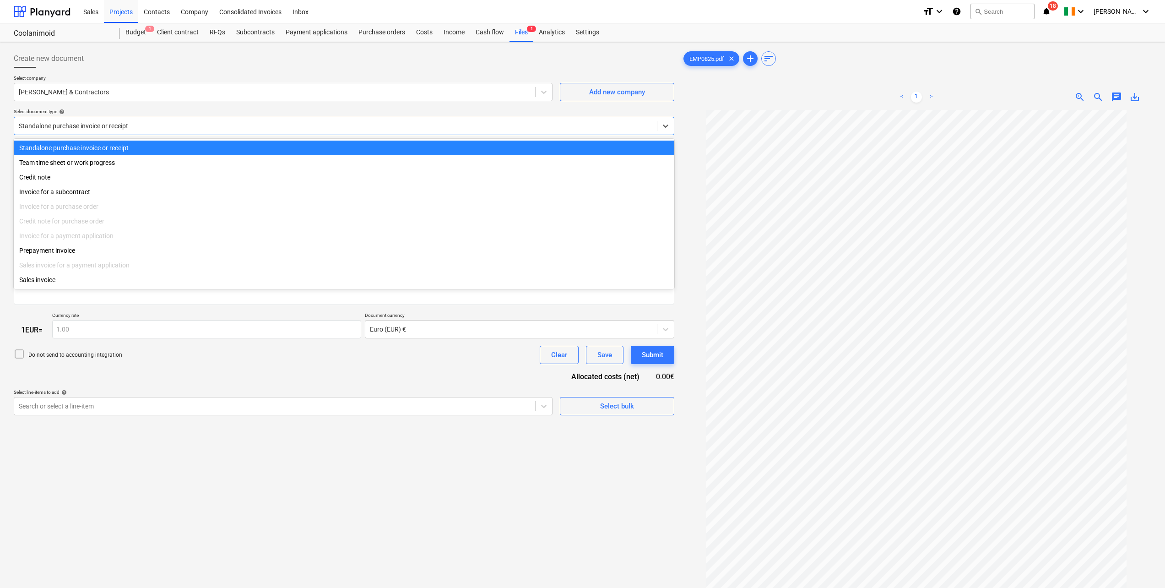
click at [78, 130] on div at bounding box center [336, 125] width 634 height 9
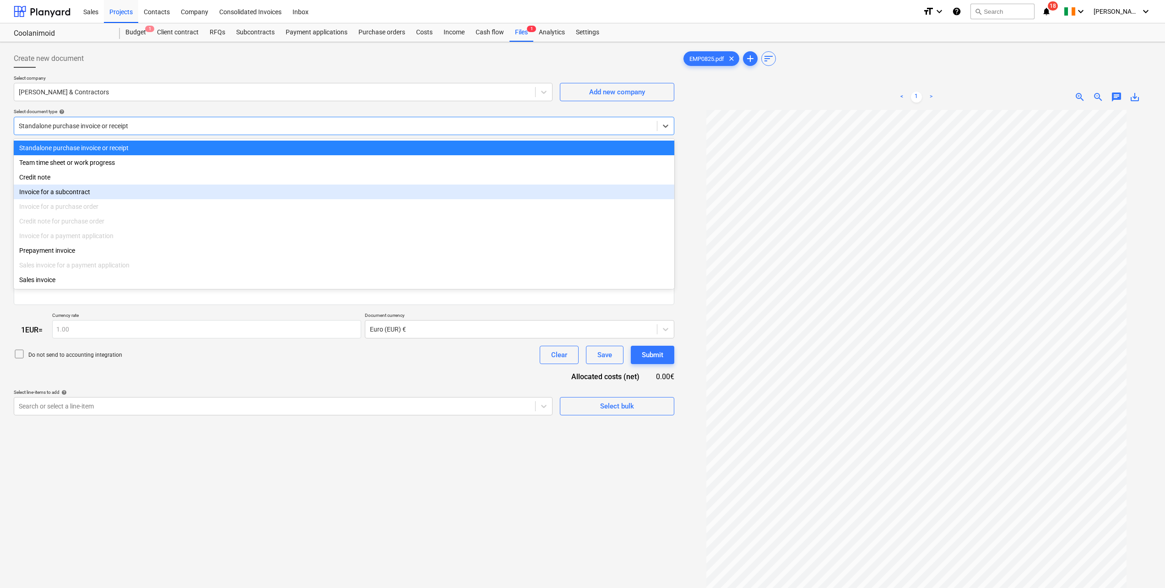
click at [85, 195] on div "Invoice for a subcontract" at bounding box center [344, 192] width 661 height 15
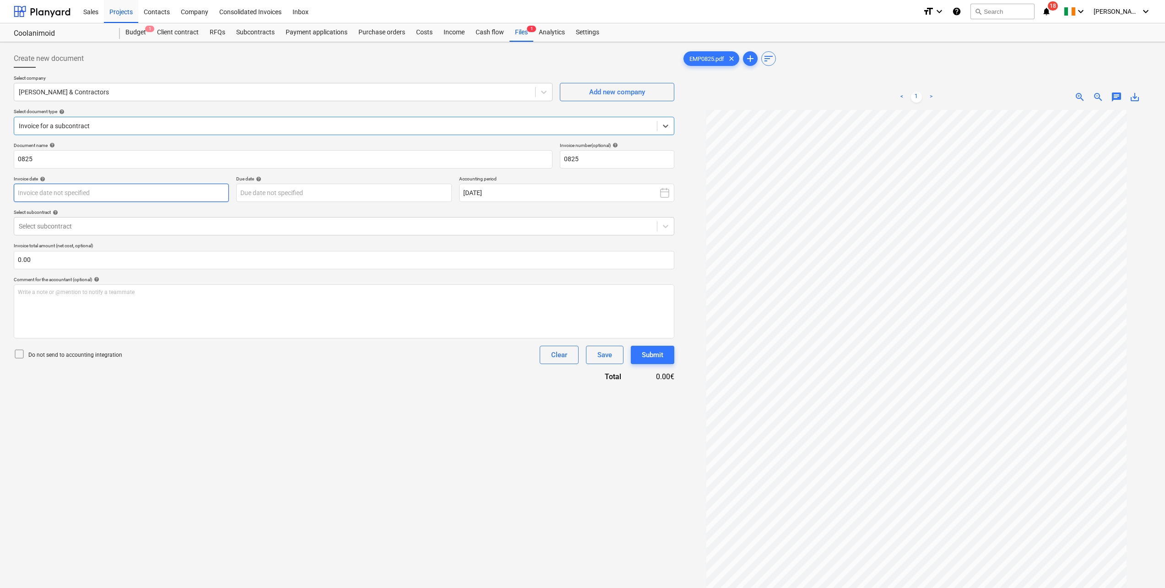
click at [81, 195] on body "Sales Projects Contacts Company Consolidated Invoices Inbox format_size keyboar…" at bounding box center [582, 294] width 1165 height 588
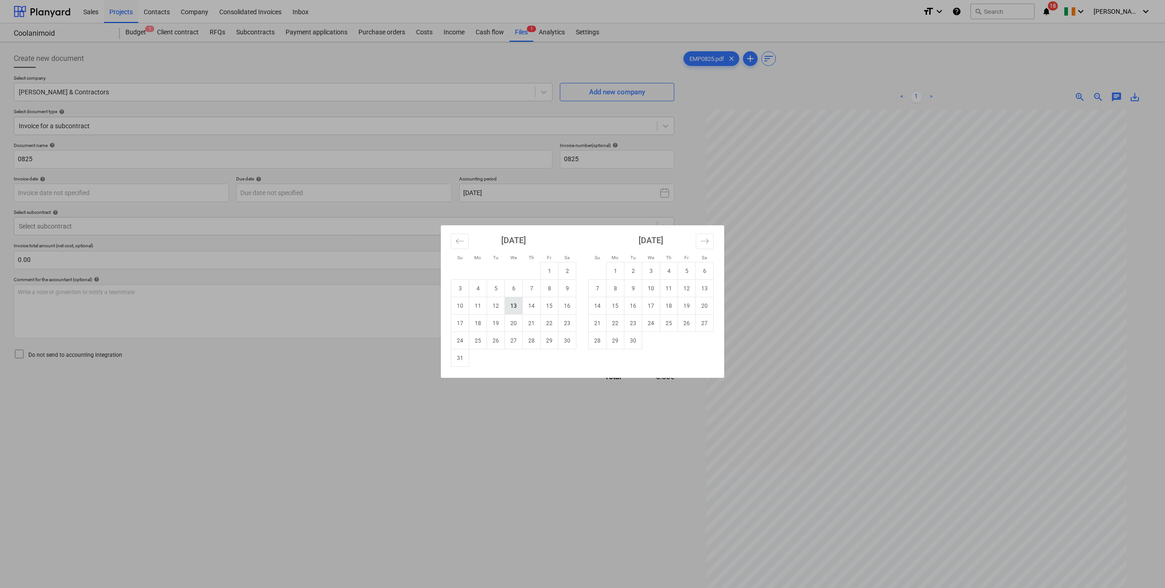
click at [517, 306] on td "13" at bounding box center [514, 305] width 18 height 17
type input "[DATE]"
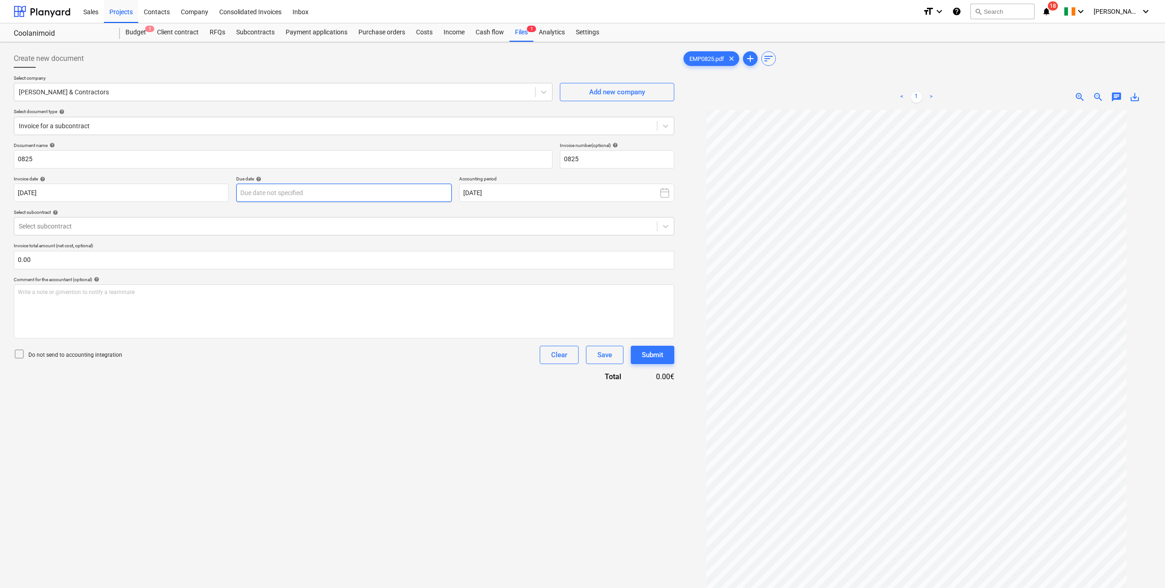
click at [370, 193] on body "Sales Projects Contacts Company Consolidated Invoices Inbox format_size keyboar…" at bounding box center [582, 294] width 1165 height 588
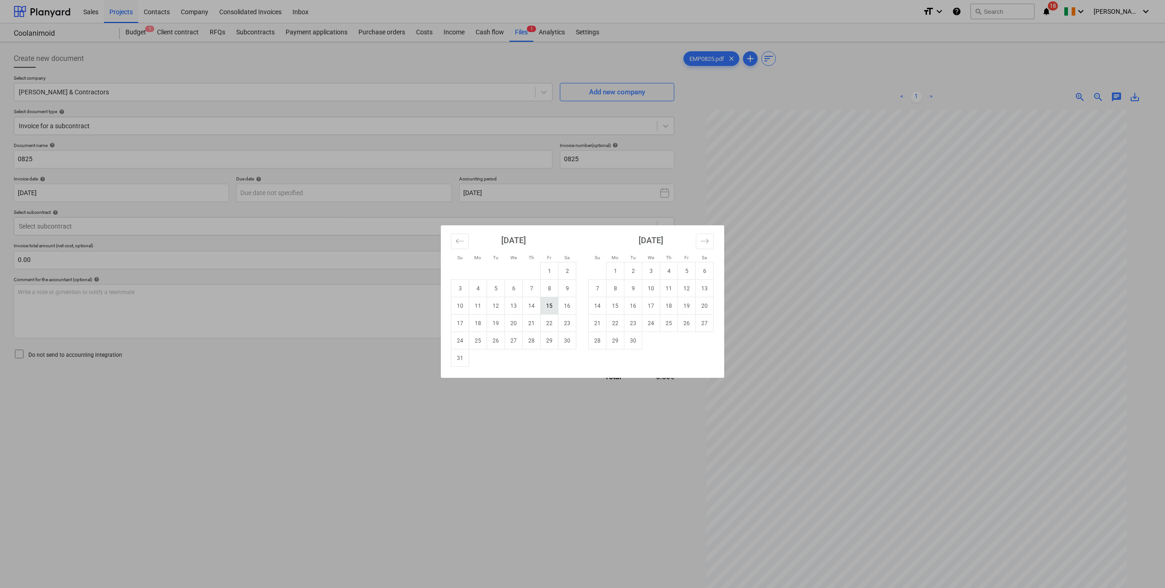
click at [555, 306] on td "15" at bounding box center [550, 305] width 18 height 17
type input "[DATE]"
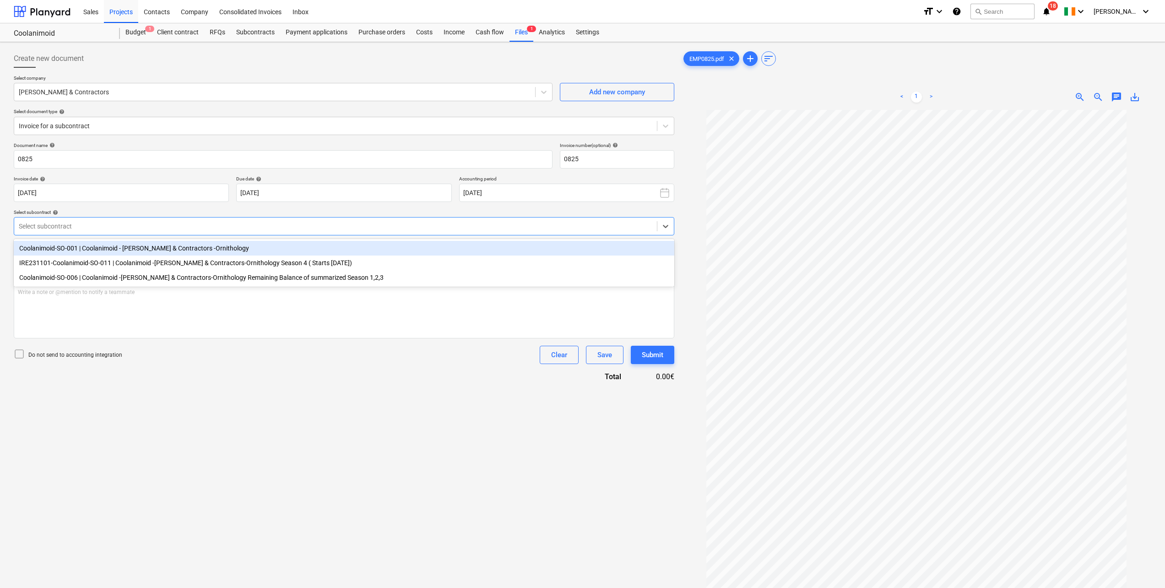
click at [158, 224] on div at bounding box center [336, 226] width 634 height 9
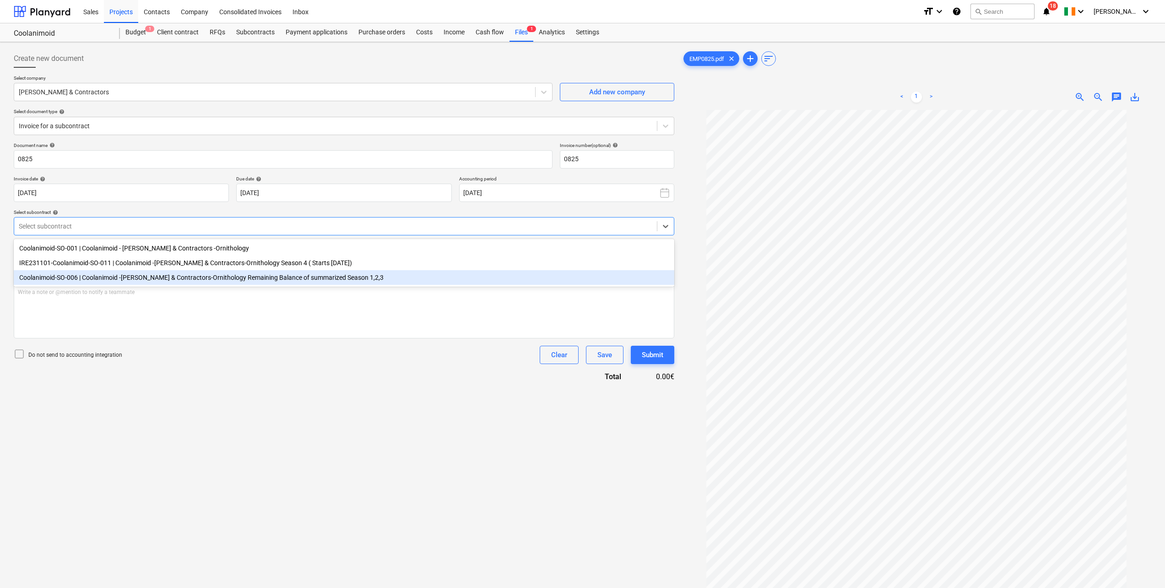
click at [234, 285] on div "Coolanimoid-SO-006 | Coolanimoid -[PERSON_NAME] & Contractors-Ornithology Remai…" at bounding box center [344, 277] width 661 height 15
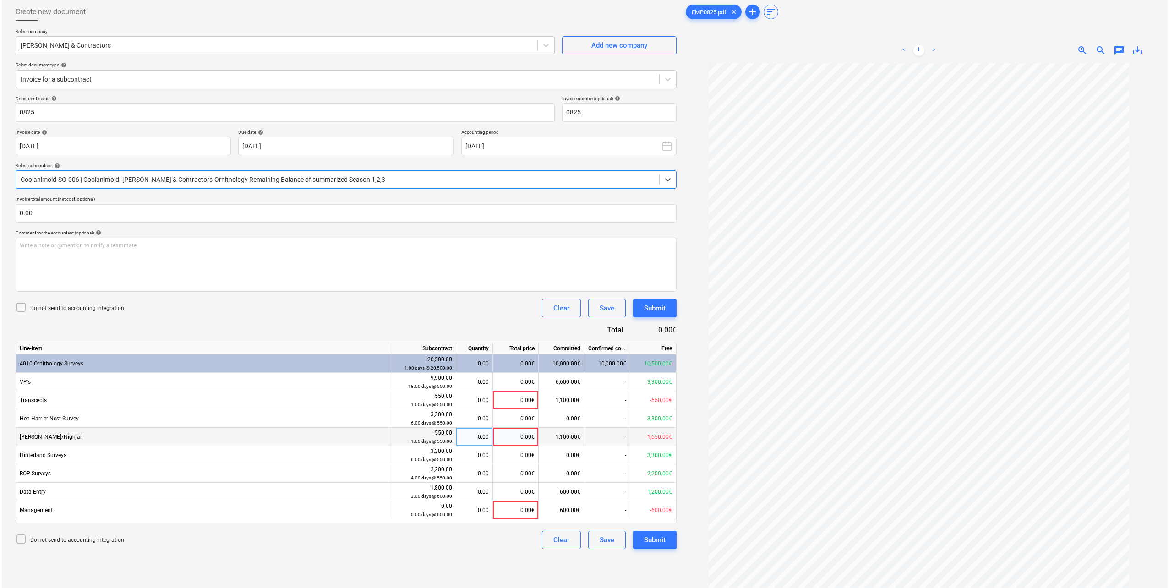
scroll to position [92, 0]
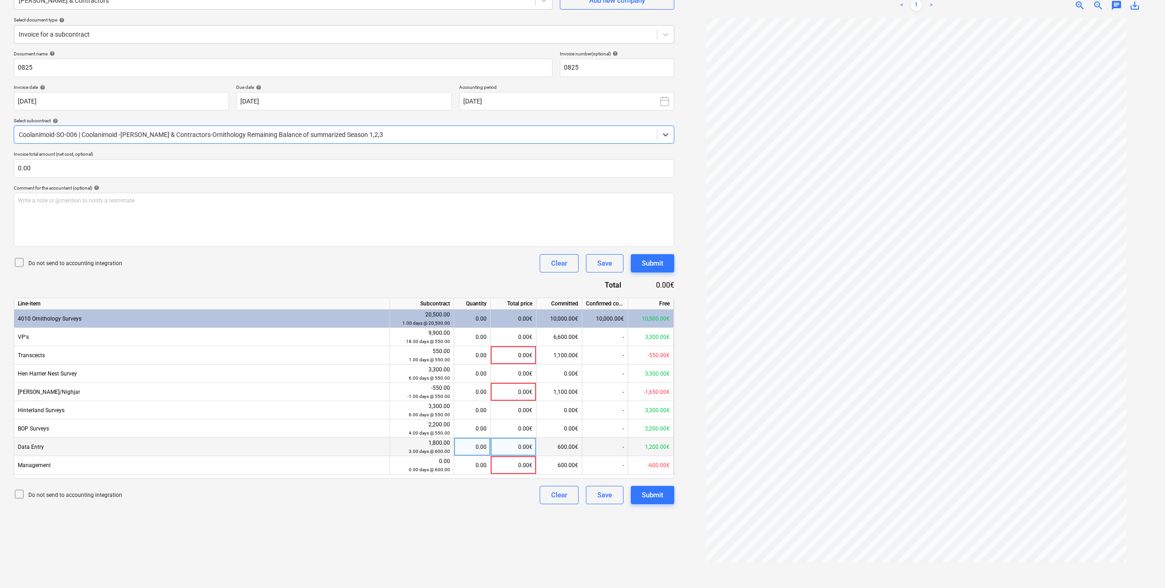
click at [478, 444] on div "0.00" at bounding box center [472, 447] width 29 height 18
type input "1"
click at [383, 274] on div "Document name help 0825 Invoice number (optional) help 0825 Invoice date help […" at bounding box center [344, 277] width 661 height 453
click at [659, 494] on div "Submit" at bounding box center [653, 495] width 22 height 12
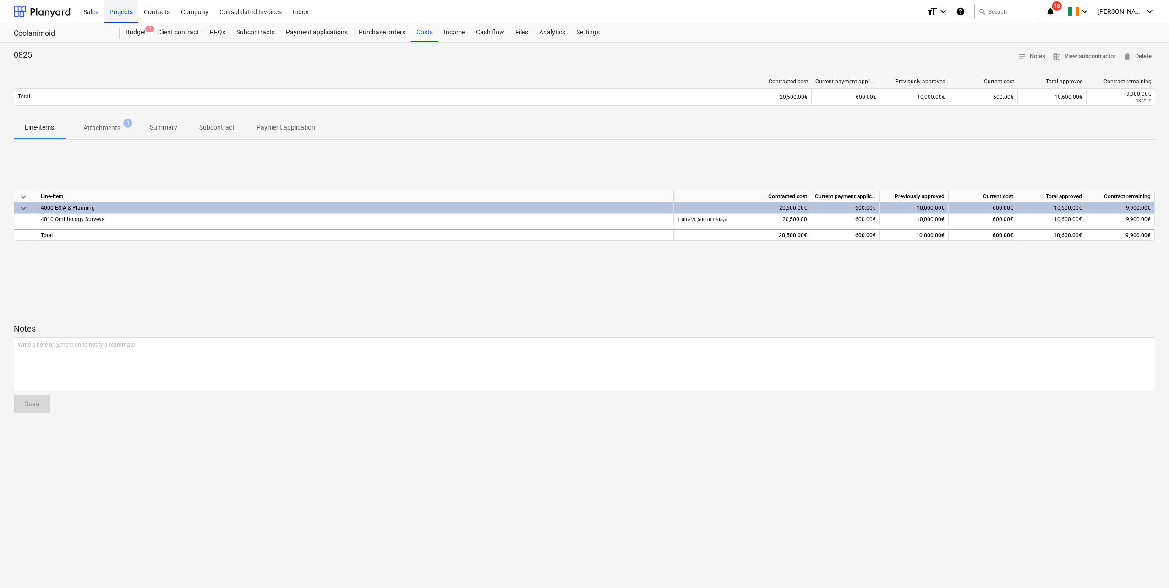
click at [119, 11] on div "Projects" at bounding box center [121, 11] width 34 height 23
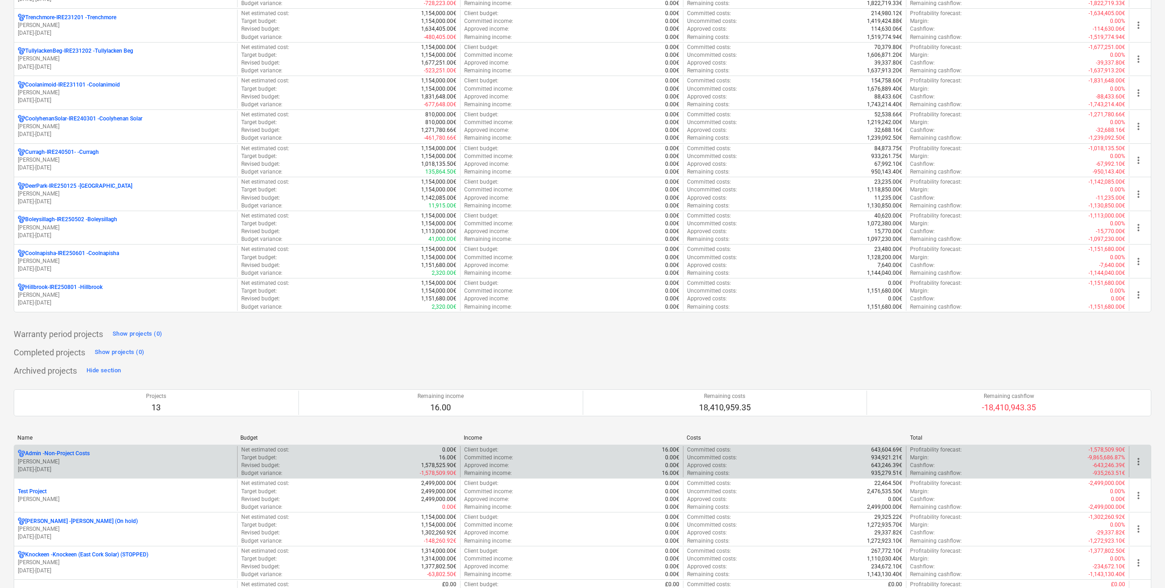
scroll to position [504, 0]
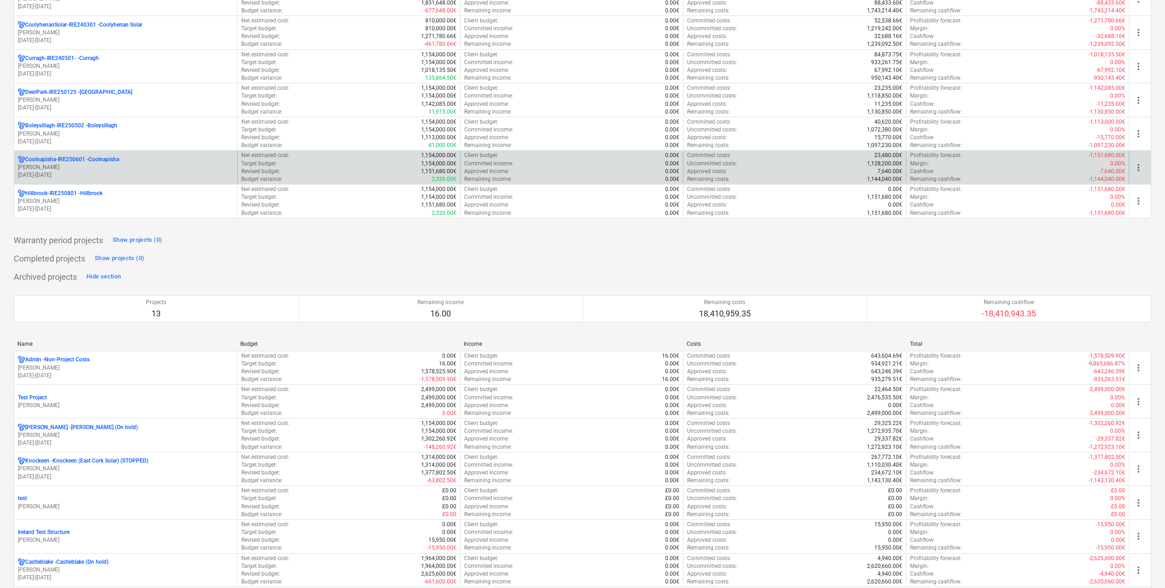
click at [92, 165] on p "[PERSON_NAME]" at bounding box center [126, 167] width 216 height 8
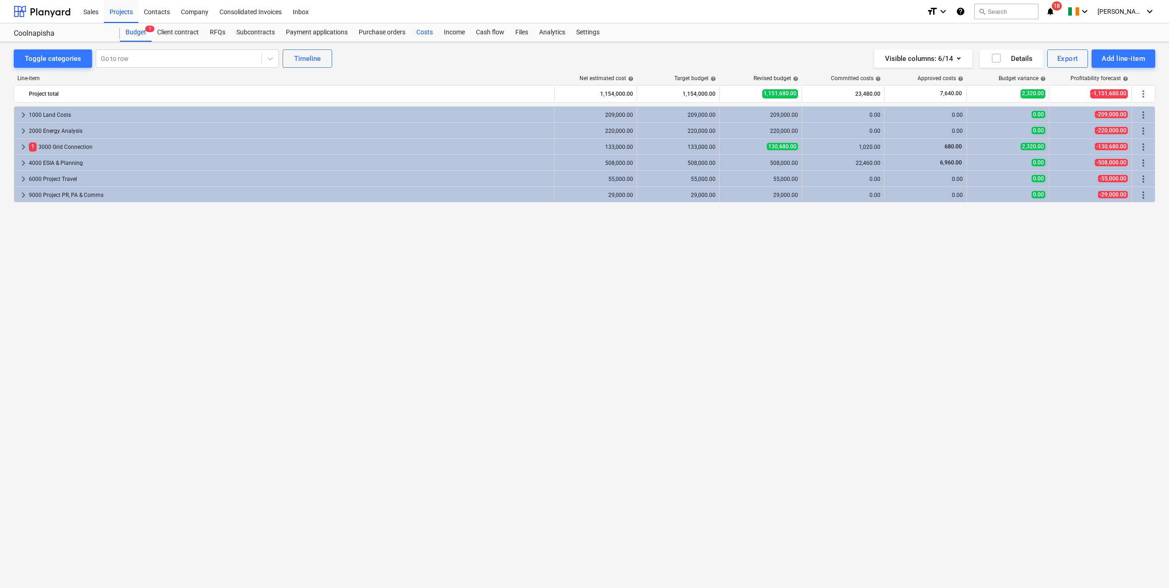
click at [418, 29] on div "Costs" at bounding box center [424, 32] width 27 height 18
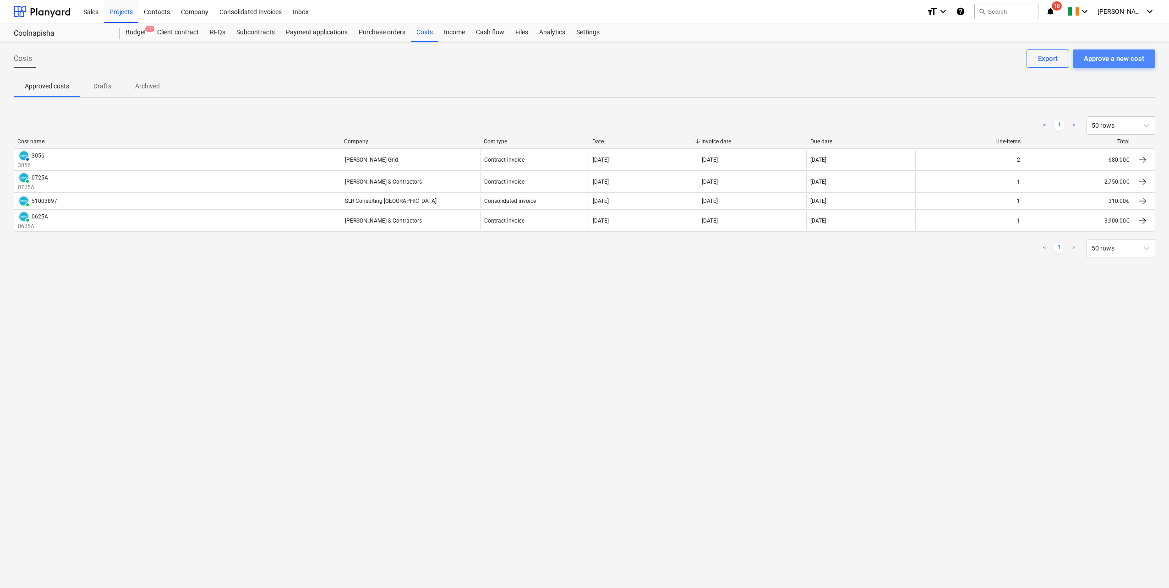
click at [1146, 52] on button "Approve a new cost" at bounding box center [1113, 58] width 82 height 18
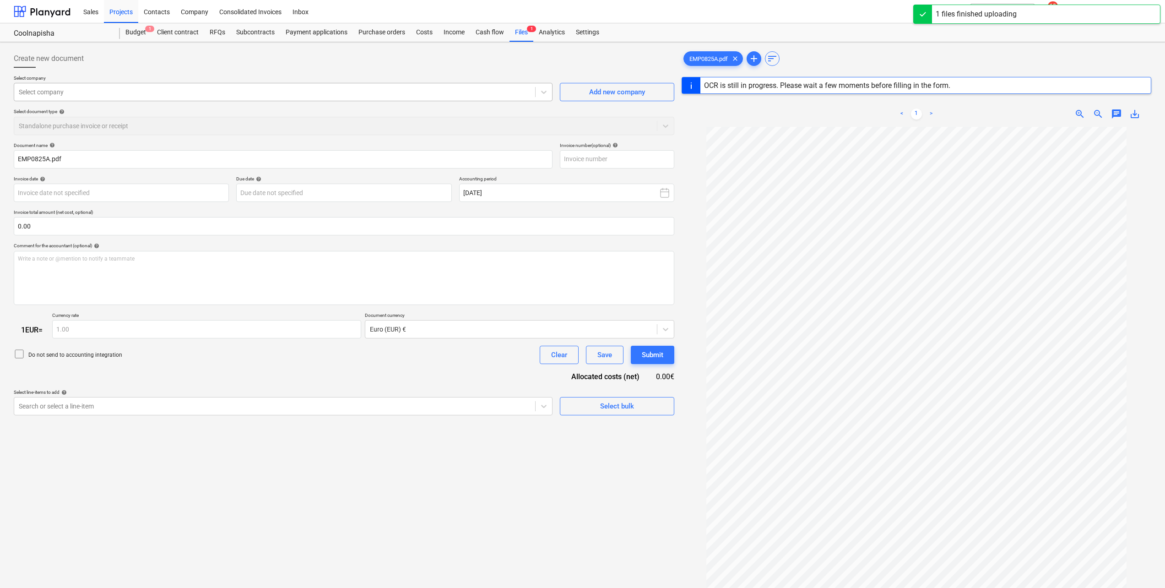
type input "0825A"
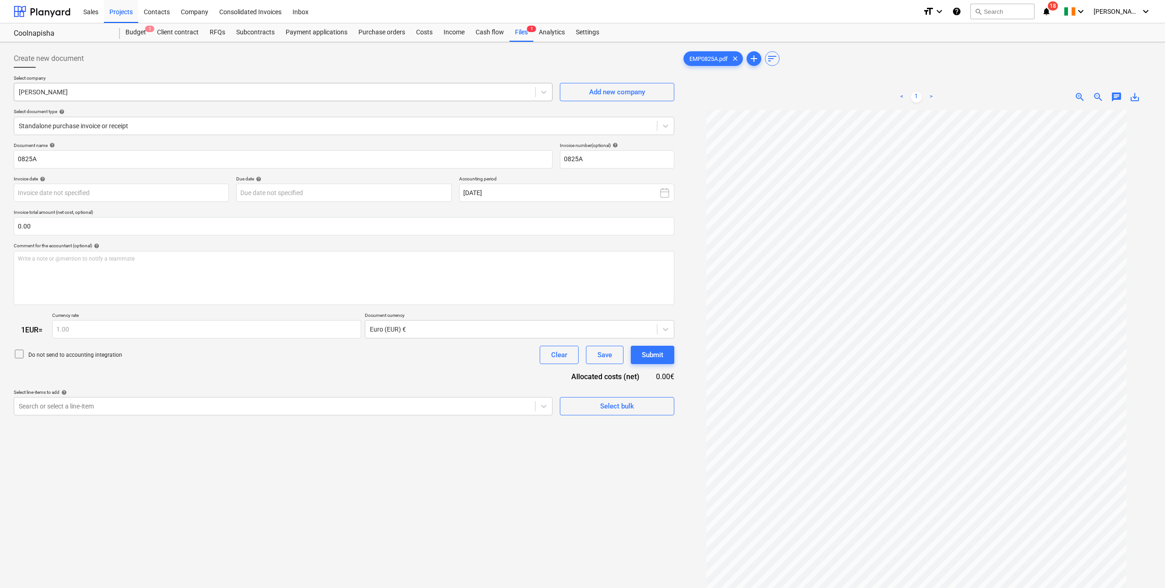
click at [279, 86] on div "[PERSON_NAME]" at bounding box center [274, 92] width 521 height 13
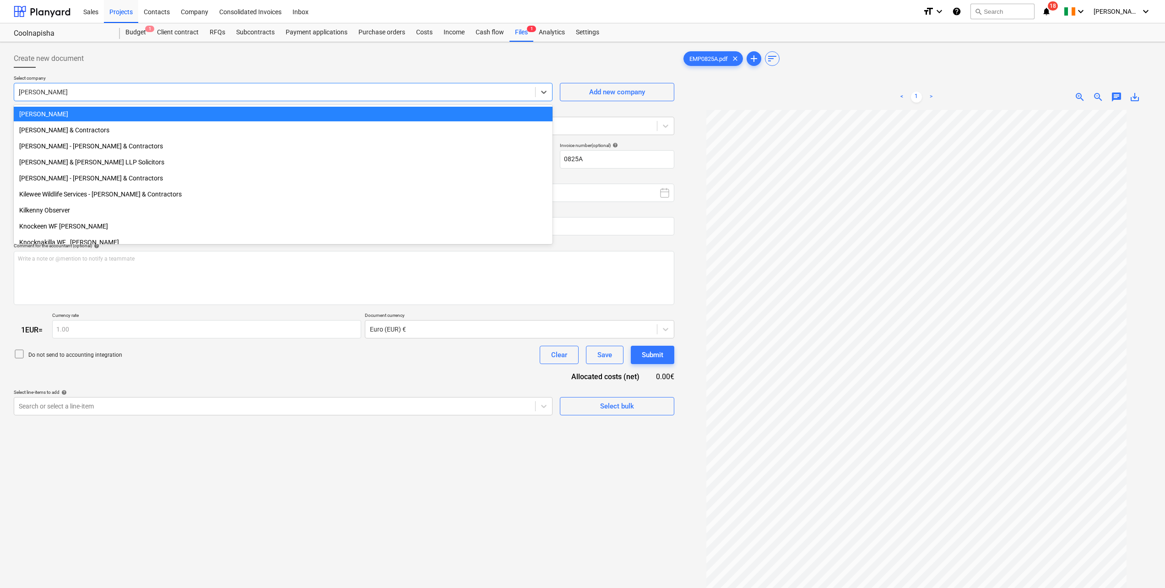
scroll to position [375, 0]
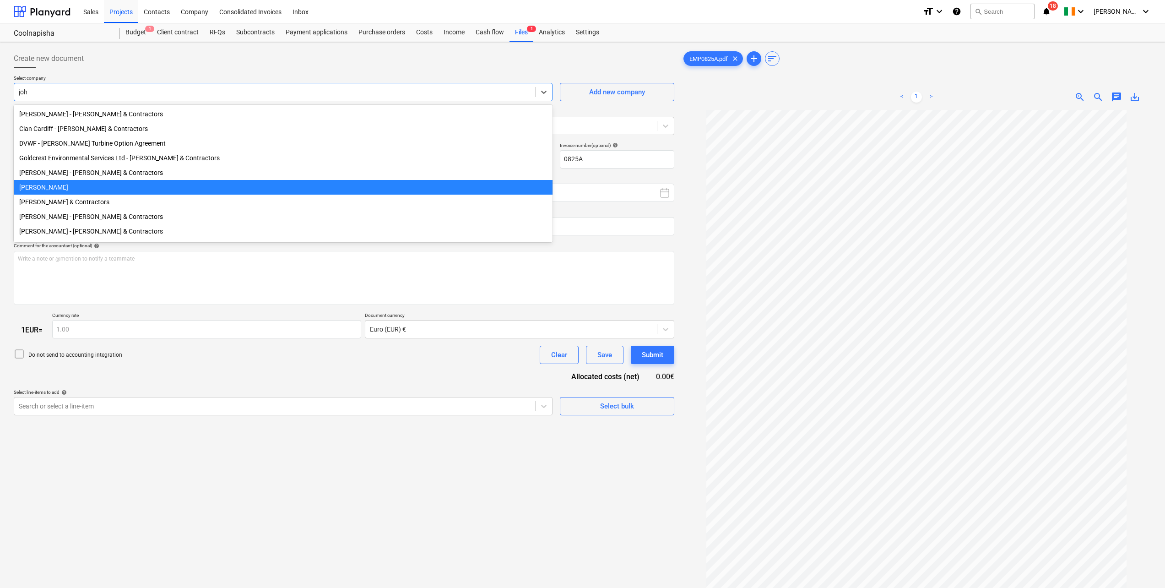
type input "[PERSON_NAME]"
click at [98, 203] on div "[PERSON_NAME] & Contractors" at bounding box center [283, 202] width 539 height 15
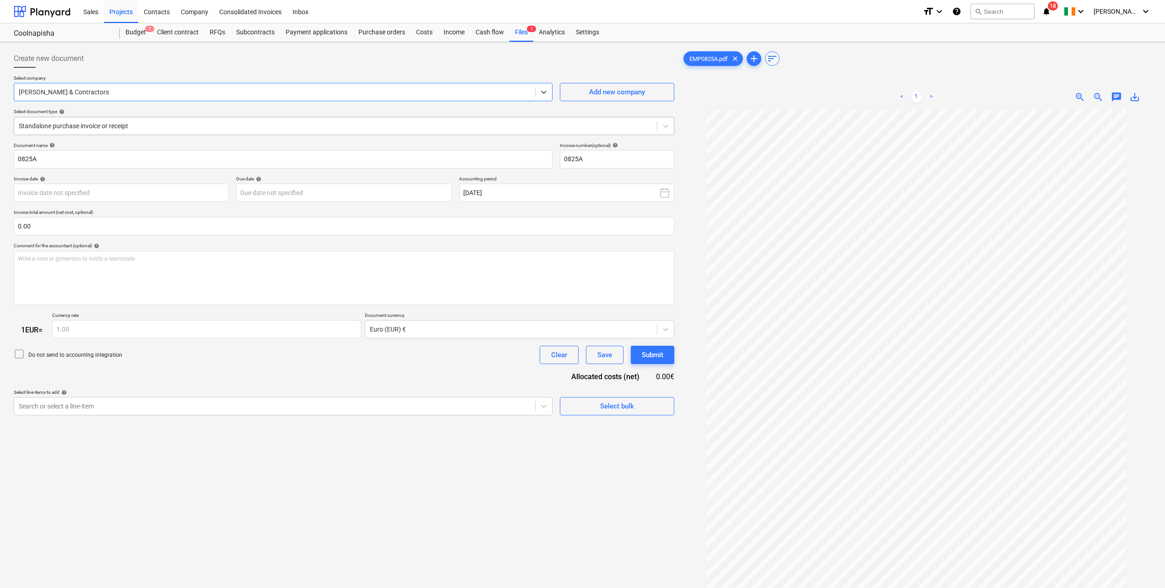
click at [64, 128] on div at bounding box center [336, 125] width 634 height 9
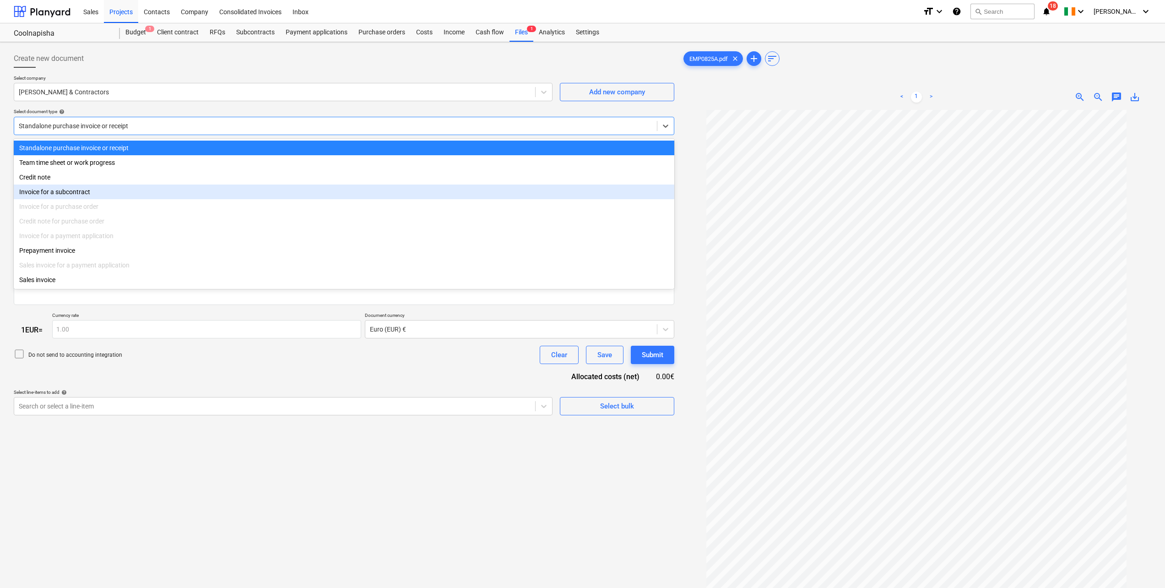
click at [70, 194] on div "Invoice for a subcontract" at bounding box center [344, 192] width 661 height 15
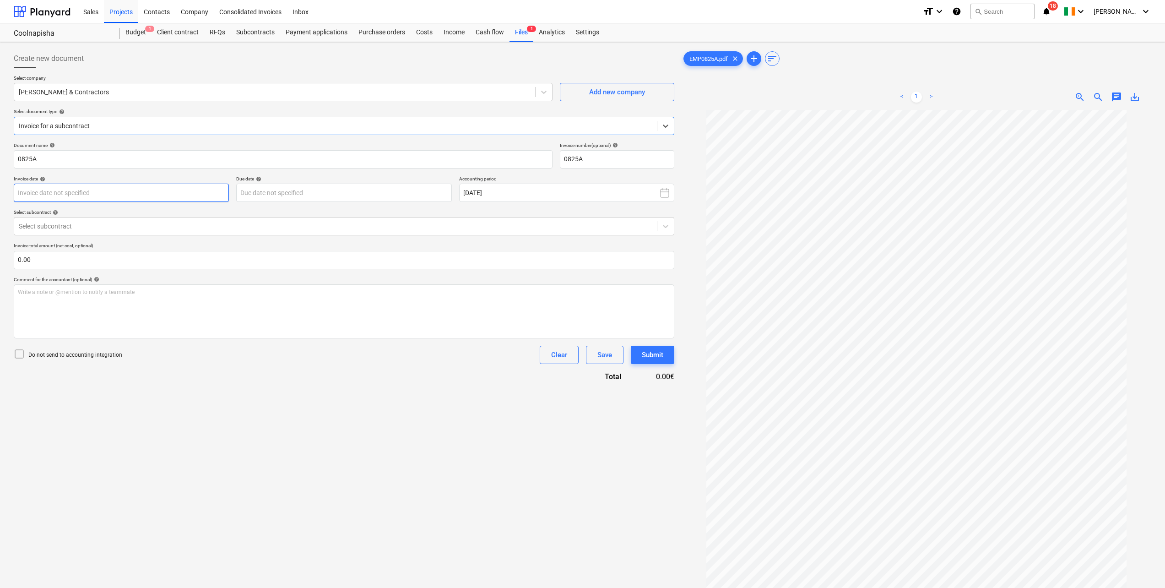
click at [88, 193] on body "Sales Projects Contacts Company Consolidated Invoices Inbox format_size keyboar…" at bounding box center [582, 294] width 1165 height 588
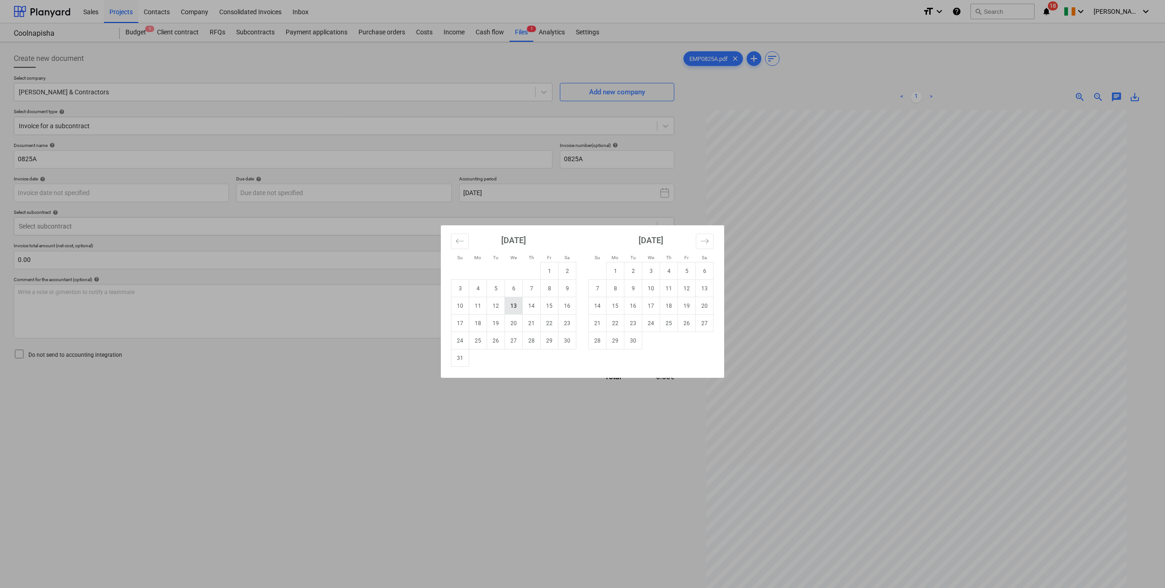
click at [512, 307] on td "13" at bounding box center [514, 305] width 18 height 17
type input "[DATE]"
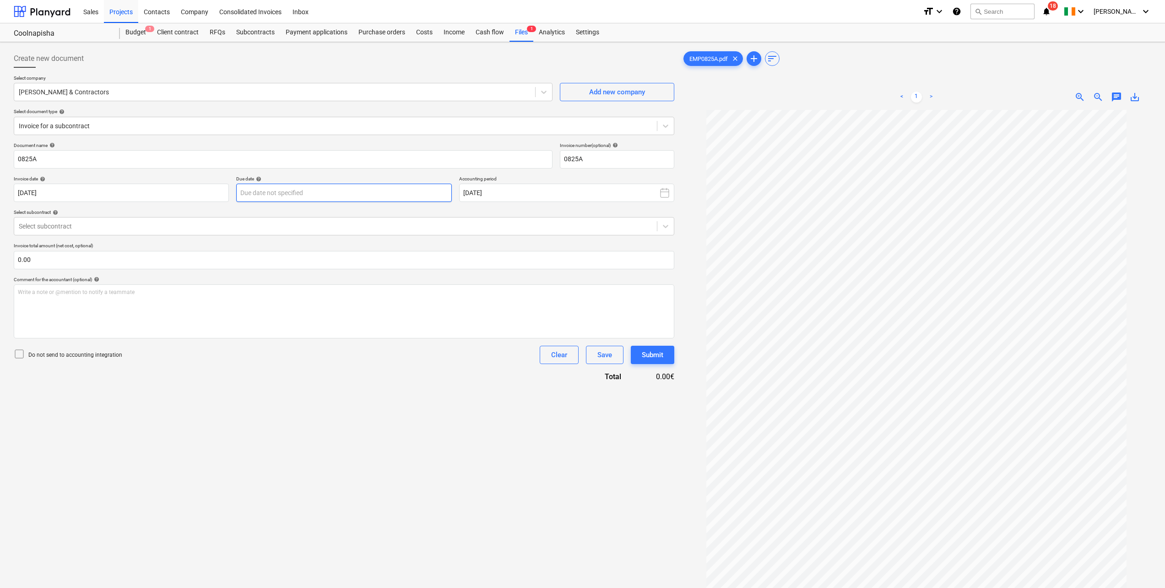
click at [274, 189] on body "Sales Projects Contacts Company Consolidated Invoices Inbox format_size keyboar…" at bounding box center [582, 294] width 1165 height 588
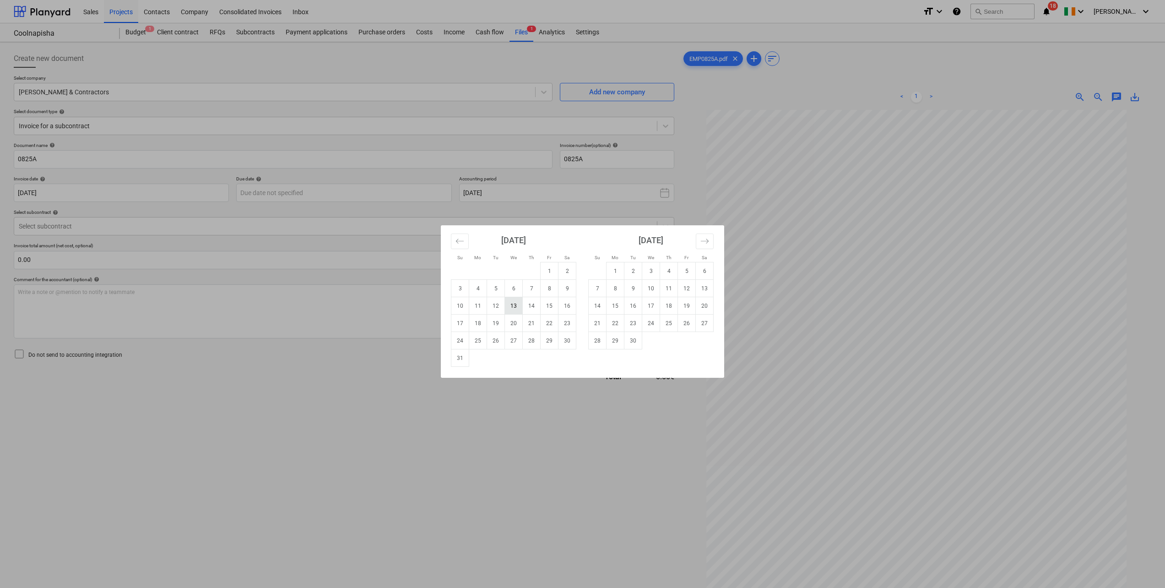
click at [519, 310] on td "13" at bounding box center [514, 305] width 18 height 17
type input "[DATE]"
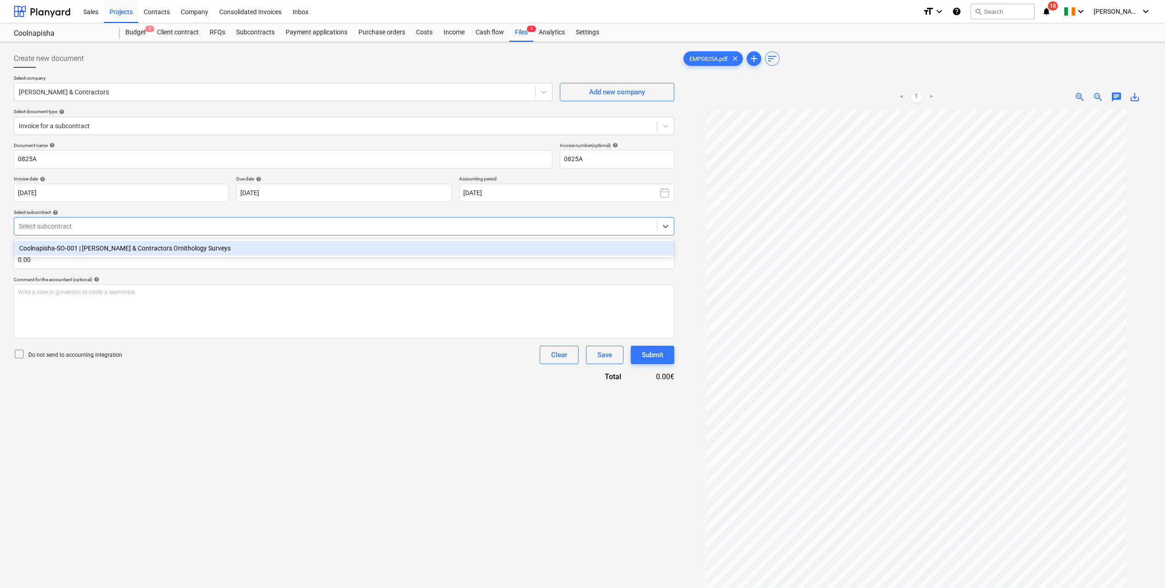
click at [153, 222] on div at bounding box center [336, 226] width 634 height 9
click at [155, 247] on div "Coolnapisha-SO-001 | [PERSON_NAME] & Contractors Ornithology Surveys" at bounding box center [344, 248] width 661 height 15
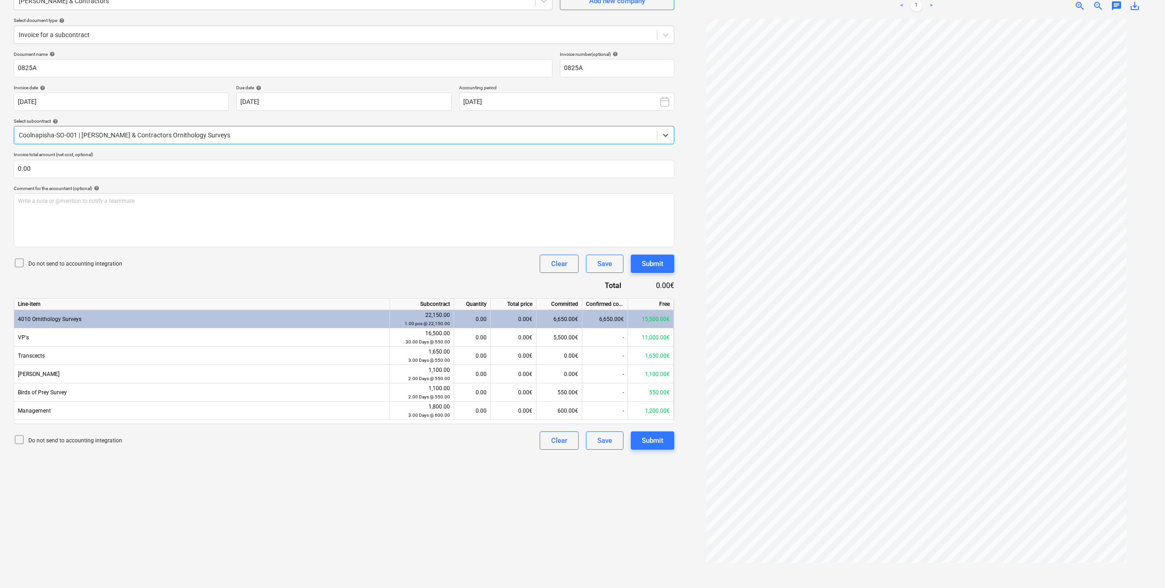
scroll to position [92, 0]
click at [477, 339] on div "0.00" at bounding box center [472, 337] width 29 height 18
type input "5"
click at [423, 256] on div "Do not send to accounting integration Clear Save Submit" at bounding box center [344, 263] width 661 height 18
click at [475, 355] on div "0.00" at bounding box center [472, 355] width 29 height 18
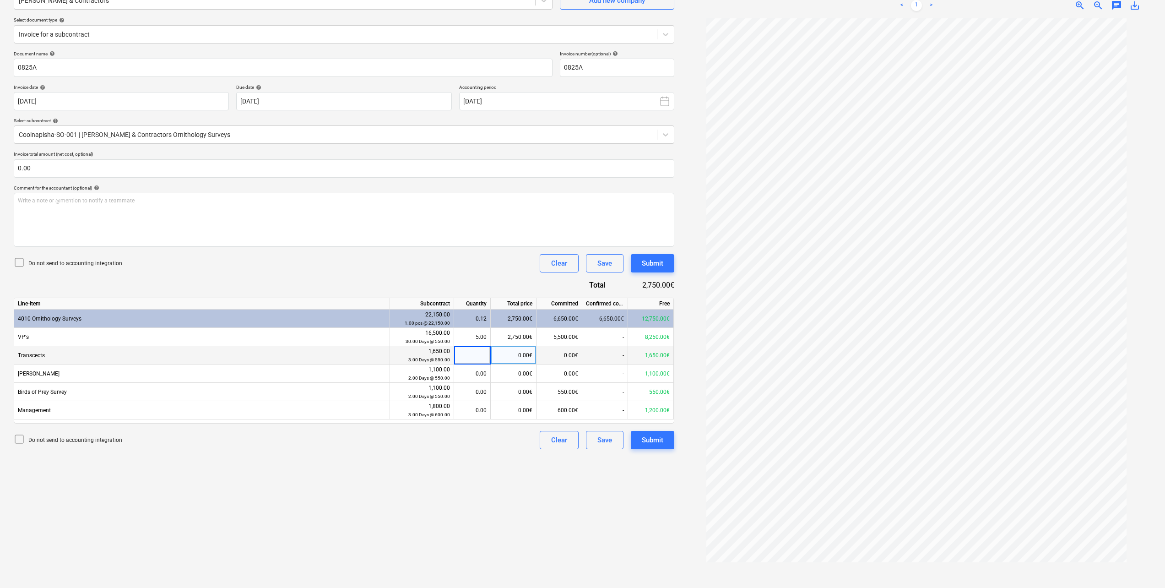
type input "1"
click at [399, 275] on div "Document name help 0825A Invoice number (optional) help 0825A Invoice date help…" at bounding box center [344, 250] width 661 height 398
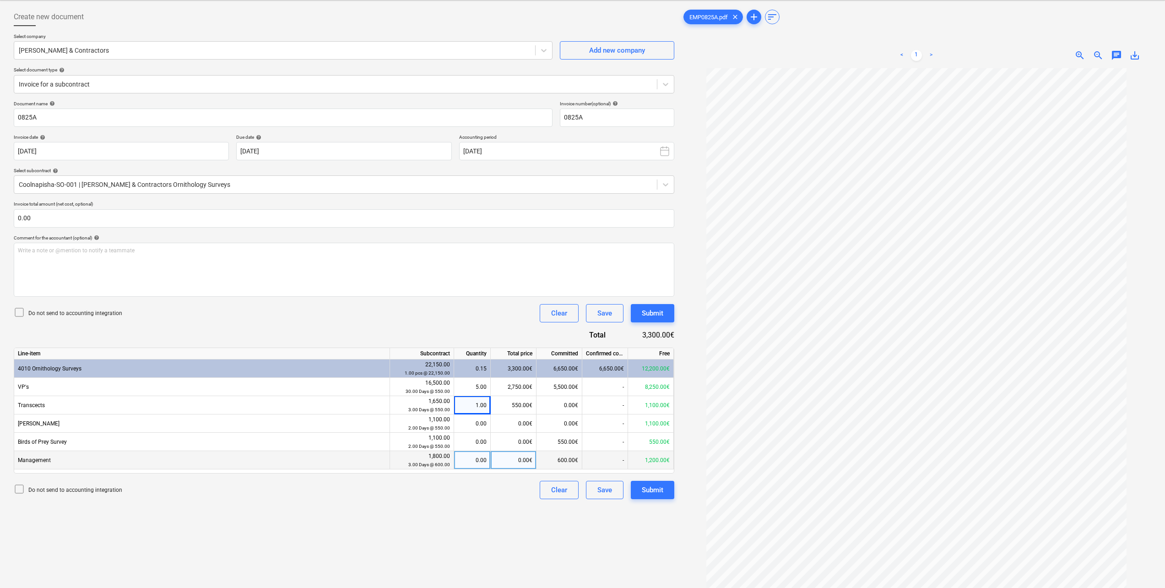
scroll to position [0, 0]
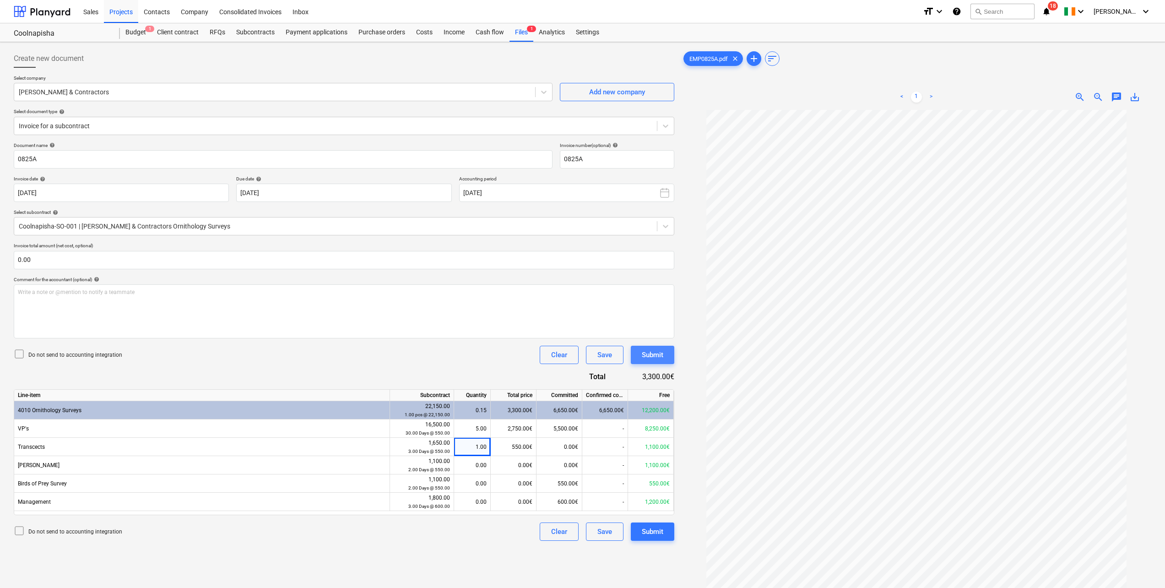
click at [649, 360] on div "Submit" at bounding box center [653, 355] width 22 height 12
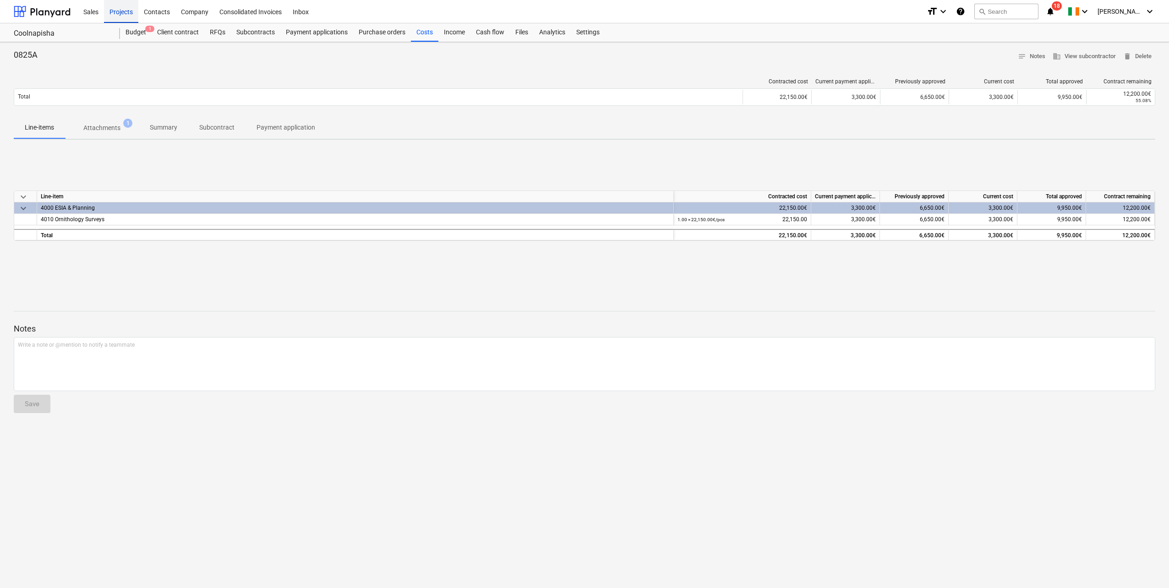
click at [123, 7] on div "Projects" at bounding box center [121, 11] width 34 height 23
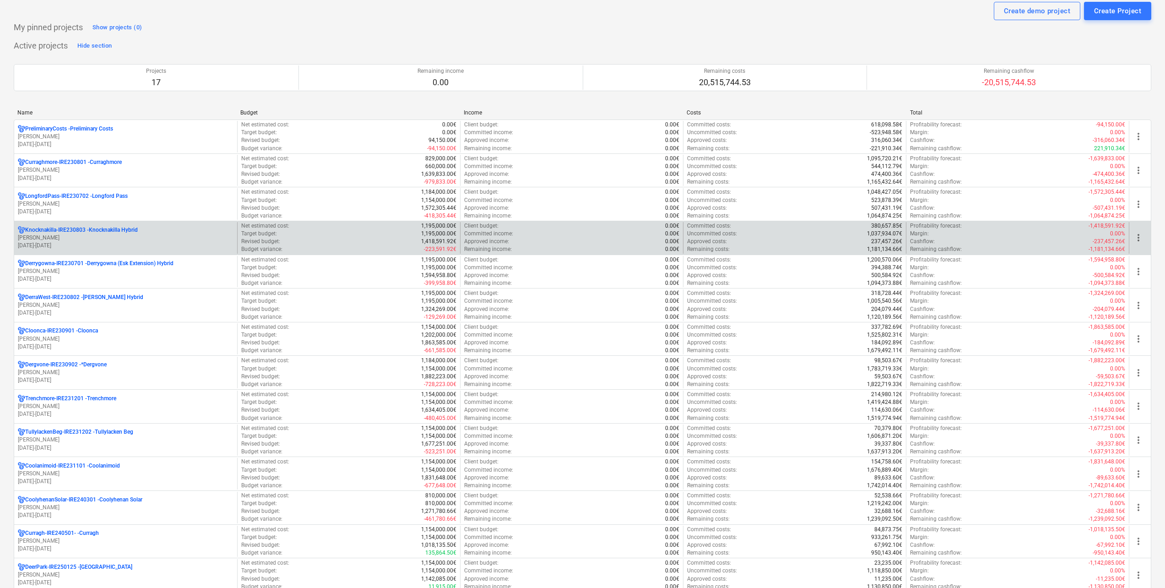
scroll to position [92, 0]
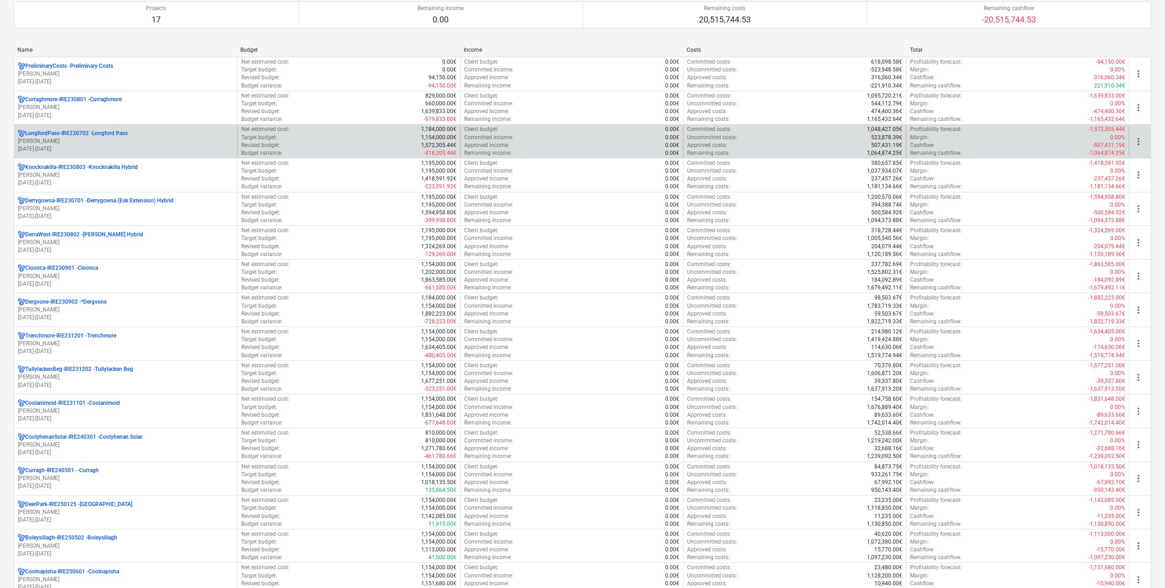
click at [136, 140] on p "[PERSON_NAME]" at bounding box center [126, 141] width 216 height 8
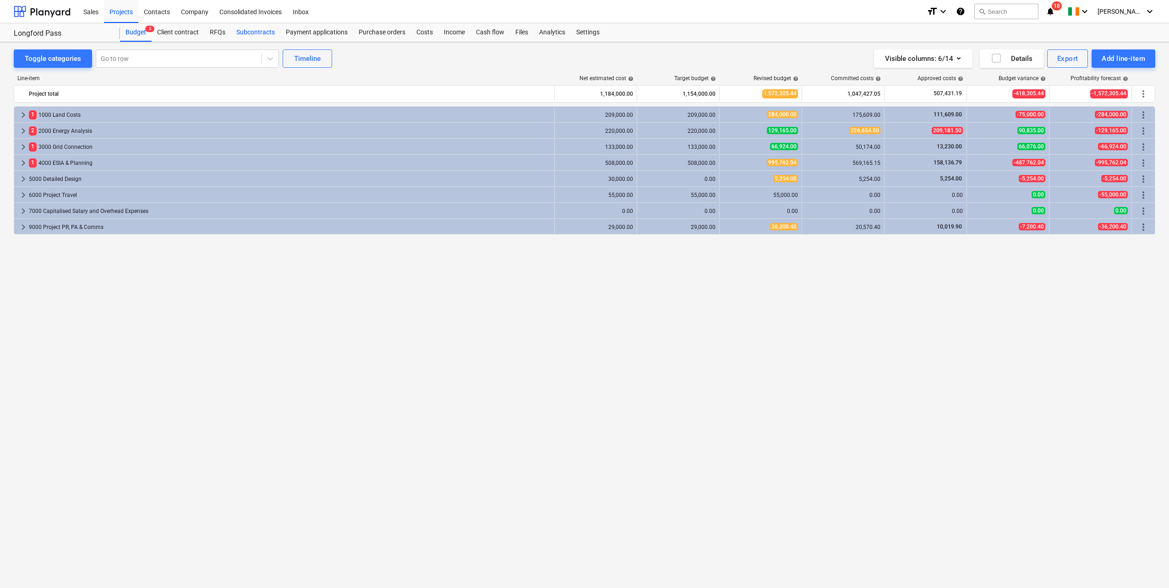
click at [252, 33] on div "Subcontracts" at bounding box center [255, 32] width 49 height 18
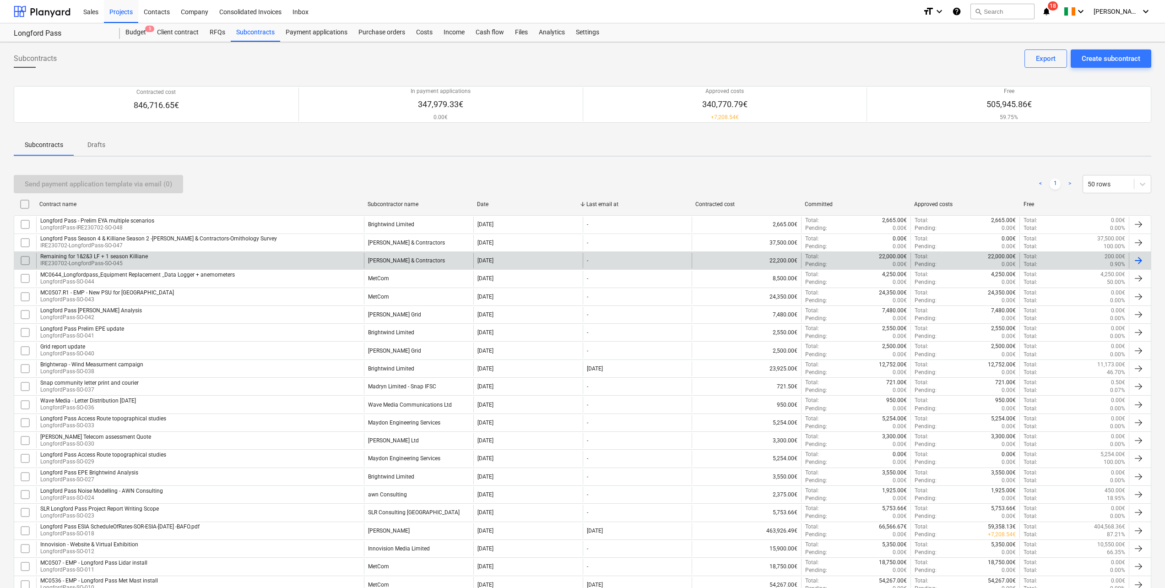
click at [118, 261] on p "IRE230702-LongfordPass-SO-045" at bounding box center [94, 264] width 108 height 8
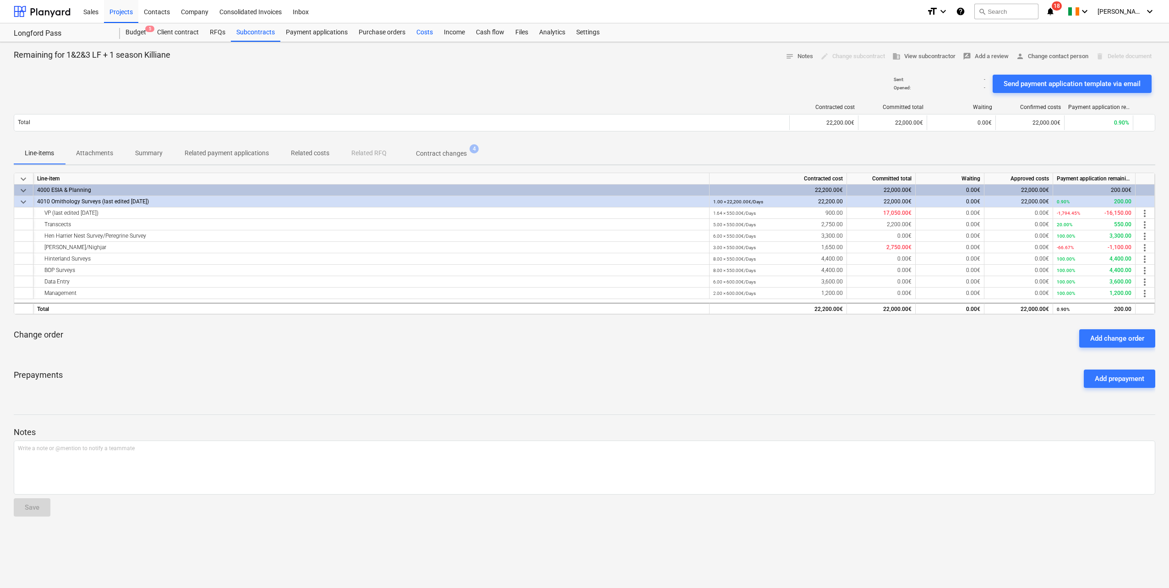
click at [427, 31] on div "Costs" at bounding box center [424, 32] width 27 height 18
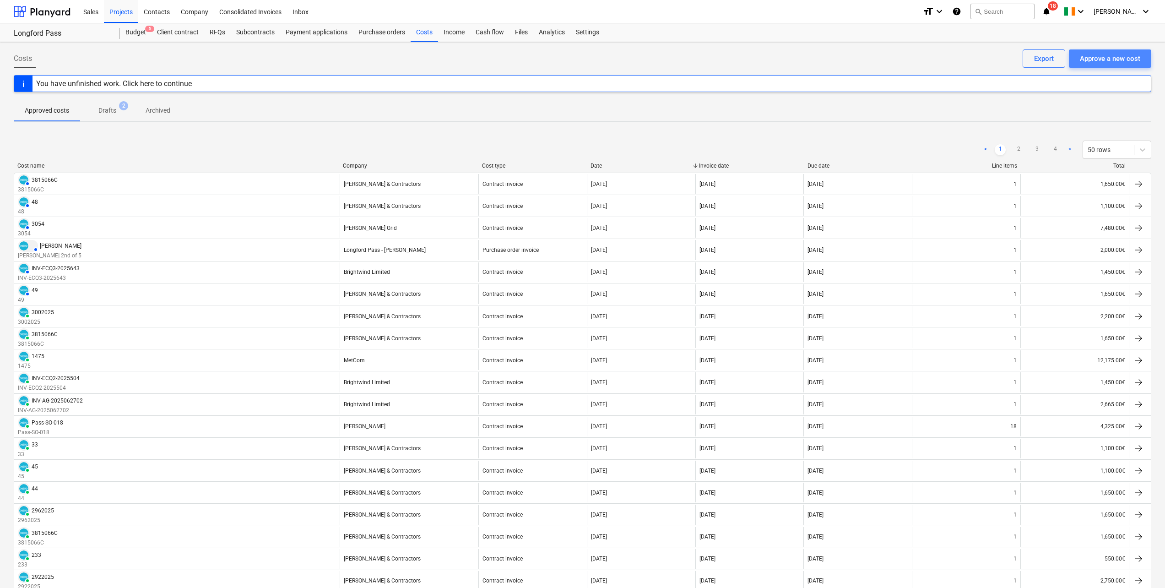
click at [1119, 57] on div "Approve a new cost" at bounding box center [1110, 59] width 60 height 12
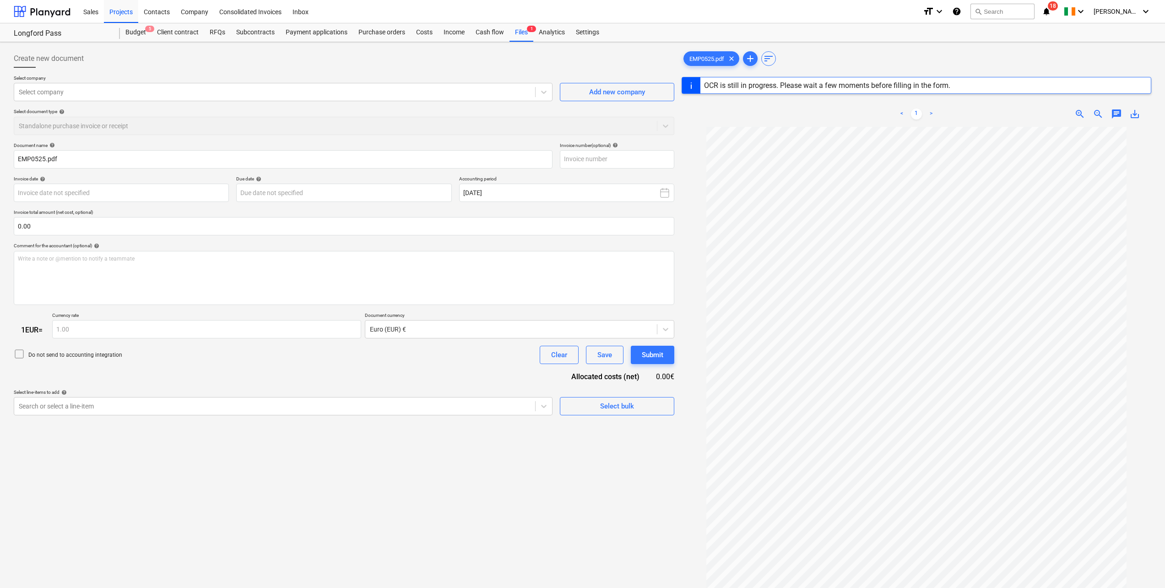
type input "0525"
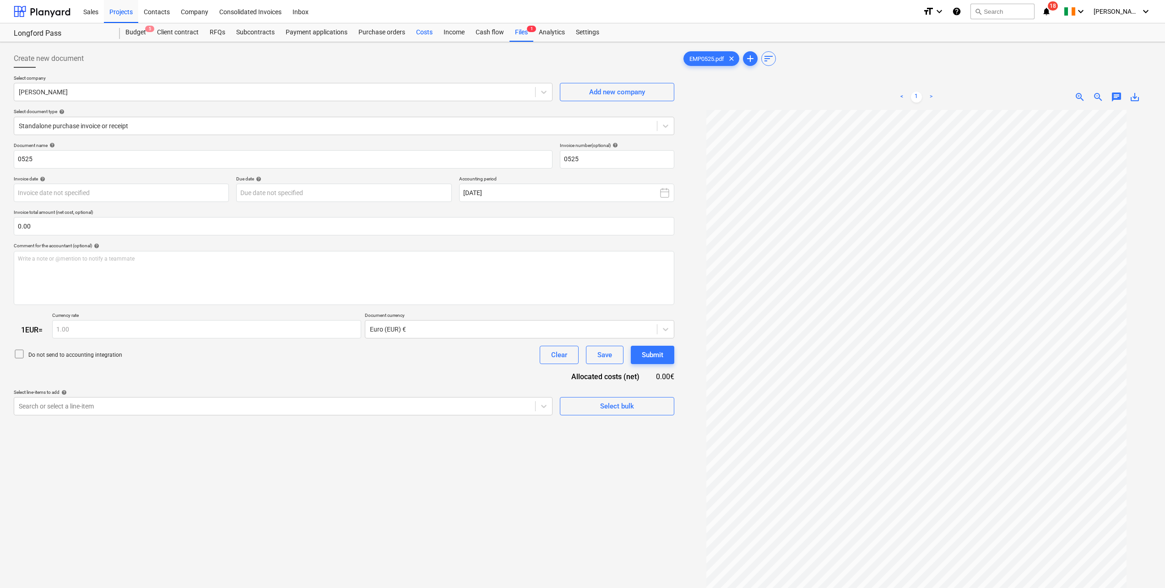
click at [430, 38] on div "Costs" at bounding box center [424, 32] width 27 height 18
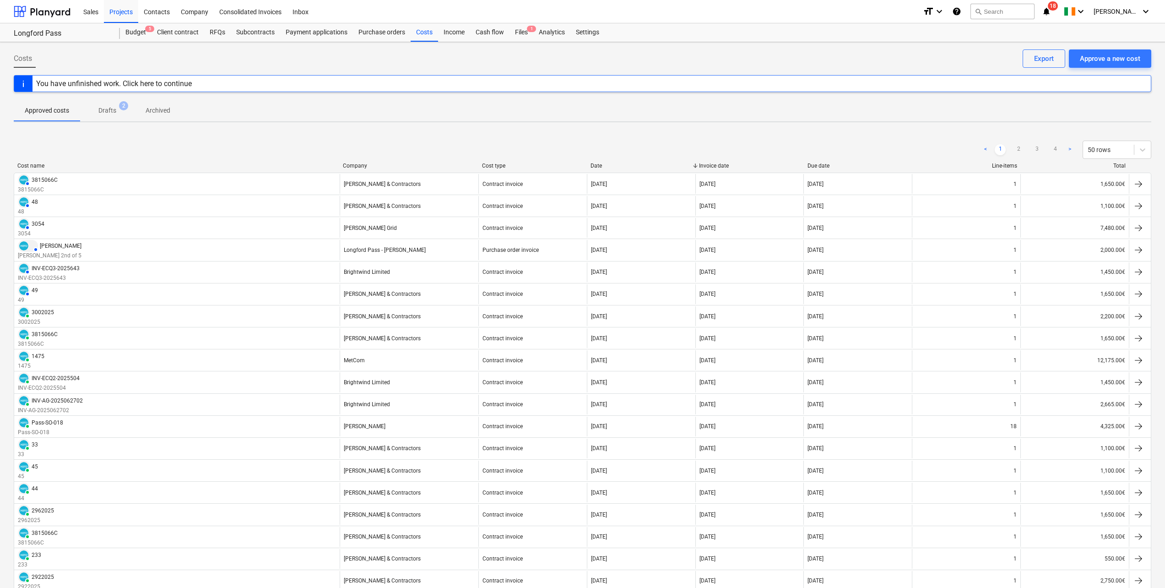
click at [120, 110] on span "Drafts 2" at bounding box center [107, 111] width 33 height 10
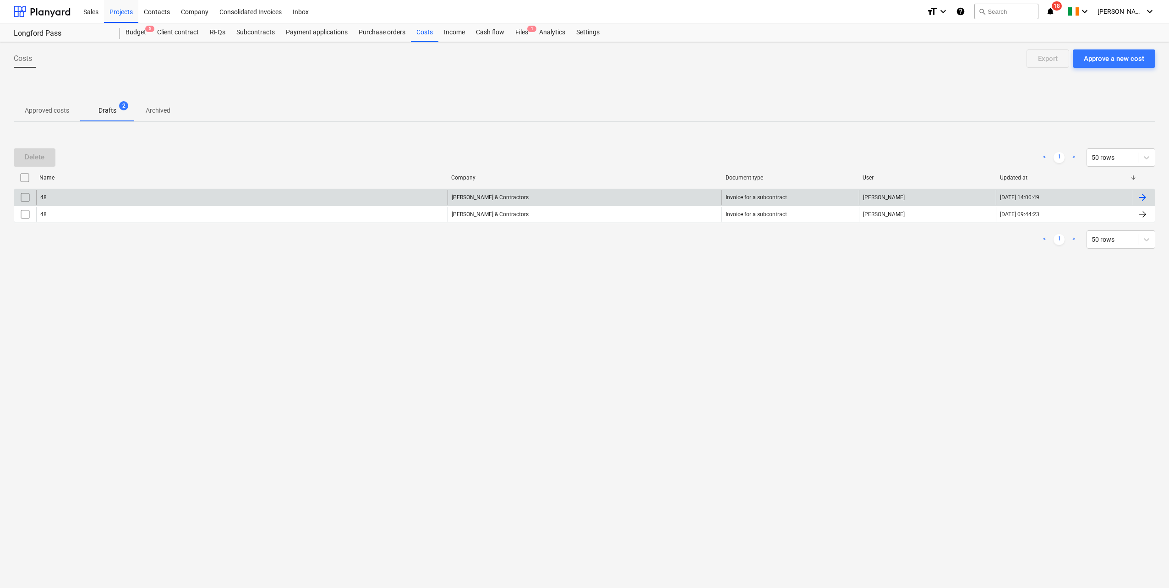
click at [131, 197] on div "48" at bounding box center [241, 197] width 411 height 15
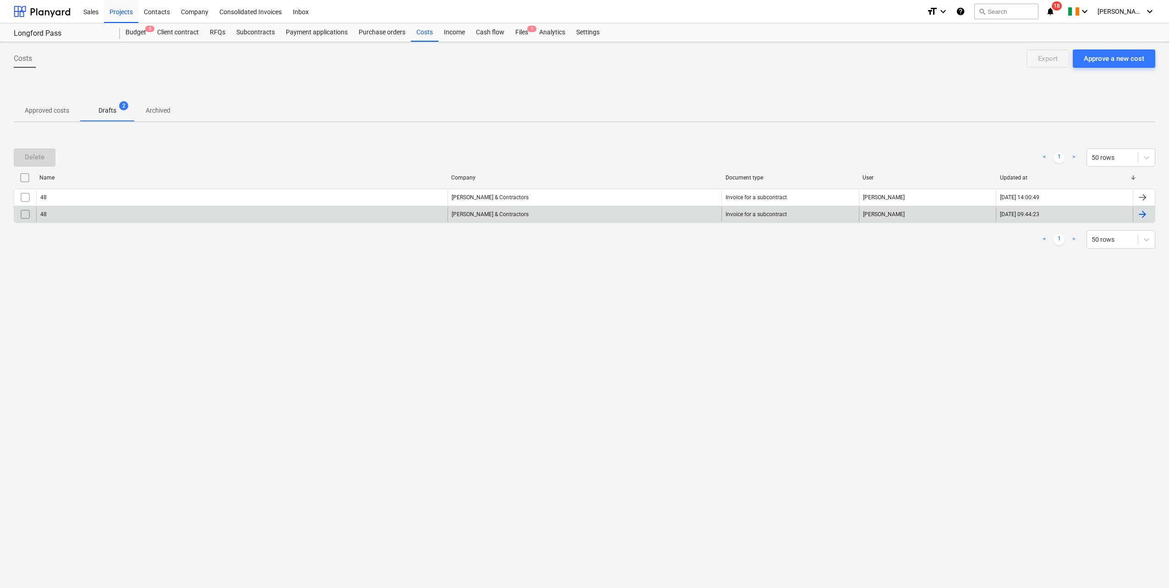
click at [96, 217] on div "48" at bounding box center [241, 214] width 411 height 15
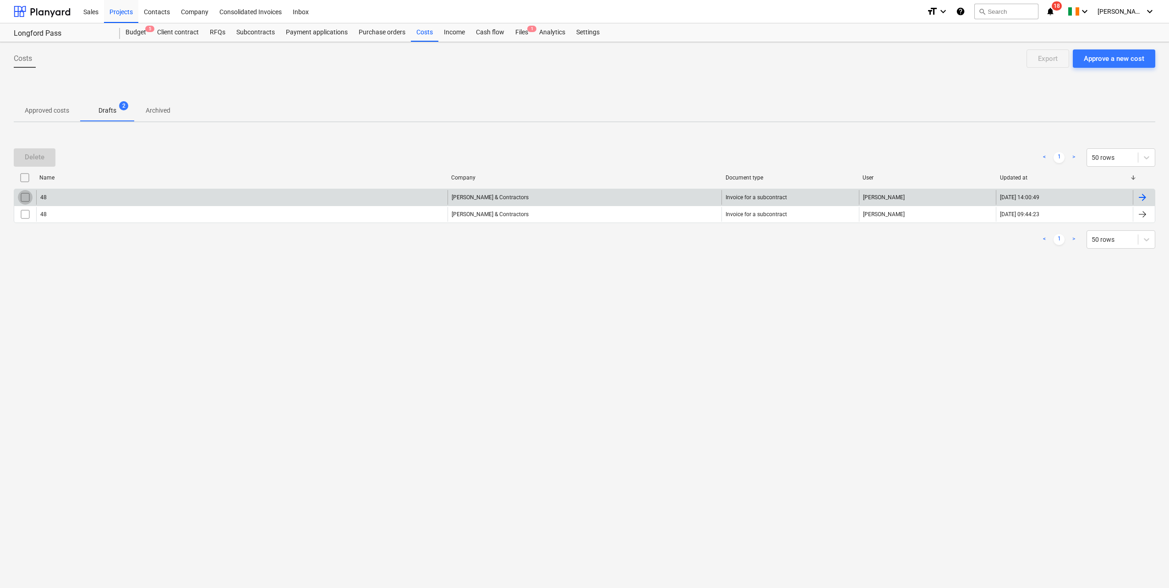
click at [25, 197] on input "checkbox" at bounding box center [25, 197] width 15 height 15
click at [26, 218] on input "checkbox" at bounding box center [25, 214] width 15 height 15
click at [39, 162] on div "Delete" at bounding box center [35, 157] width 20 height 12
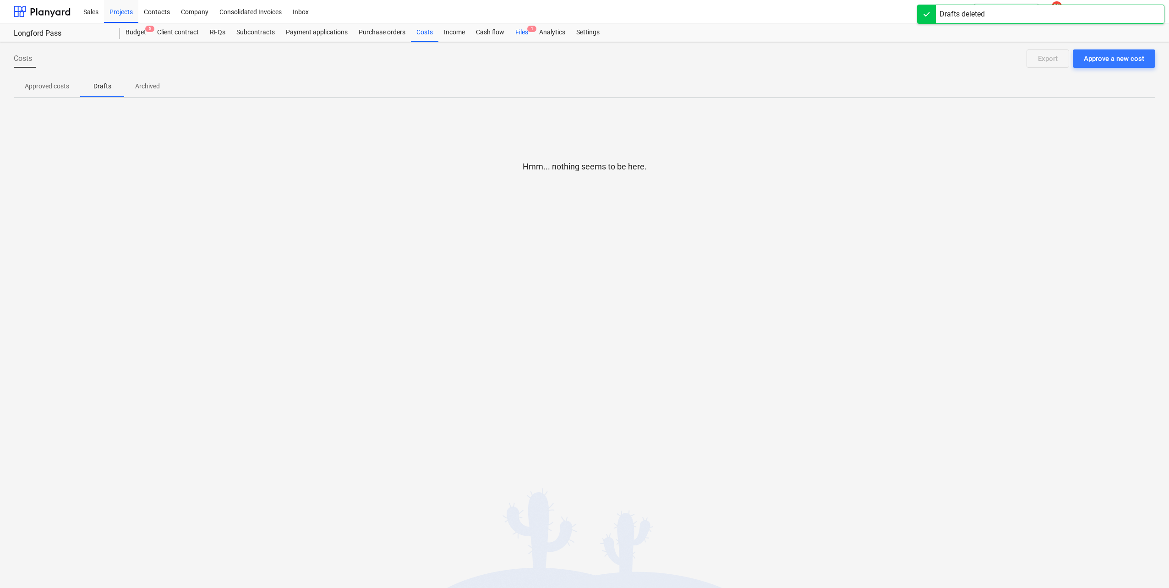
click at [521, 31] on div "Files 1" at bounding box center [522, 32] width 24 height 18
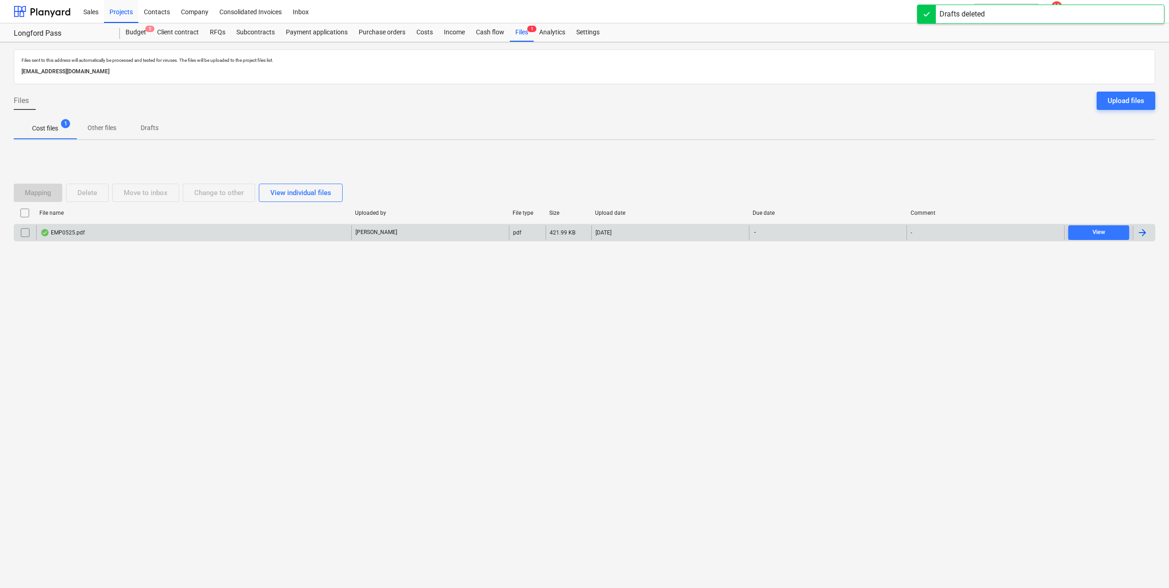
click at [180, 236] on div "EMP0525.pdf" at bounding box center [193, 232] width 315 height 15
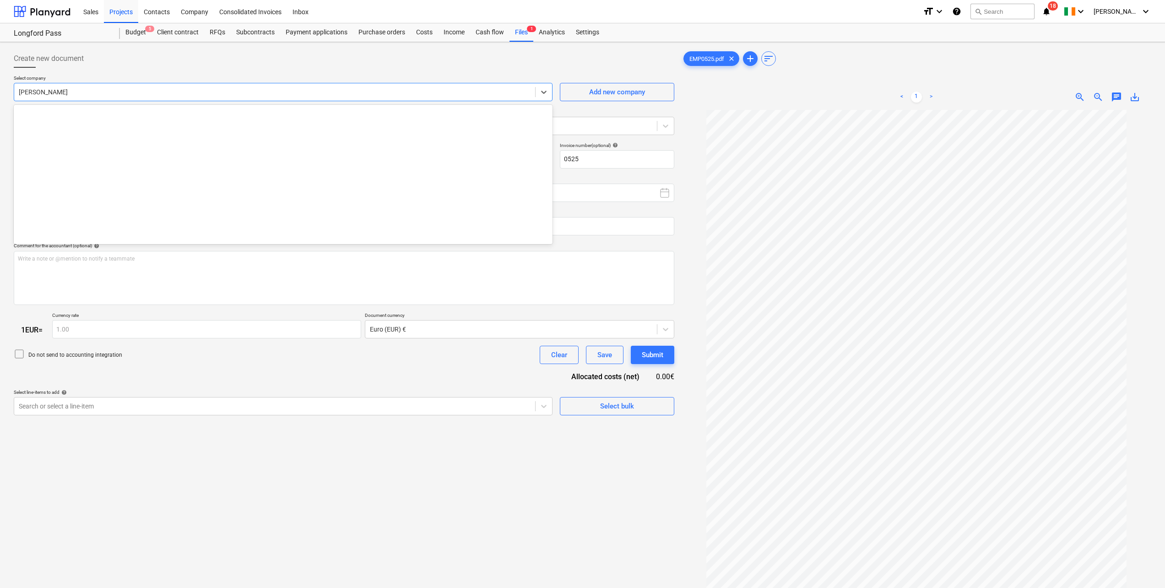
click at [110, 93] on div at bounding box center [275, 91] width 512 height 9
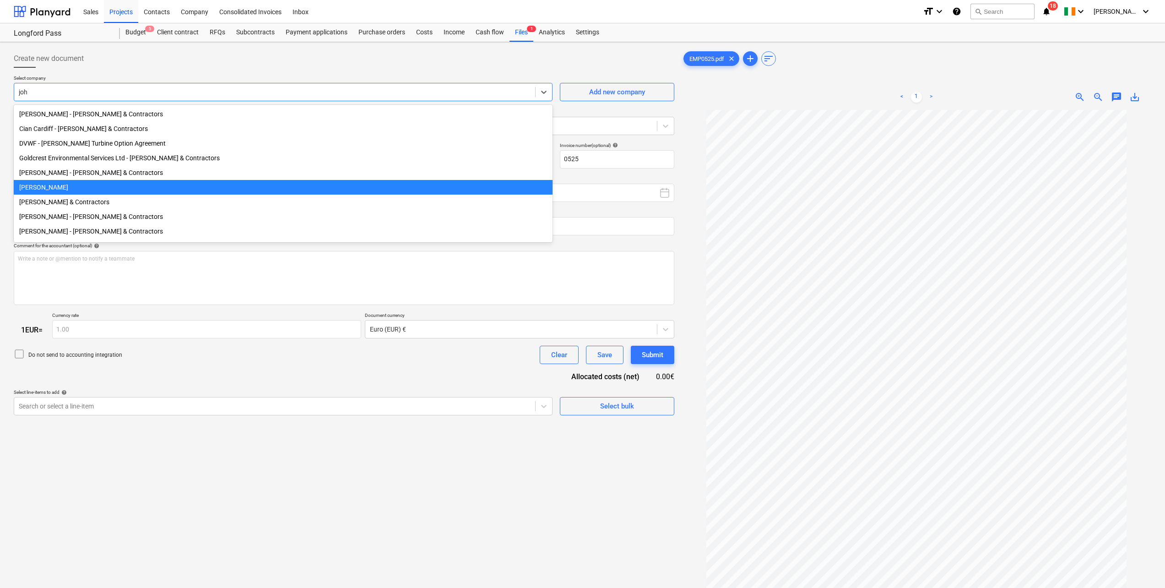
type input "[PERSON_NAME]"
click at [74, 203] on div "[PERSON_NAME] & Contractors" at bounding box center [283, 202] width 539 height 15
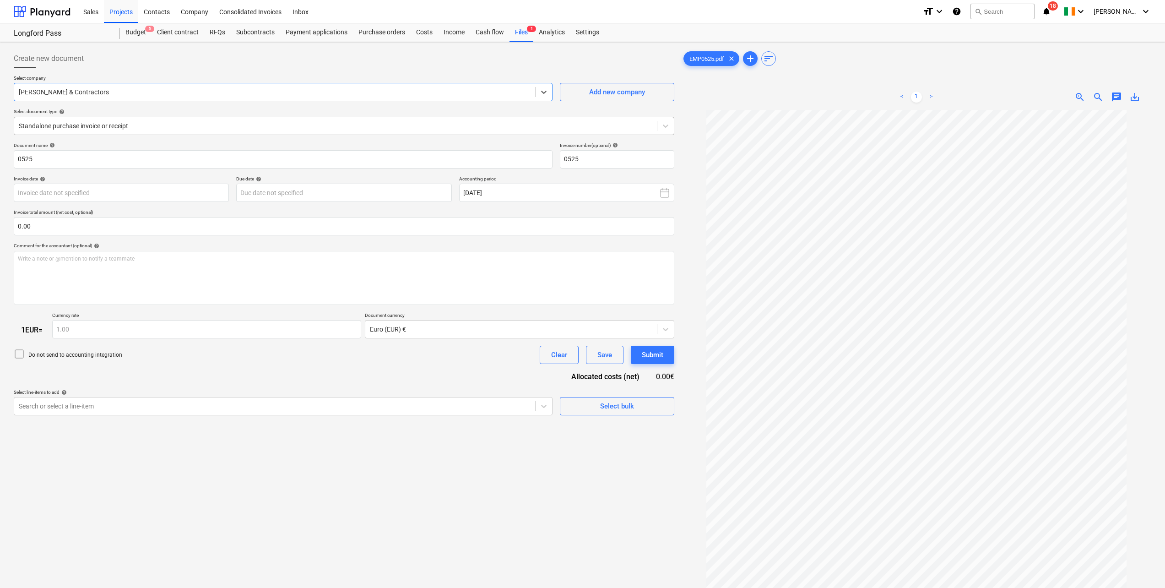
click at [98, 131] on div "Standalone purchase invoice or receipt" at bounding box center [335, 126] width 643 height 13
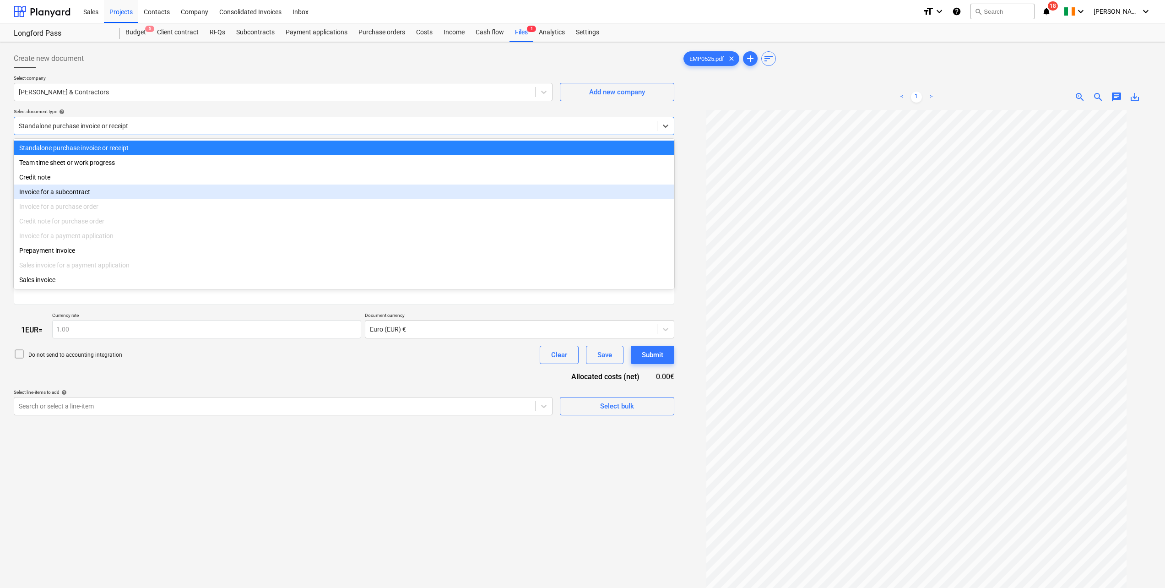
click at [84, 196] on div "Invoice for a subcontract" at bounding box center [344, 192] width 661 height 15
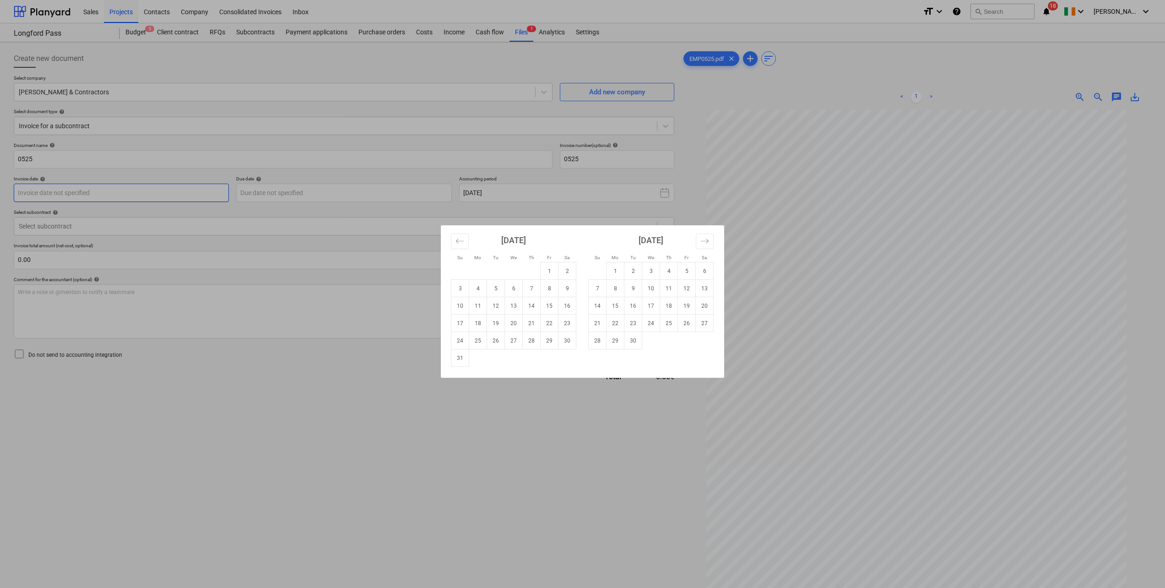
click at [89, 192] on body "Sales Projects Contacts Company Consolidated Invoices Inbox format_size keyboar…" at bounding box center [582, 294] width 1165 height 588
click at [547, 272] on td "1" at bounding box center [550, 270] width 18 height 17
type input "[DATE]"
click at [287, 196] on body "Sales Projects Contacts Company Consolidated Invoices Inbox format_size keyboar…" at bounding box center [582, 294] width 1165 height 588
click at [555, 306] on td "15" at bounding box center [550, 305] width 18 height 17
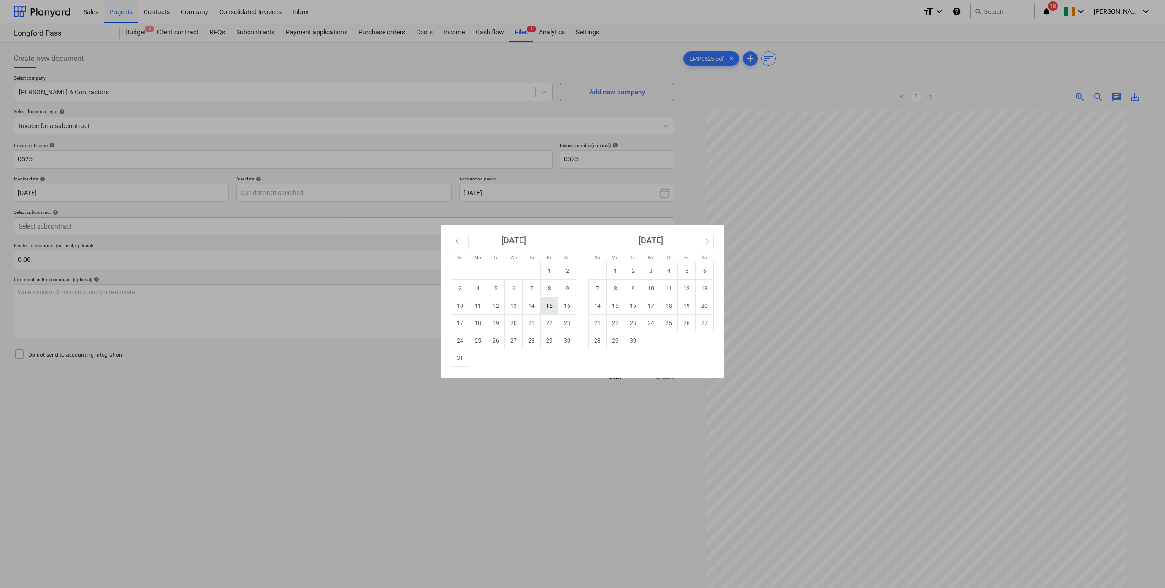
type input "[DATE]"
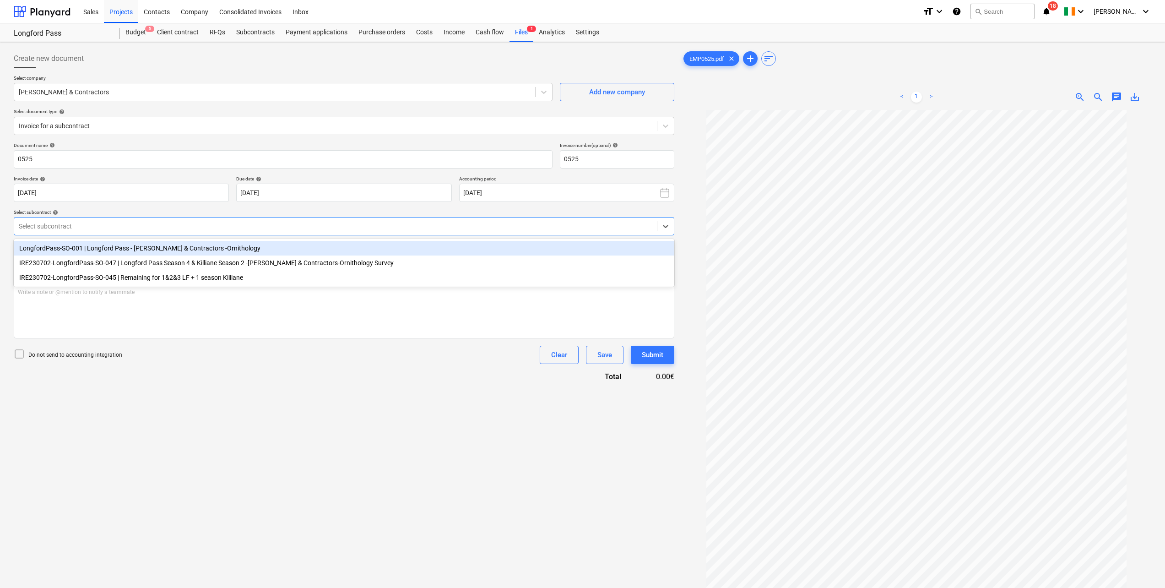
click at [98, 228] on div at bounding box center [336, 226] width 634 height 9
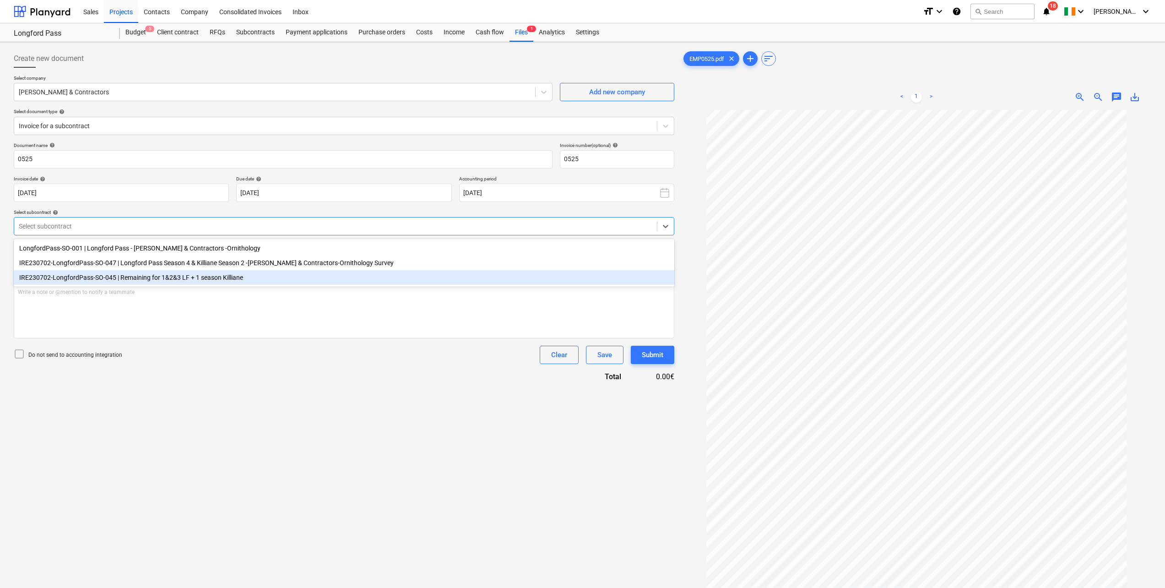
click at [96, 281] on div "IRE230702-LongfordPass-SO-045 | Remaining for 1&2&3 LF + 1 season Killiane" at bounding box center [344, 277] width 661 height 15
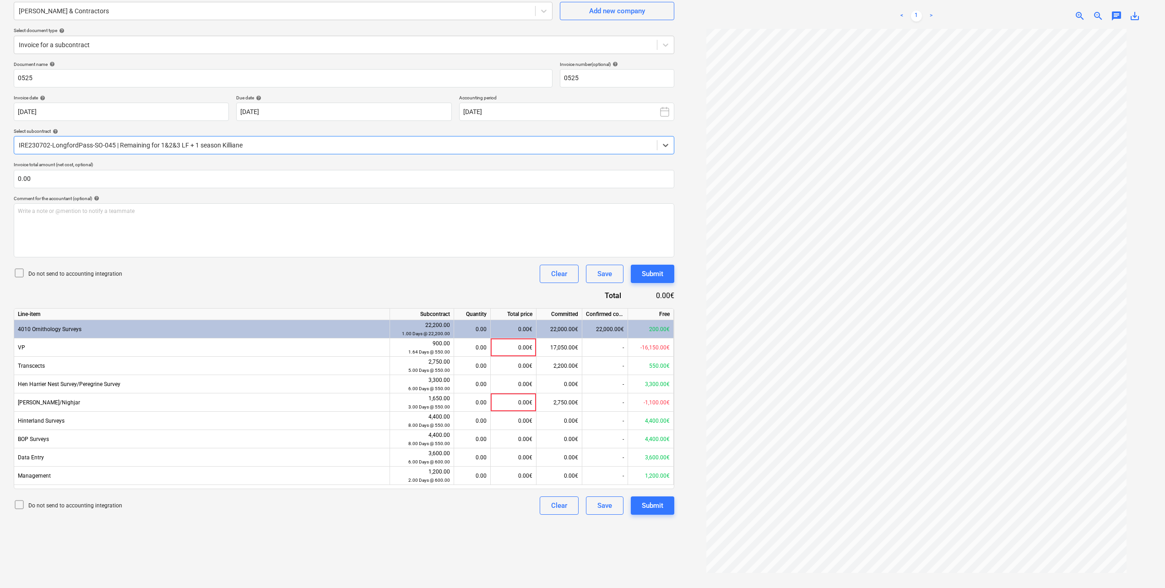
scroll to position [92, 0]
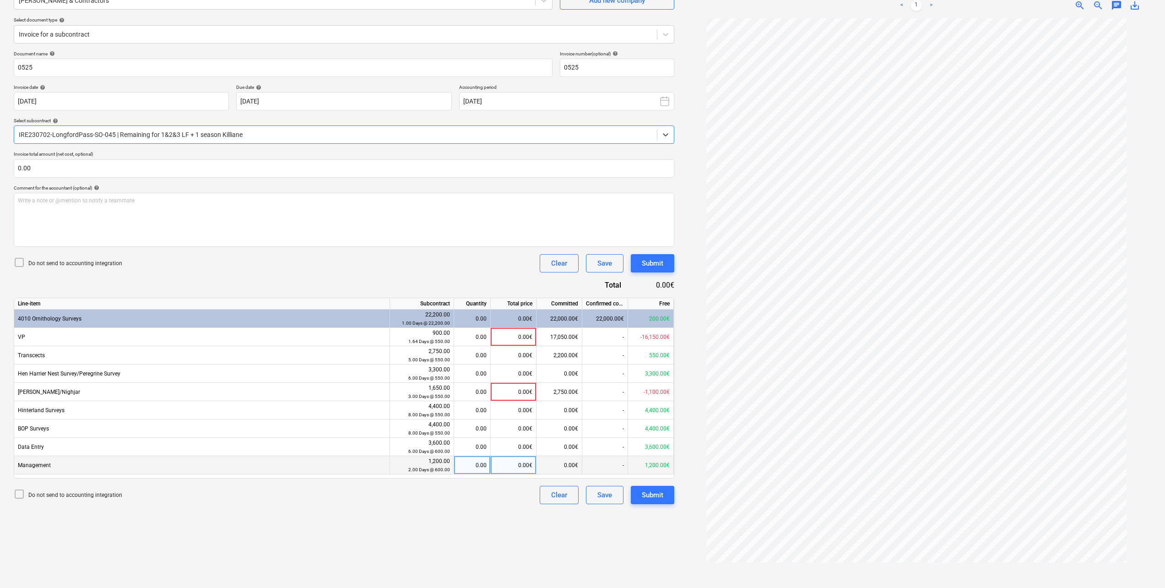
click at [472, 470] on div "0.00" at bounding box center [472, 465] width 29 height 18
type input "1"
click at [478, 277] on div "Document name help 0525 Invoice number (optional) help 0525 Invoice date help […" at bounding box center [344, 277] width 661 height 453
click at [648, 500] on div "Submit" at bounding box center [653, 495] width 22 height 12
click at [480, 463] on div "1.00" at bounding box center [472, 465] width 29 height 18
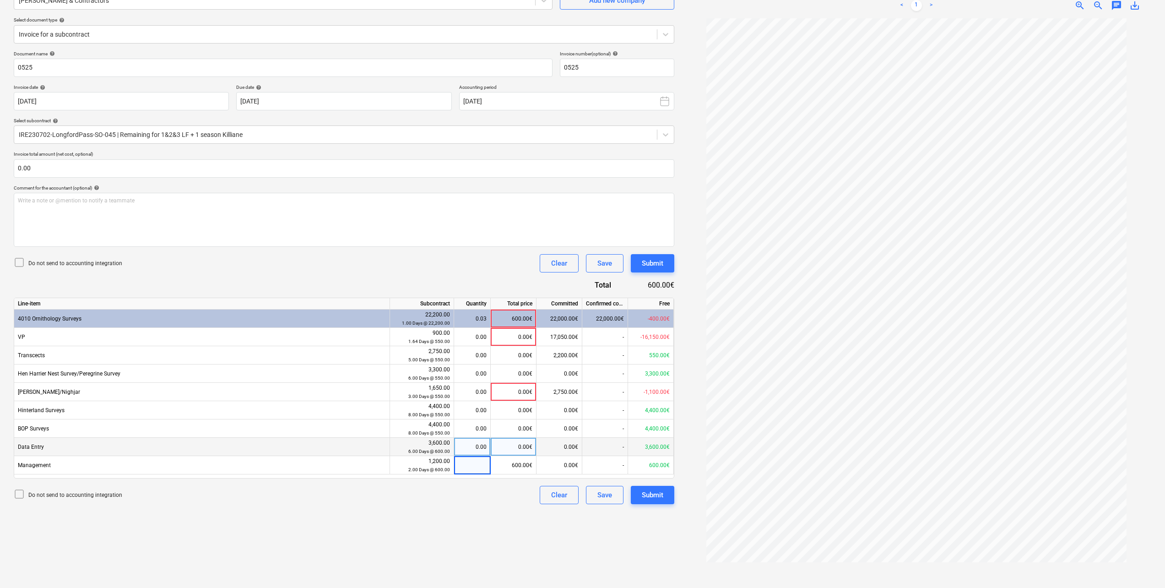
click at [488, 450] on div "0.00" at bounding box center [472, 447] width 37 height 18
type input "1"
click at [408, 275] on div "Document name help 0525 Invoice number (optional) help 0525 Invoice date help […" at bounding box center [344, 277] width 661 height 453
click at [647, 494] on div "Submit" at bounding box center [653, 495] width 22 height 12
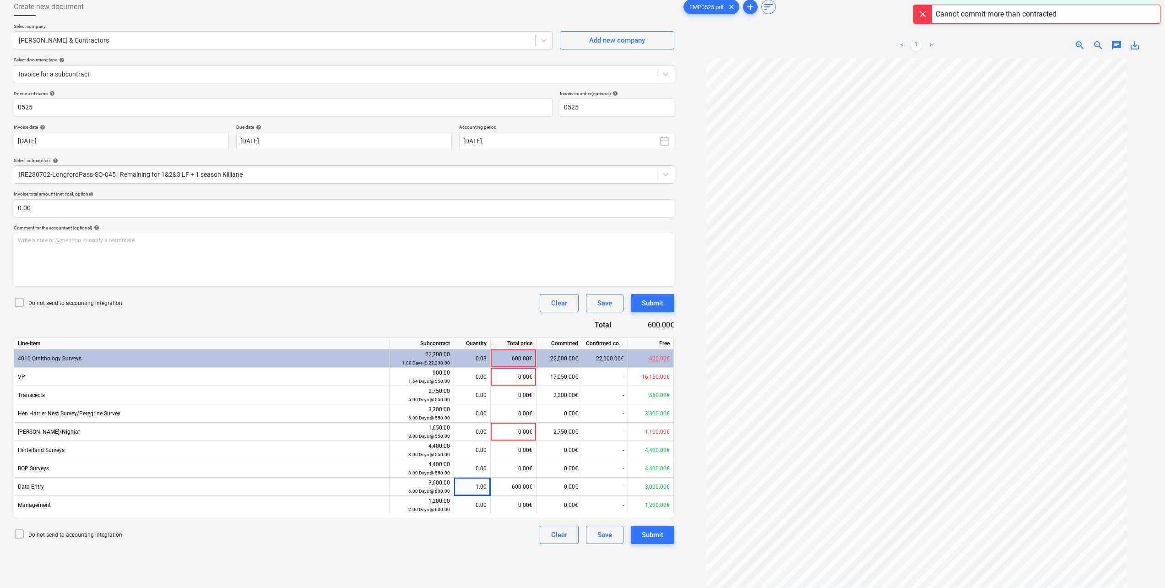
scroll to position [0, 0]
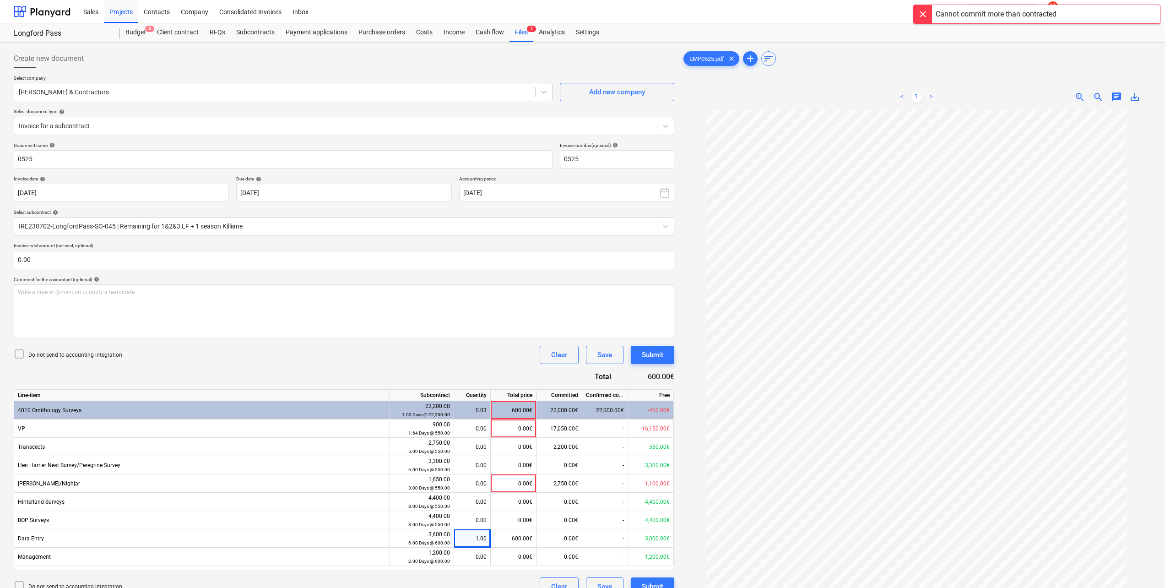
click at [1080, 55] on div "EMP0525.pdf clear add sort" at bounding box center [917, 58] width 470 height 18
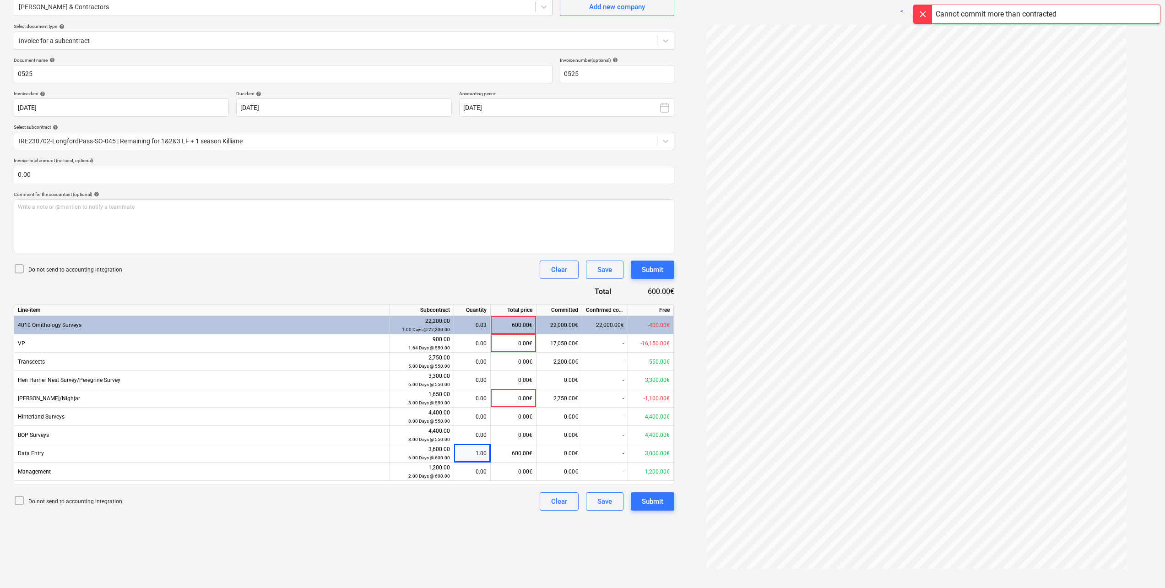
scroll to position [92, 0]
